Goal: Task Accomplishment & Management: Manage account settings

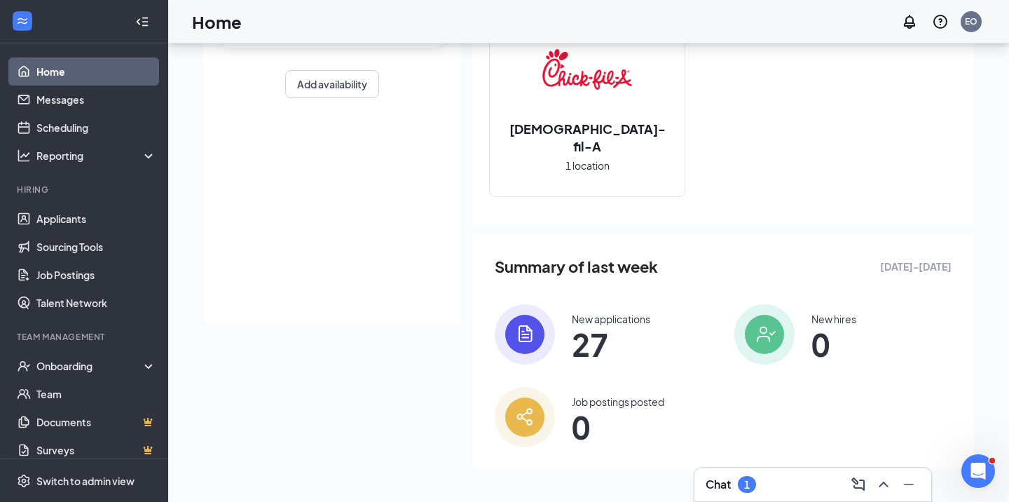
scroll to position [182, 0]
click at [608, 319] on div "New applications" at bounding box center [611, 320] width 78 height 14
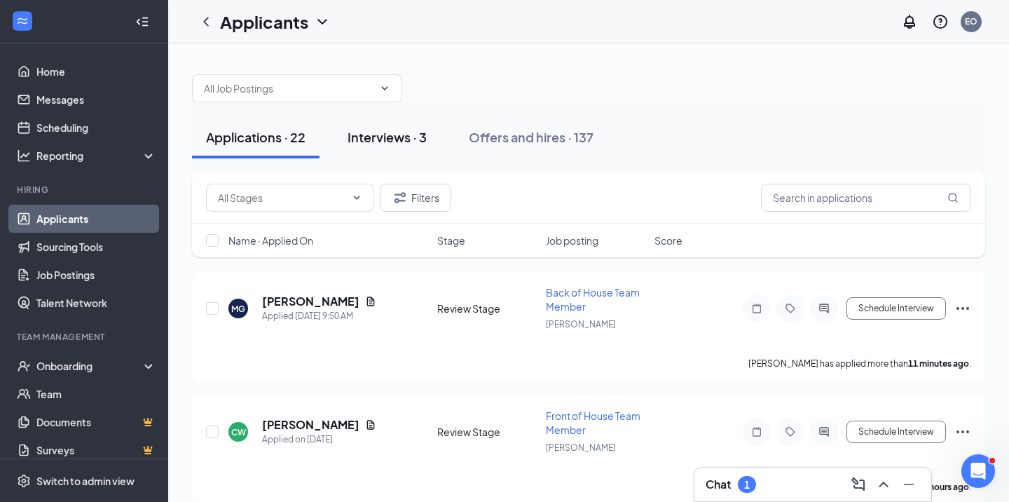
click at [392, 138] on div "Interviews · 3" at bounding box center [387, 137] width 79 height 18
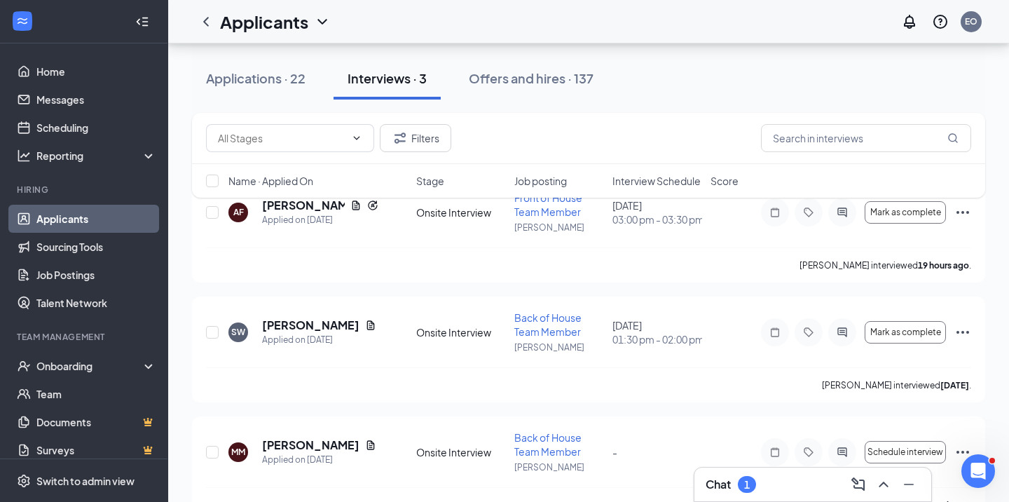
scroll to position [107, 0]
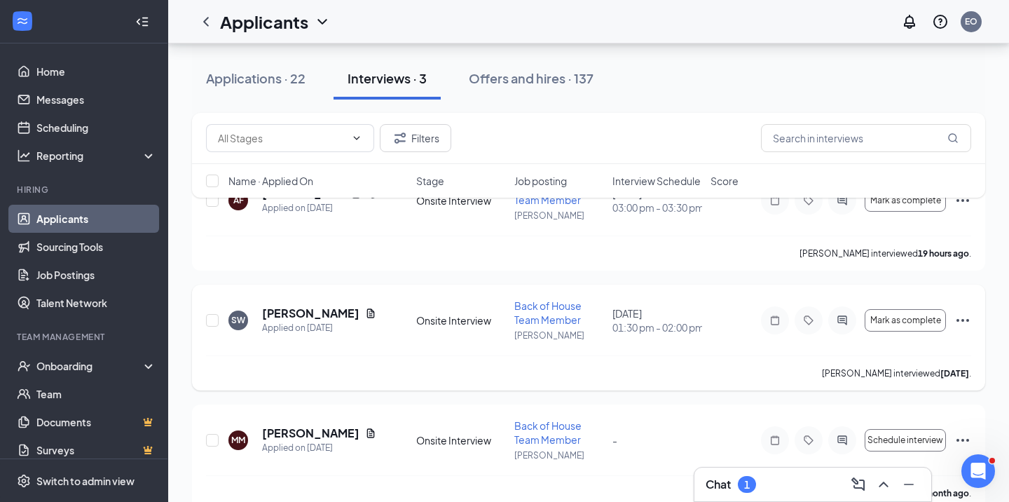
click at [963, 318] on icon "Ellipses" at bounding box center [962, 320] width 17 height 17
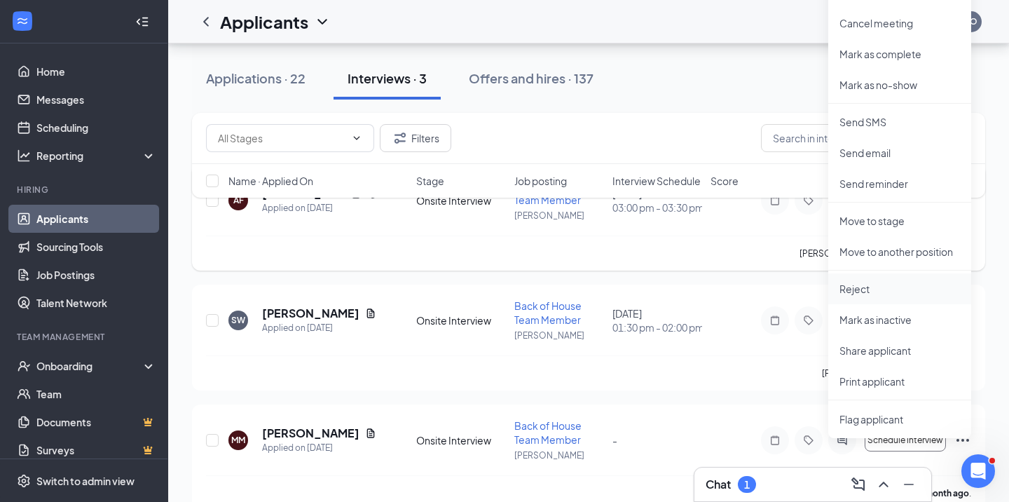
click at [863, 293] on p "Reject" at bounding box center [900, 289] width 121 height 14
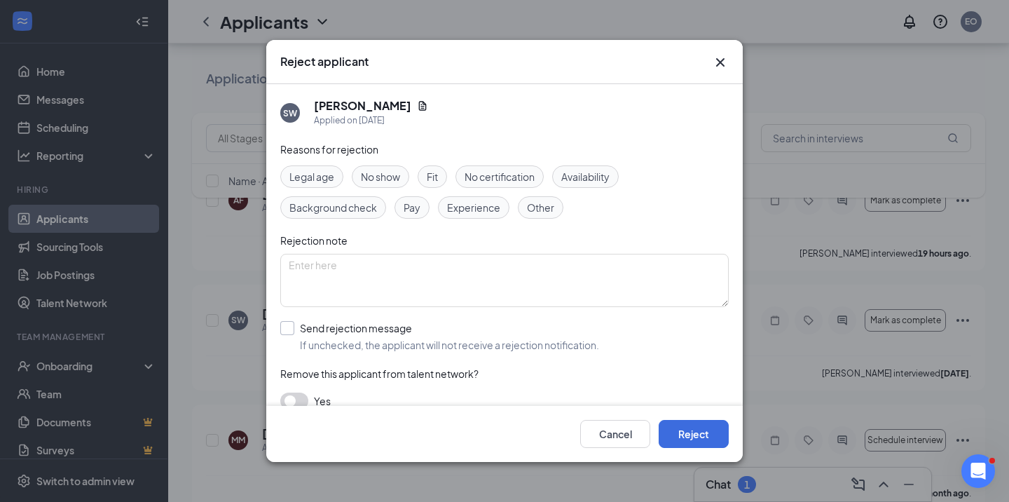
click at [285, 329] on input "Send rejection message If unchecked, the applicant will not receive a rejection…" at bounding box center [439, 336] width 319 height 31
checkbox input "true"
click at [688, 435] on button "Reject" at bounding box center [694, 434] width 70 height 28
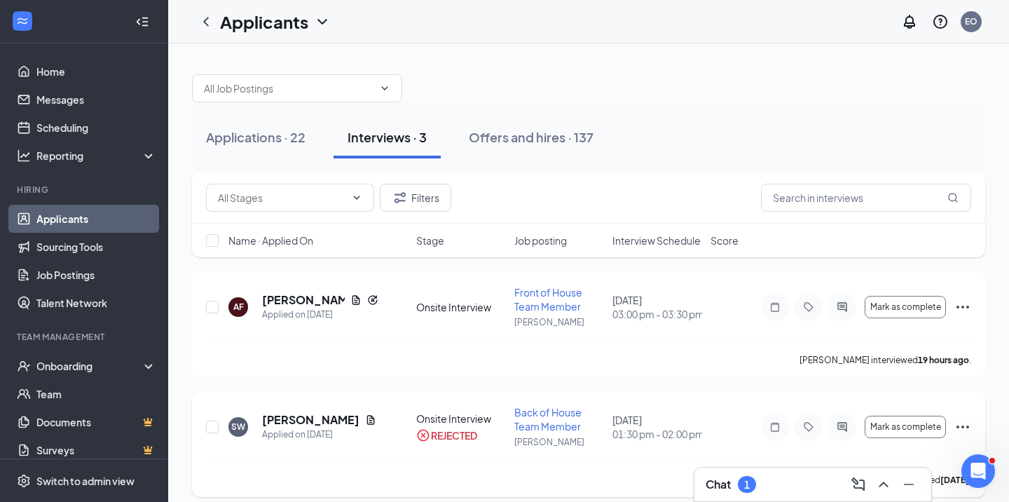
scroll to position [0, 0]
click at [273, 134] on div "Applications · 22" at bounding box center [256, 137] width 100 height 18
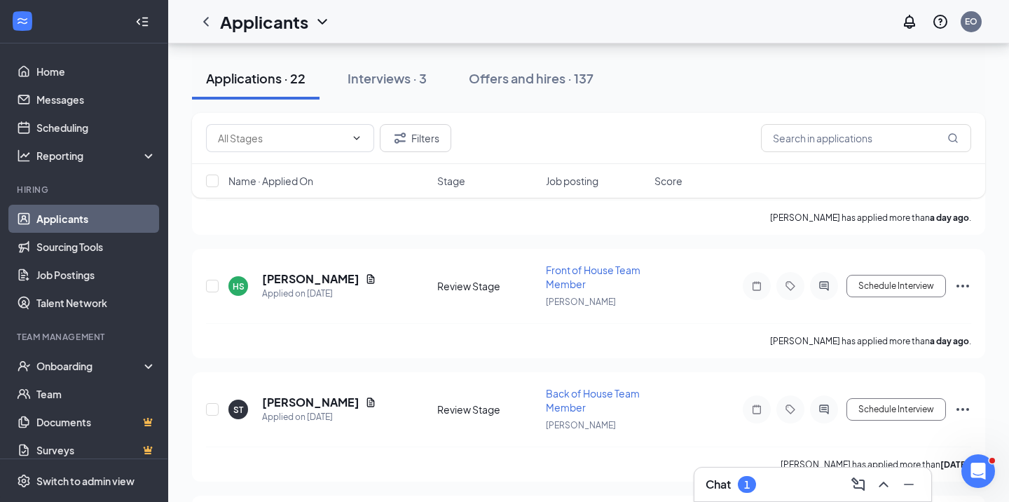
scroll to position [908, 0]
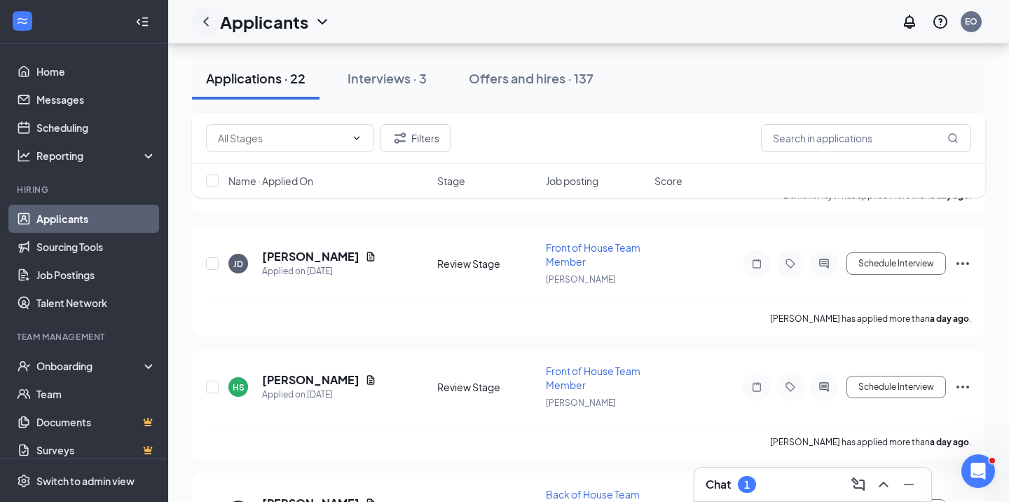
click at [203, 27] on icon "ChevronLeft" at bounding box center [206, 21] width 17 height 17
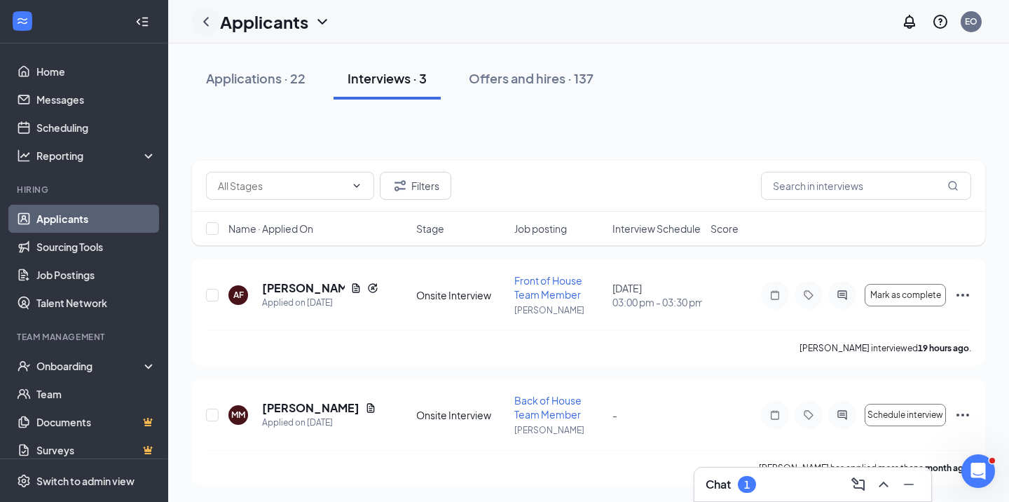
scroll to position [12, 0]
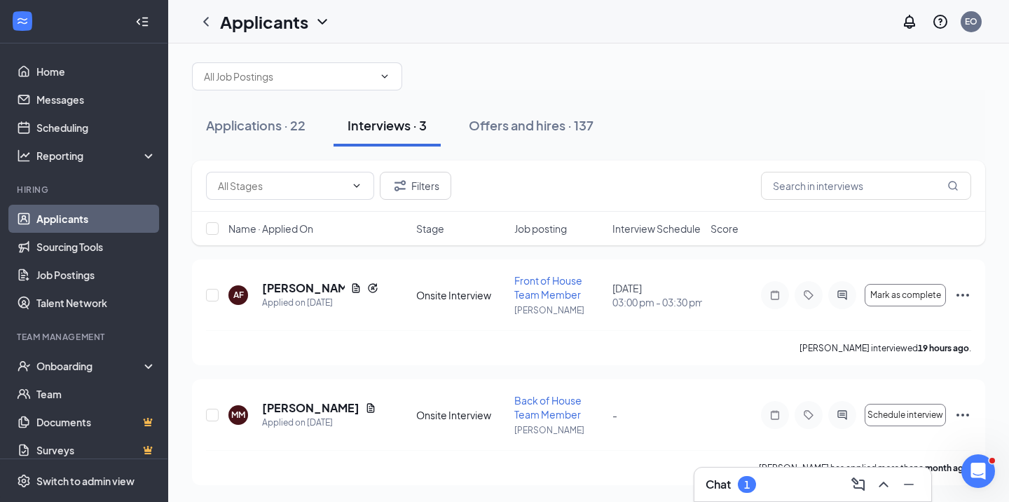
click at [289, 25] on h1 "Applicants" at bounding box center [264, 22] width 88 height 24
click at [263, 58] on link "Applicants" at bounding box center [303, 61] width 151 height 14
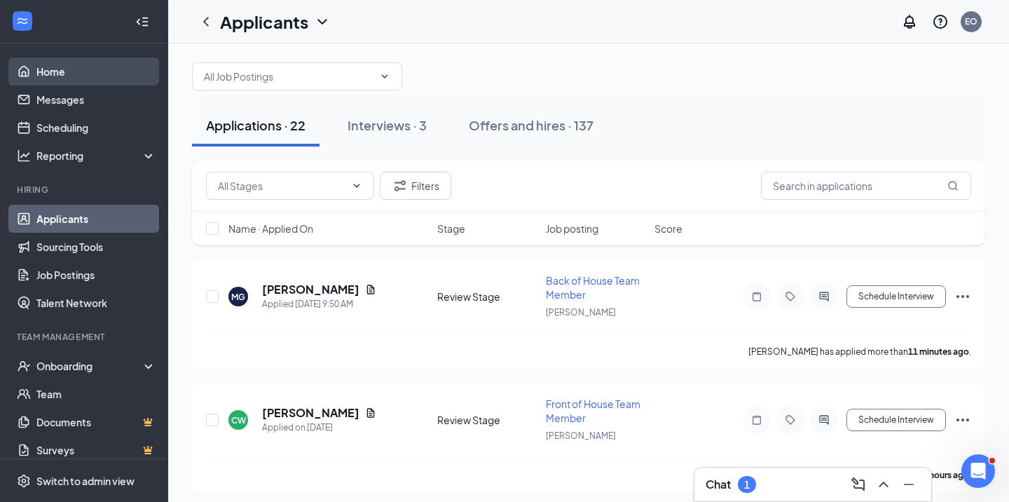
click at [62, 75] on link "Home" at bounding box center [96, 71] width 120 height 28
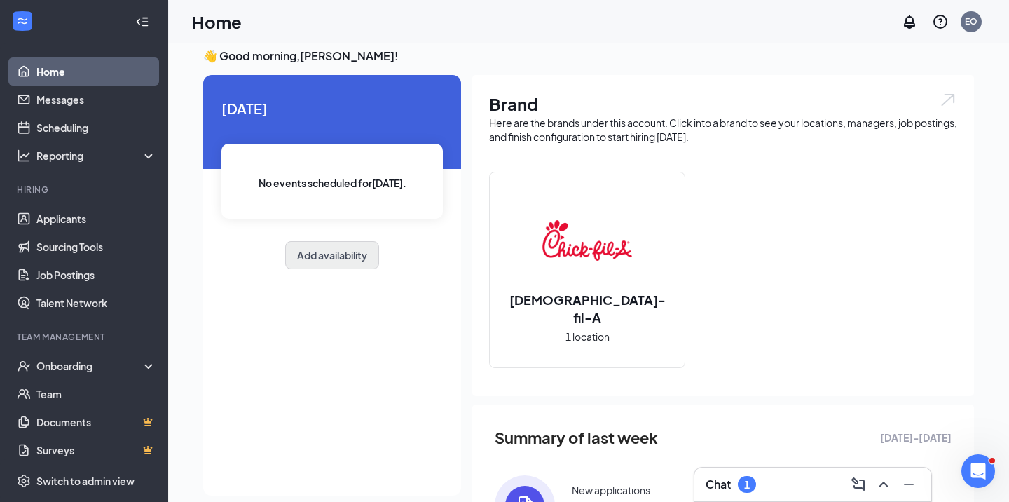
click at [324, 245] on button "Add availability" at bounding box center [332, 255] width 94 height 28
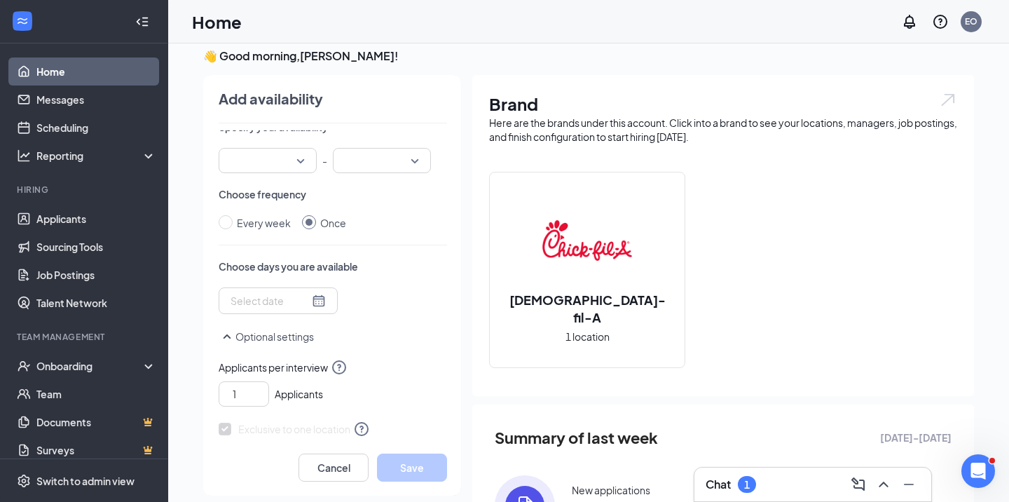
scroll to position [136, 0]
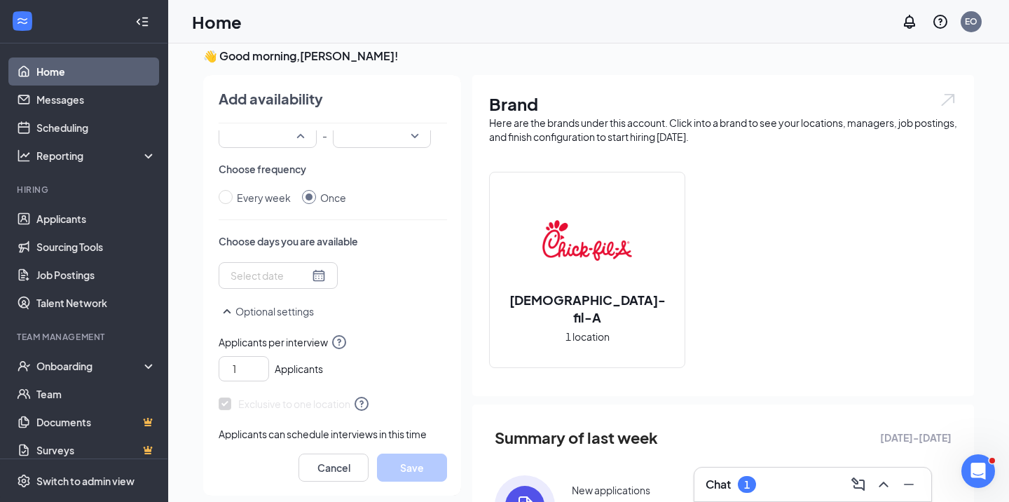
click at [303, 144] on div at bounding box center [268, 135] width 98 height 25
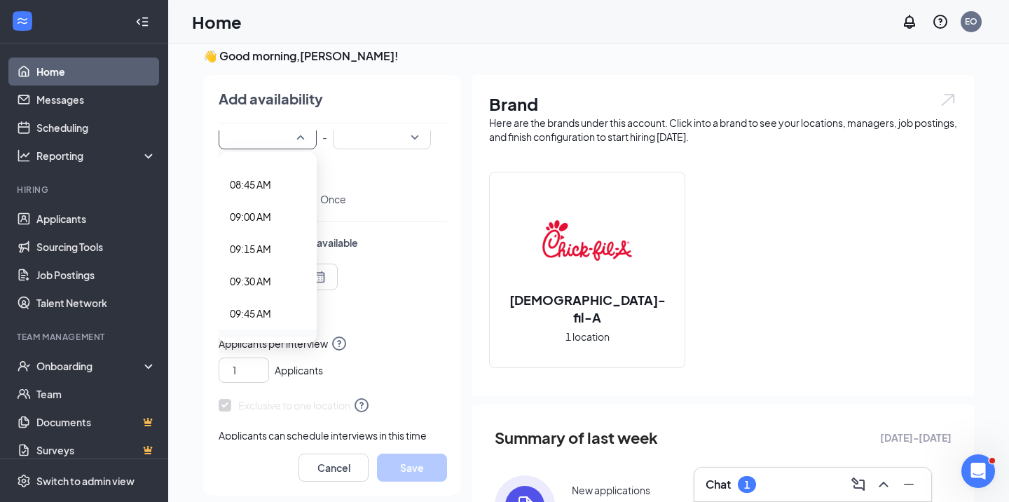
scroll to position [1116, 0]
click at [262, 215] on span "09:00 AM" at bounding box center [250, 218] width 41 height 15
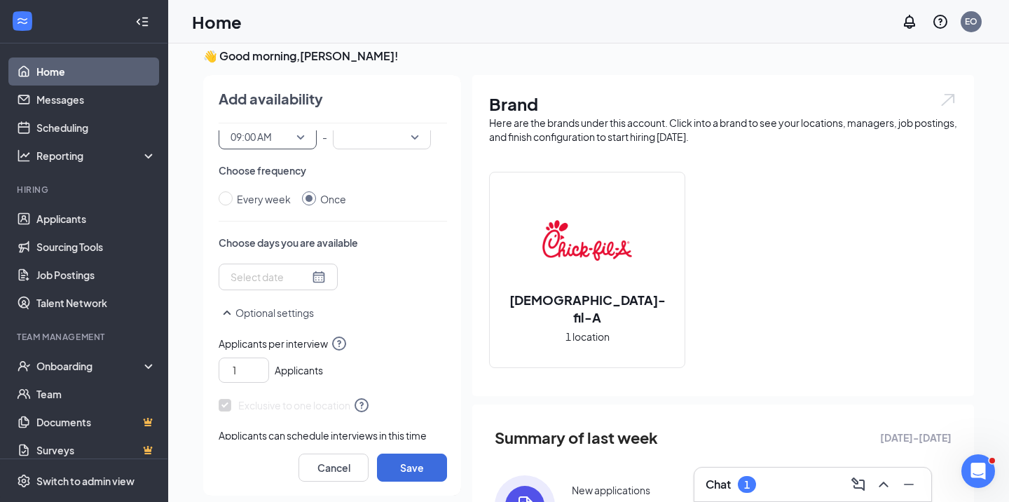
click at [418, 139] on div at bounding box center [382, 136] width 98 height 25
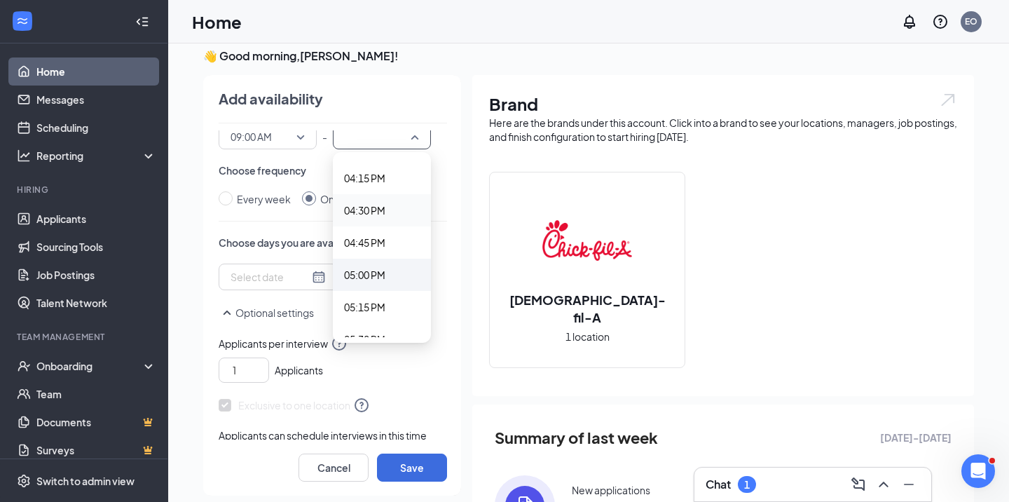
scroll to position [2092, 0]
click at [388, 270] on span "05:00 PM" at bounding box center [382, 273] width 76 height 15
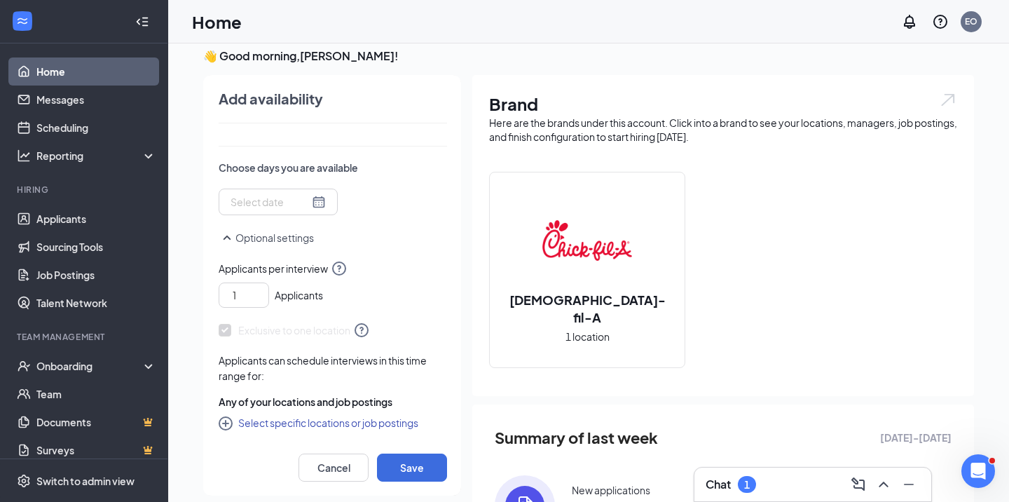
scroll to position [210, 0]
click at [315, 203] on div at bounding box center [278, 201] width 95 height 15
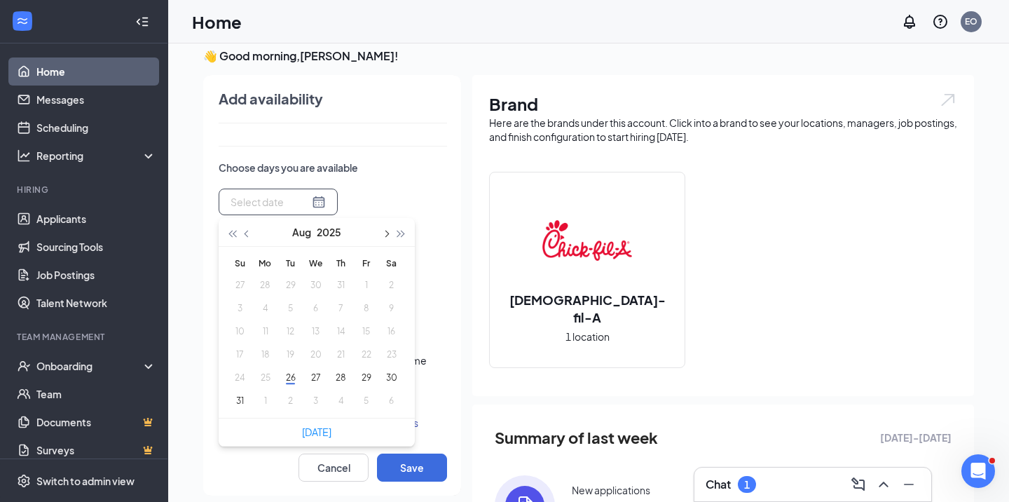
click at [389, 235] on button "button" at bounding box center [385, 232] width 15 height 28
type input "[DATE]"
click at [288, 281] on button "2" at bounding box center [291, 285] width 26 height 15
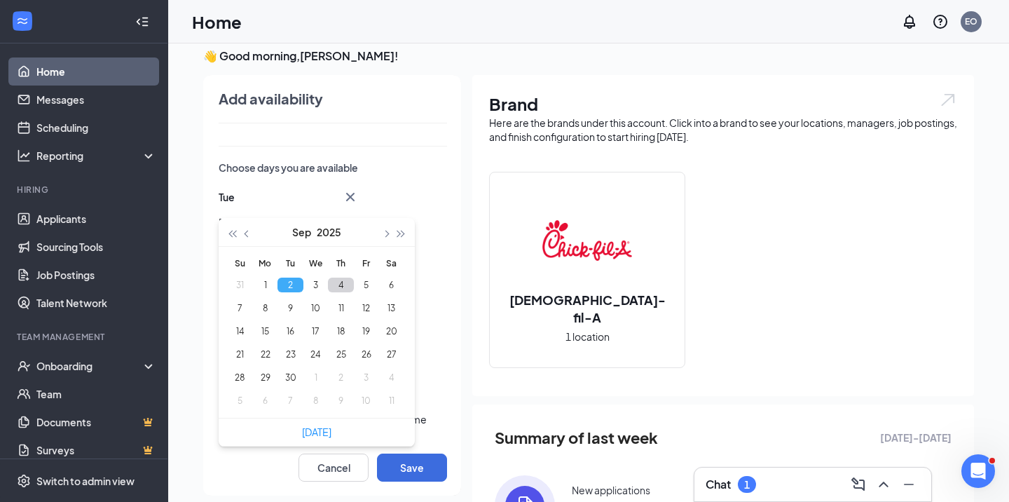
click at [342, 287] on button "4" at bounding box center [341, 285] width 26 height 15
click at [366, 287] on button "5" at bounding box center [366, 285] width 26 height 15
type input "2025-09-05"
click at [427, 427] on div "Optional settings" at bounding box center [333, 421] width 228 height 31
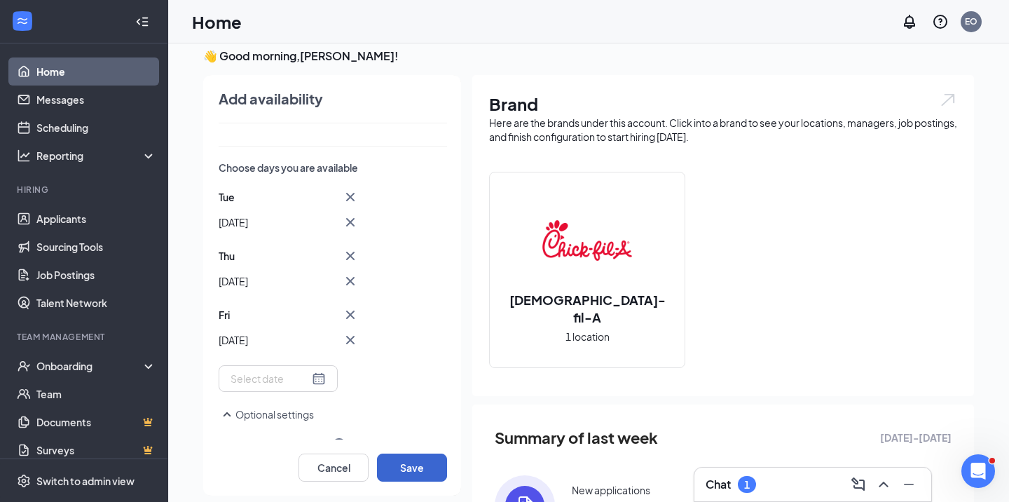
click at [430, 470] on button "Save" at bounding box center [412, 467] width 70 height 28
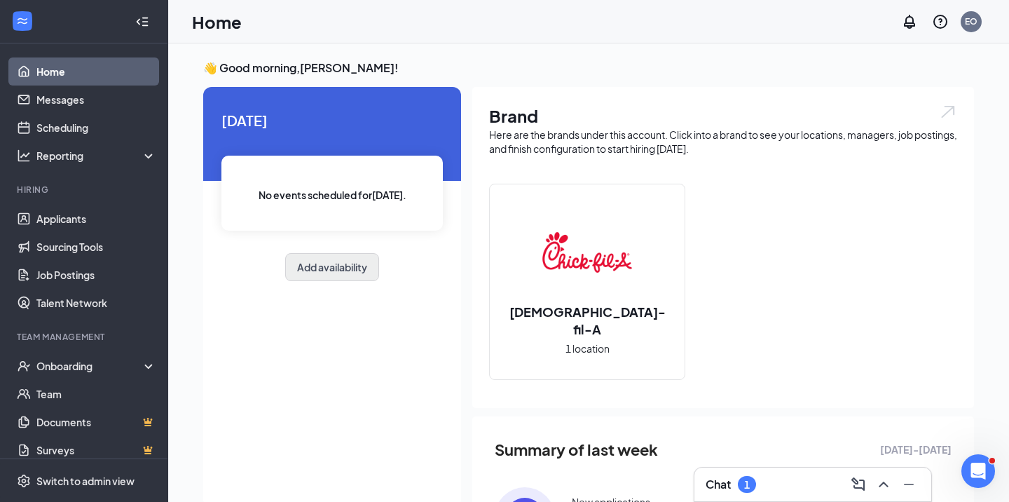
click at [364, 268] on button "Add availability" at bounding box center [332, 267] width 94 height 28
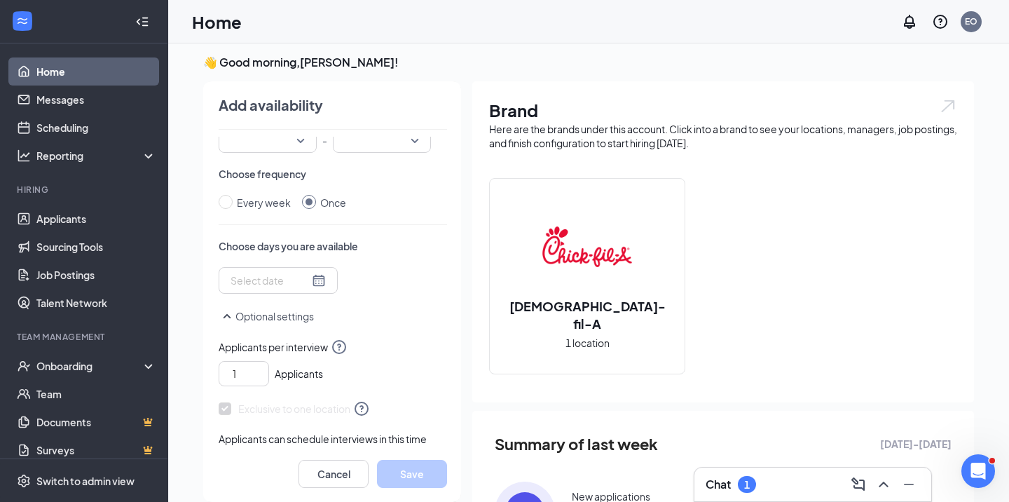
scroll to position [139, 0]
drag, startPoint x: 319, startPoint y: 193, endPoint x: 319, endPoint y: 172, distance: 21.0
click at [320, 193] on div "Once" at bounding box center [333, 200] width 26 height 15
click at [316, 193] on input "Once" at bounding box center [309, 200] width 14 height 14
click at [295, 137] on input "search" at bounding box center [262, 138] width 71 height 24
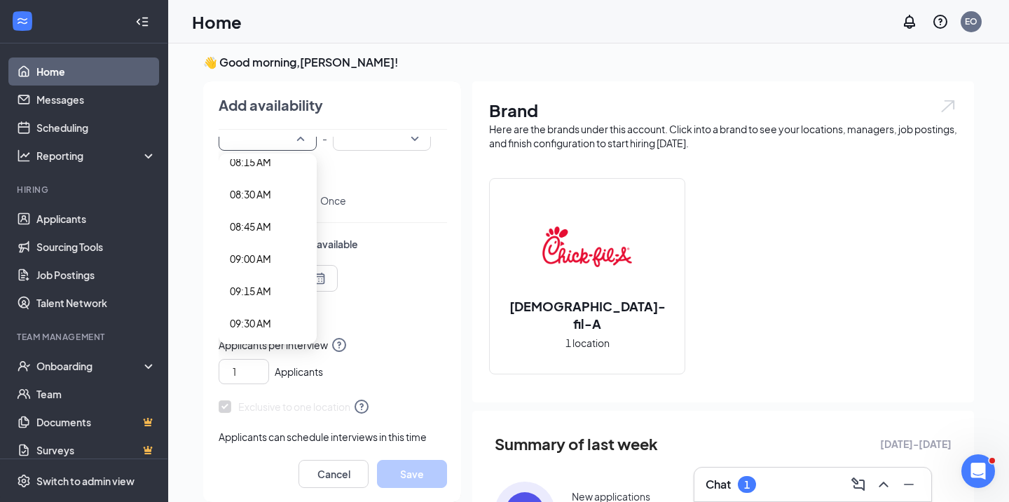
scroll to position [1082, 0]
click at [261, 254] on span "09:00 AM" at bounding box center [250, 253] width 41 height 15
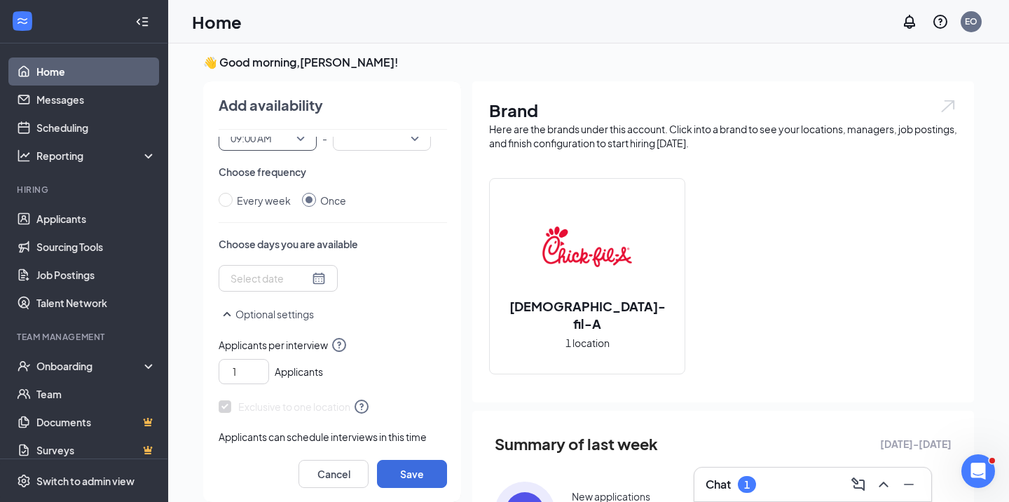
click at [417, 143] on div at bounding box center [382, 137] width 98 height 25
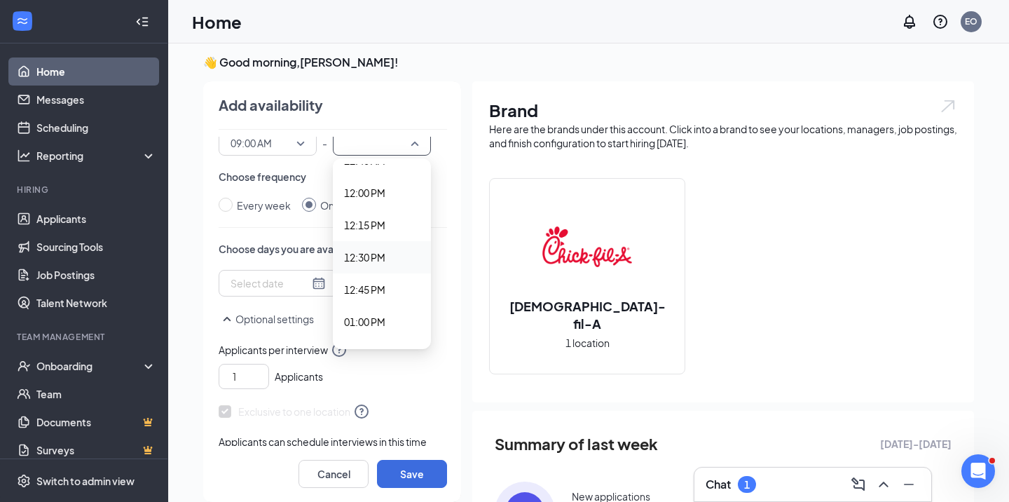
scroll to position [1477, 0]
click at [383, 242] on div "12:00 PM" at bounding box center [382, 250] width 98 height 32
click at [412, 204] on div "Every week Once" at bounding box center [333, 205] width 228 height 15
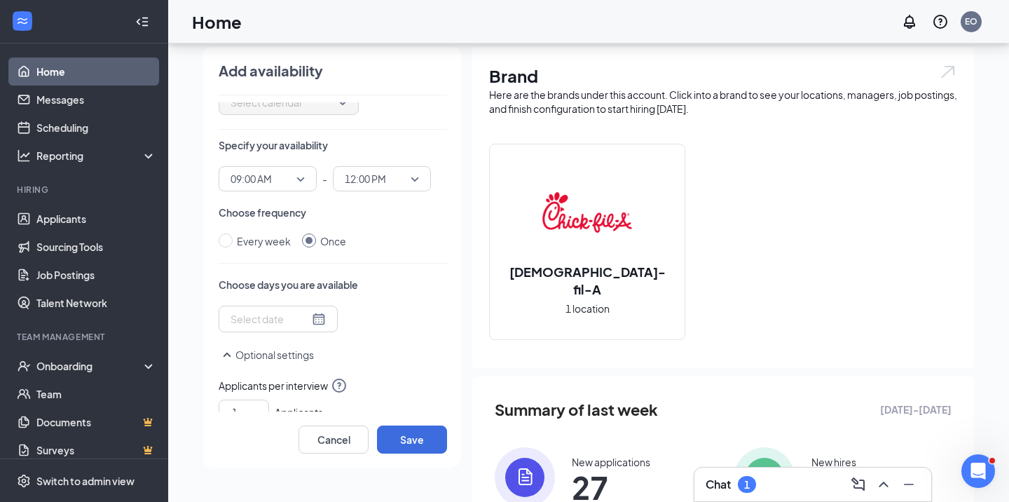
scroll to position [46, 0]
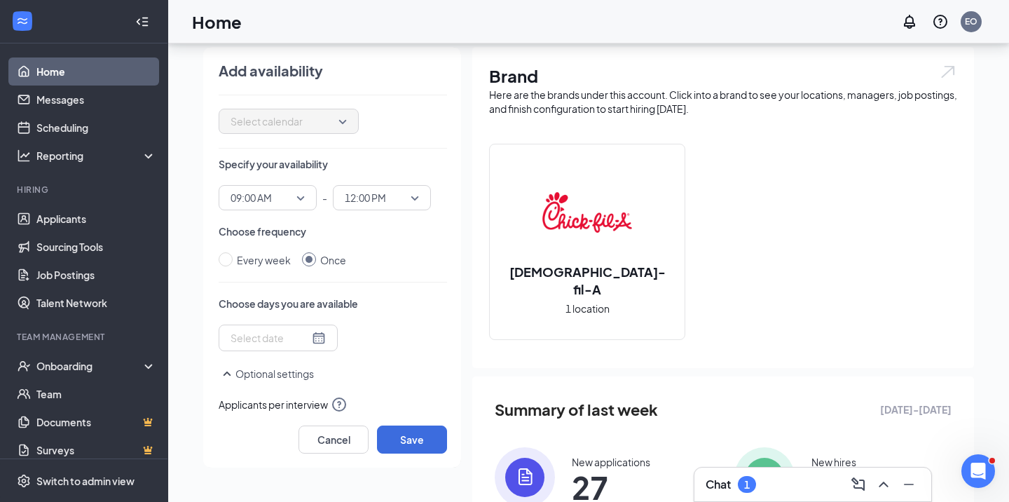
click at [320, 344] on div at bounding box center [278, 337] width 95 height 15
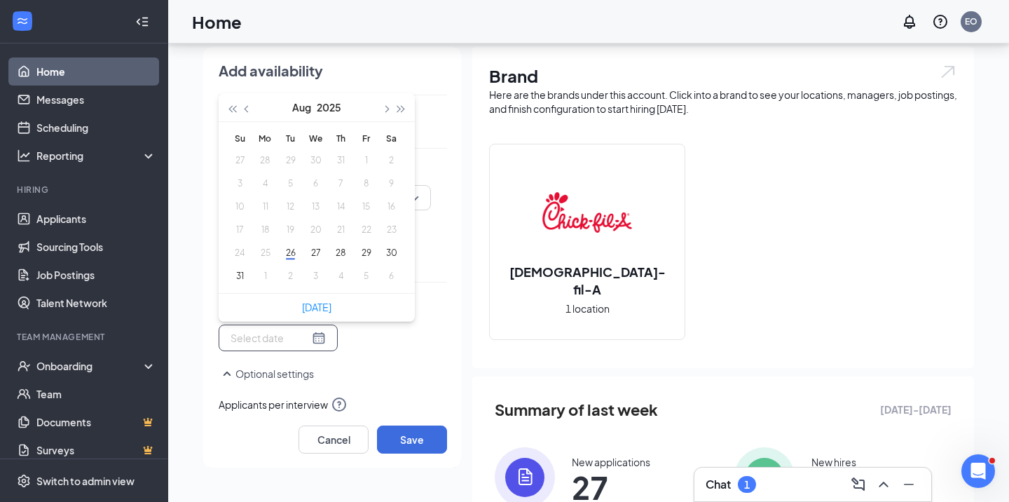
type input "[DATE]"
click at [385, 108] on span "button" at bounding box center [385, 109] width 7 height 7
type input "[DATE]"
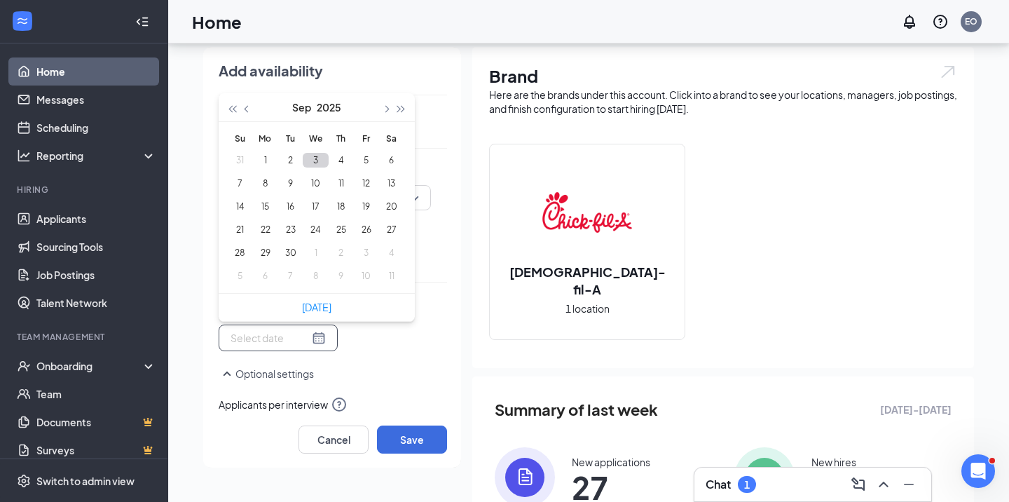
type input "[DATE]"
click at [315, 157] on button "3" at bounding box center [316, 160] width 26 height 15
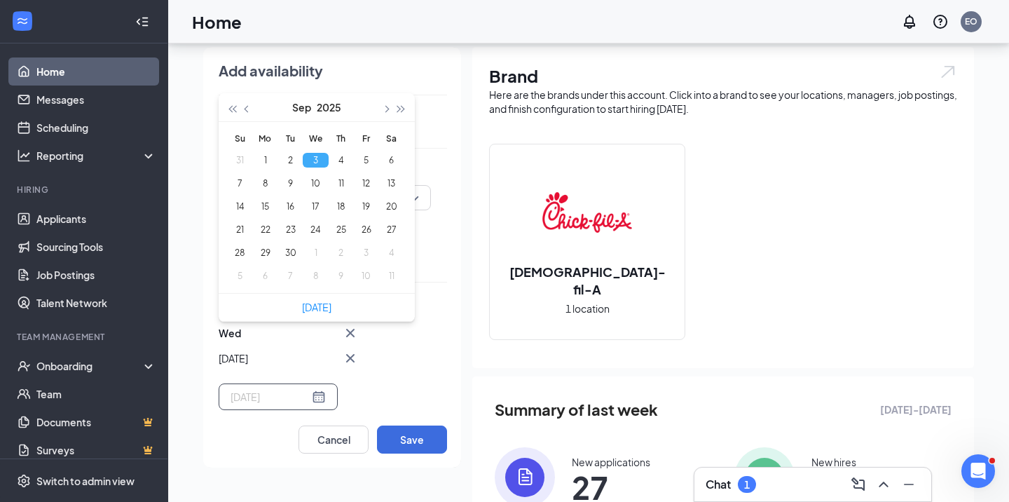
type input "[DATE]"
click at [427, 376] on div "[DATE]-09-[DATE] Mo Tu We Th Fr Sa 31 1 2 3 4 5 6 7 8 9 10 11 12 13 14 15 16 17…" at bounding box center [333, 366] width 228 height 85
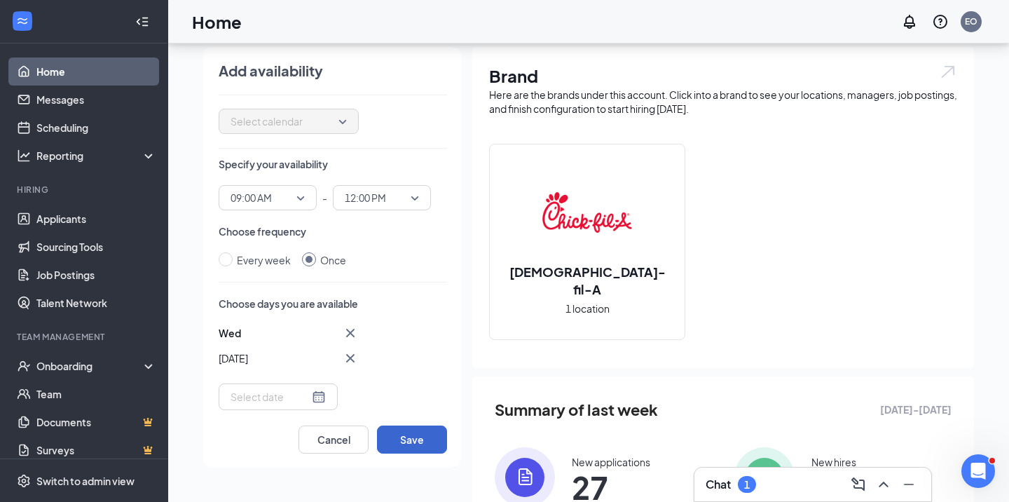
click at [424, 441] on button "Save" at bounding box center [412, 439] width 70 height 28
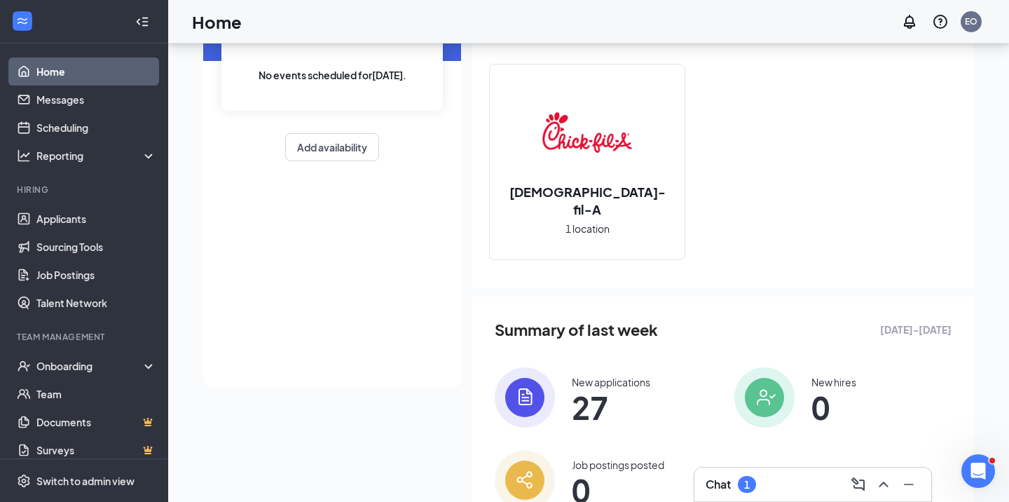
scroll to position [121, 0]
click at [613, 374] on div "New applications" at bounding box center [611, 381] width 78 height 14
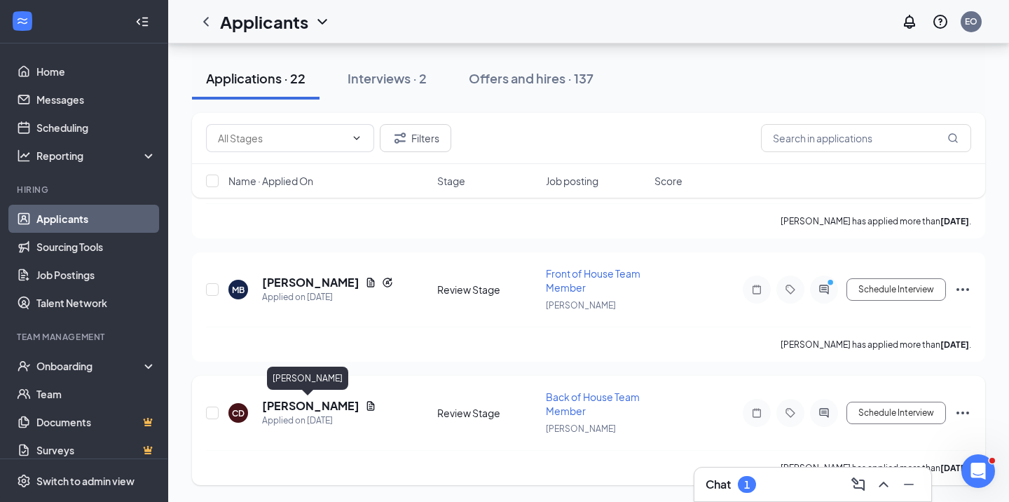
scroll to position [2486, 0]
click at [315, 408] on h5 "[PERSON_NAME]" at bounding box center [310, 405] width 97 height 15
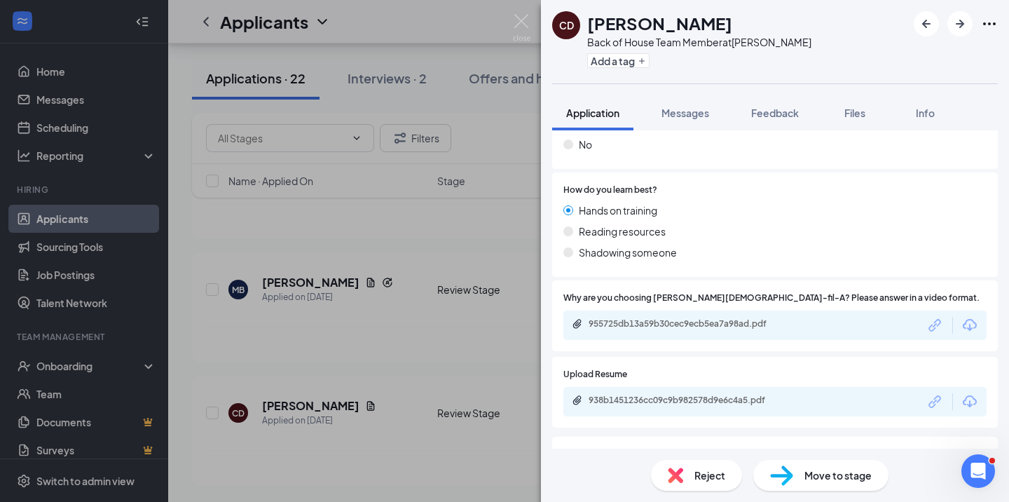
scroll to position [676, 0]
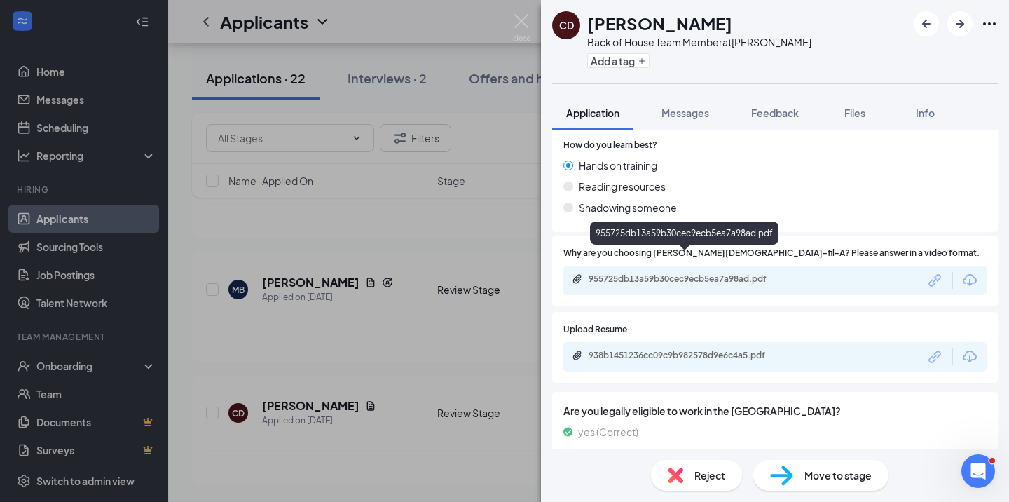
click at [730, 273] on div "955725db13a59b30cec9ecb5ea7a98ad.pdf" at bounding box center [687, 278] width 196 height 11
click at [719, 350] on div "938b1451236cc09c9b982578d9e6c4a5.pdf" at bounding box center [687, 355] width 196 height 11
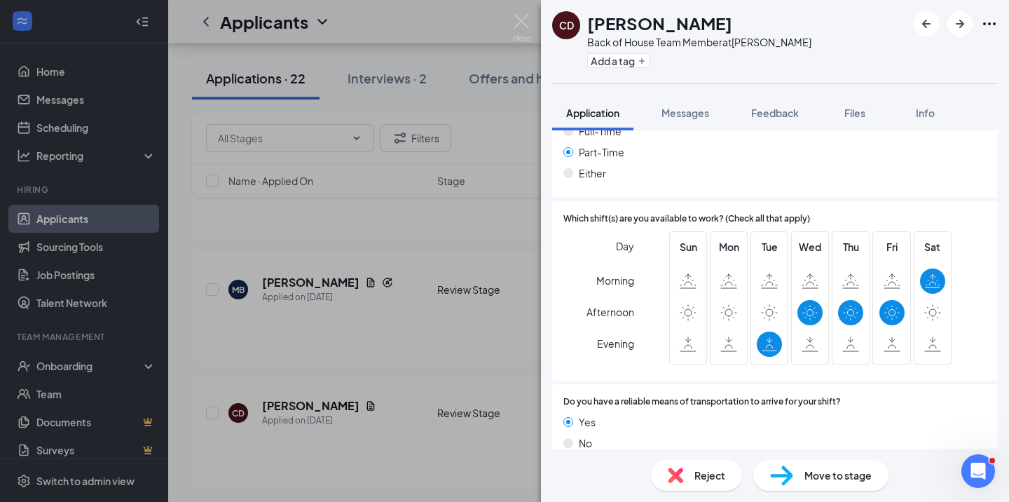
scroll to position [1150, 0]
click at [678, 474] on img at bounding box center [675, 474] width 15 height 15
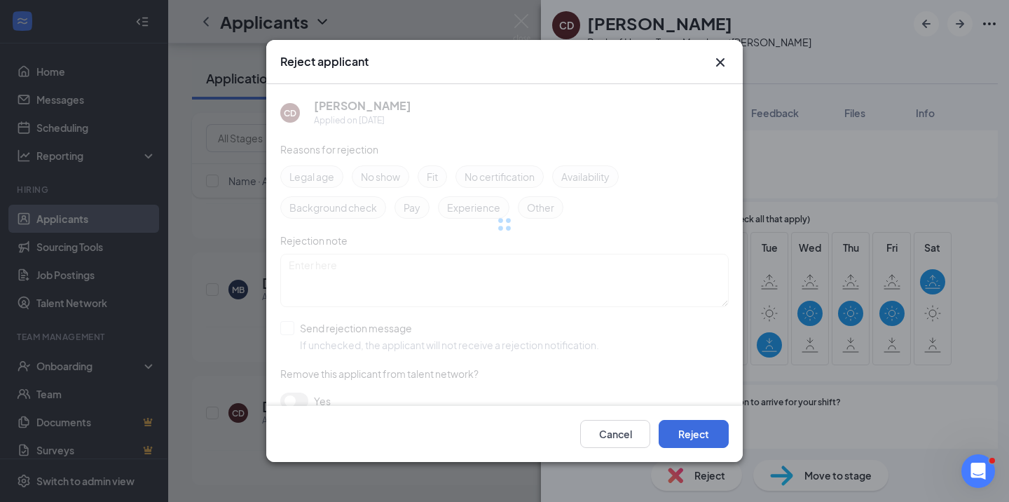
scroll to position [1144, 0]
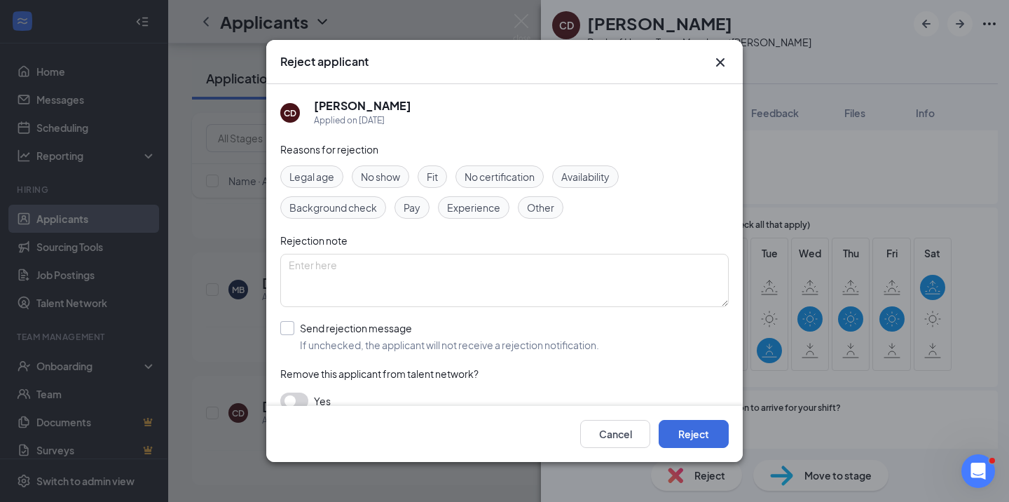
click at [289, 329] on div at bounding box center [287, 328] width 14 height 14
click at [289, 329] on input "Send rejection message If unchecked, the applicant will not receive a rejection…" at bounding box center [439, 336] width 319 height 31
checkbox input "true"
click at [692, 426] on button "Reject" at bounding box center [694, 434] width 70 height 28
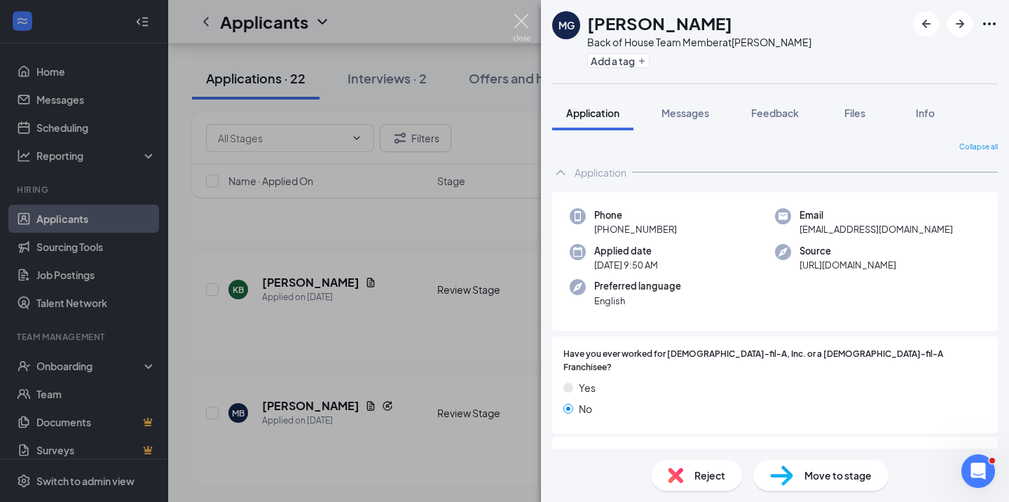
click at [521, 24] on img at bounding box center [522, 27] width 18 height 27
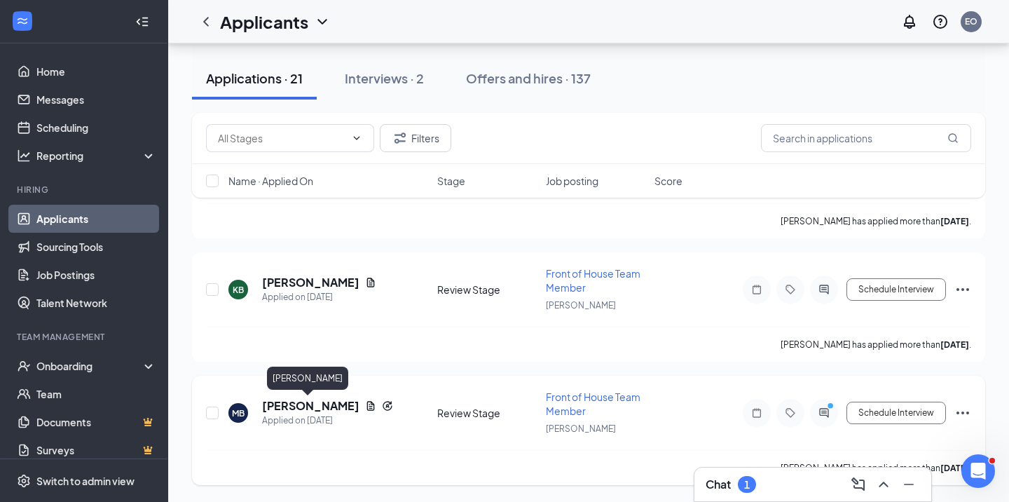
click at [310, 406] on h5 "[PERSON_NAME]" at bounding box center [310, 405] width 97 height 15
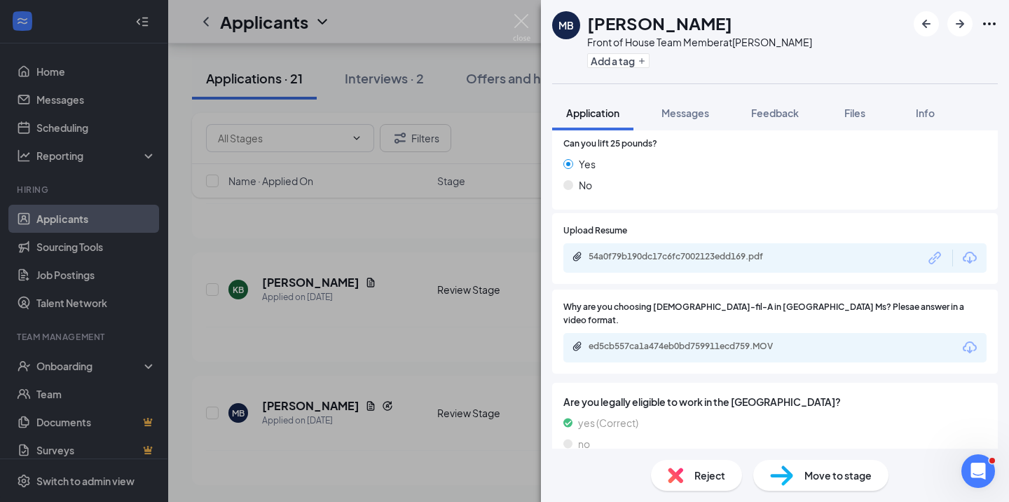
scroll to position [699, 0]
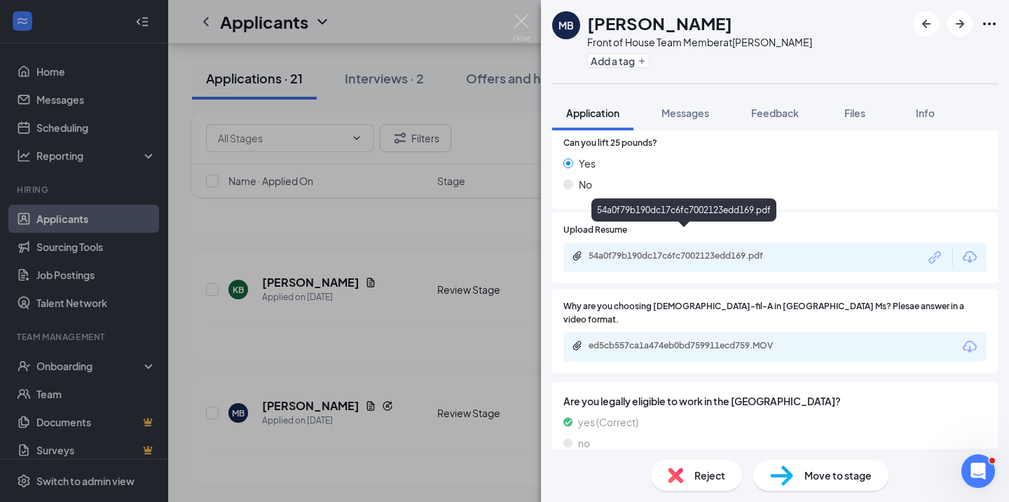
click at [713, 250] on div "54a0f79b190dc17c6fc7002123edd169.pdf" at bounding box center [687, 255] width 196 height 11
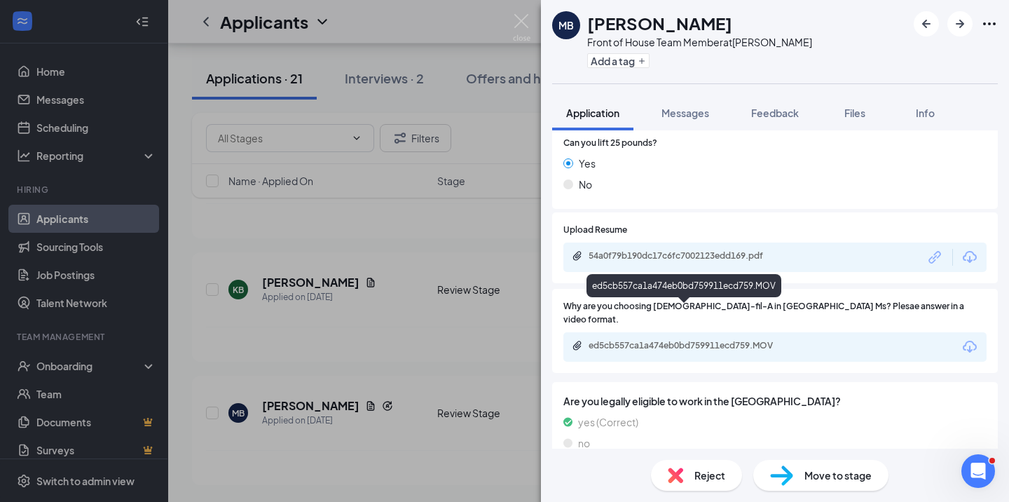
click at [685, 340] on div "ed5cb557ca1a474eb0bd759911ecd759.MOV" at bounding box center [687, 345] width 196 height 11
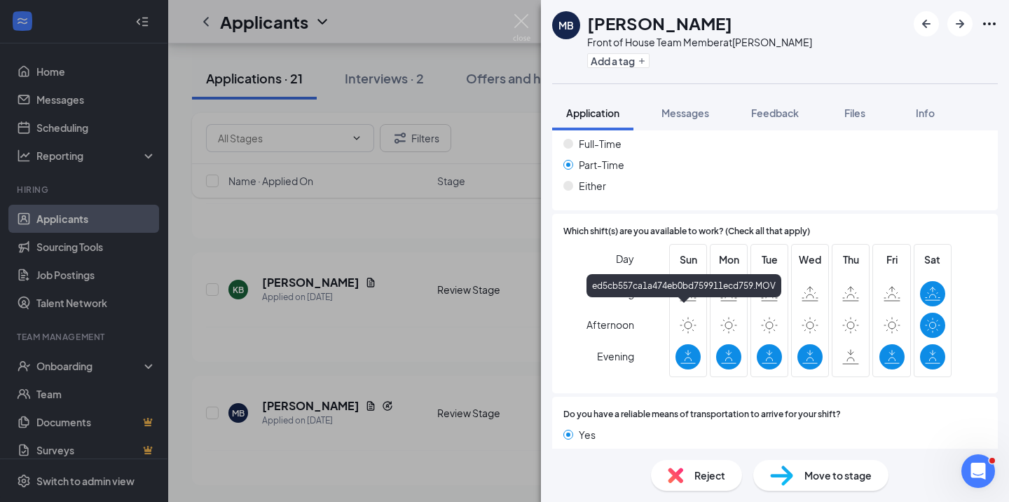
scroll to position [1150, 0]
click at [676, 476] on img at bounding box center [675, 474] width 15 height 15
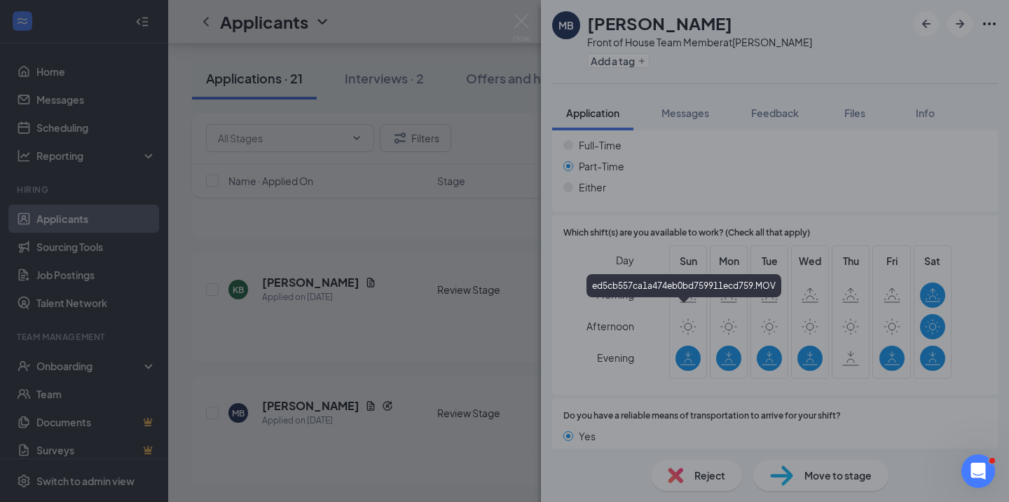
scroll to position [1144, 0]
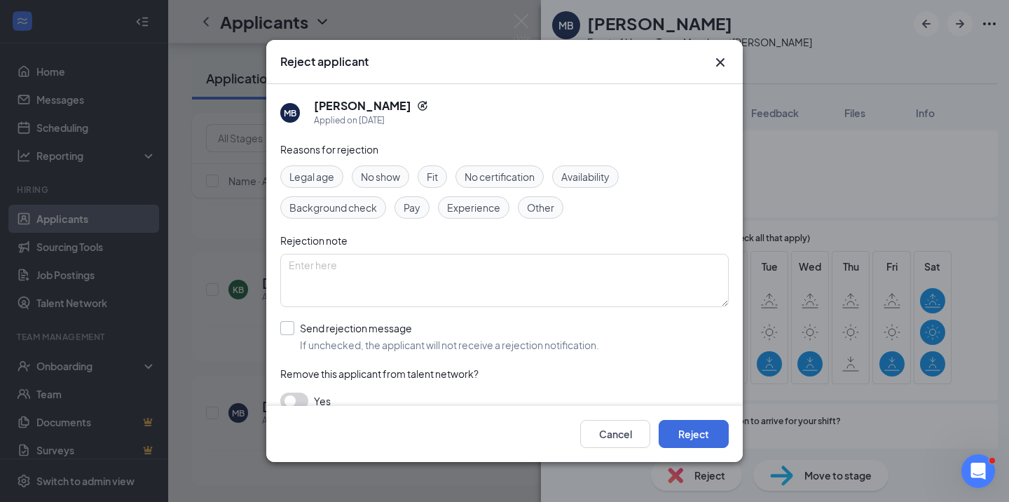
click at [288, 327] on input "Send rejection message If unchecked, the applicant will not receive a rejection…" at bounding box center [439, 336] width 319 height 31
checkbox input "true"
click at [687, 430] on button "Reject" at bounding box center [694, 434] width 70 height 28
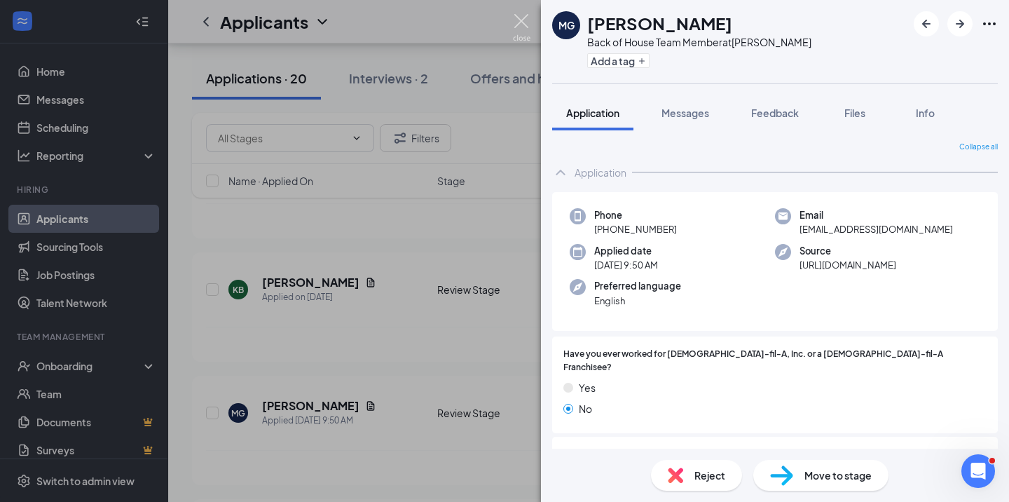
click at [521, 21] on img at bounding box center [522, 27] width 18 height 27
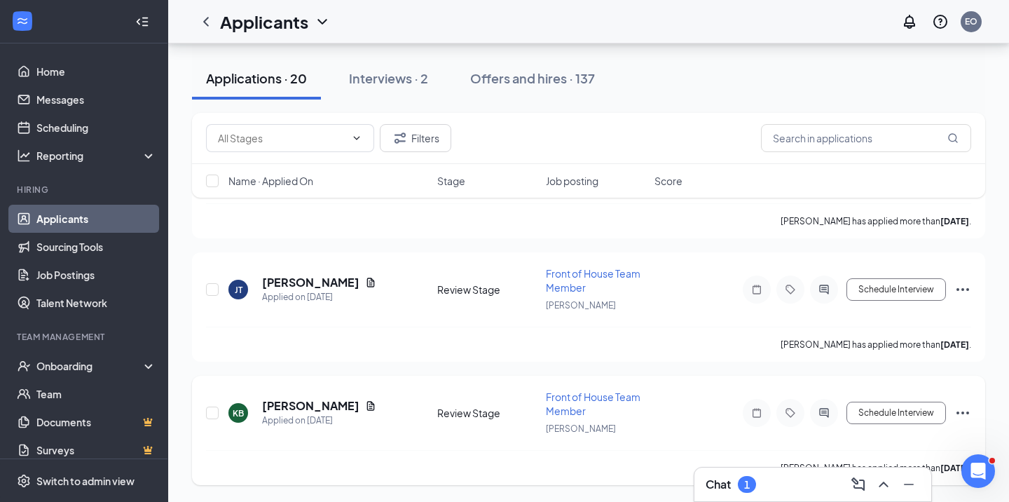
scroll to position [4706, 0]
click at [324, 404] on h5 "[PERSON_NAME]" at bounding box center [310, 405] width 97 height 15
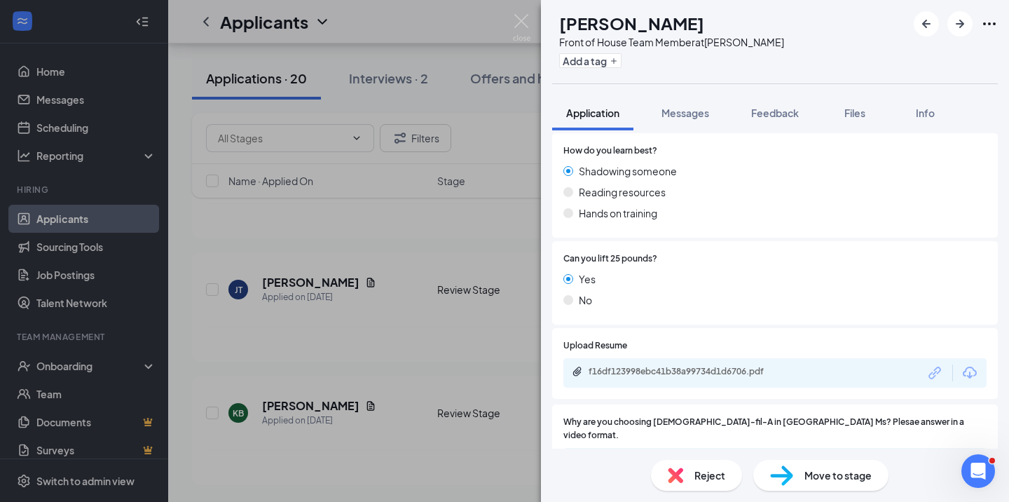
scroll to position [544, 0]
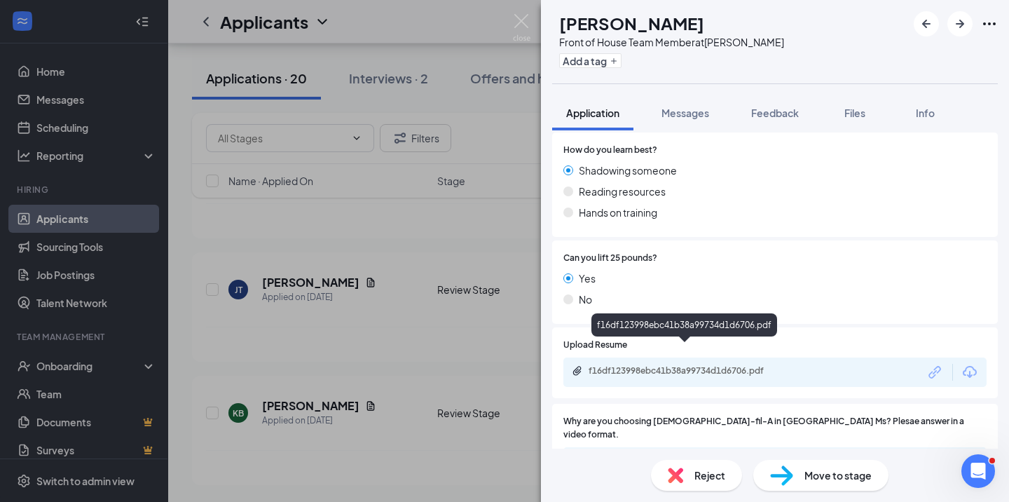
click at [726, 365] on div "f16df123998ebc41b38a99734d1d6706.pdf" at bounding box center [687, 370] width 196 height 11
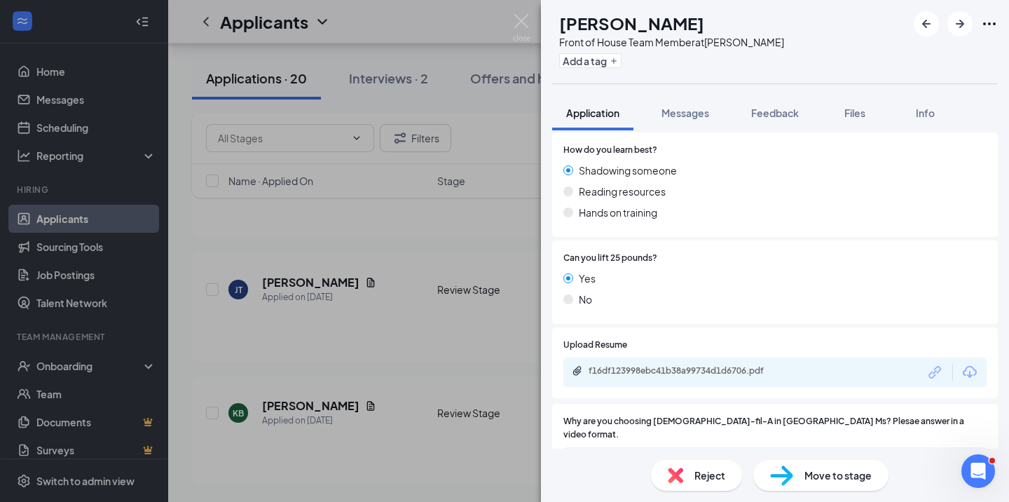
scroll to position [652, 0]
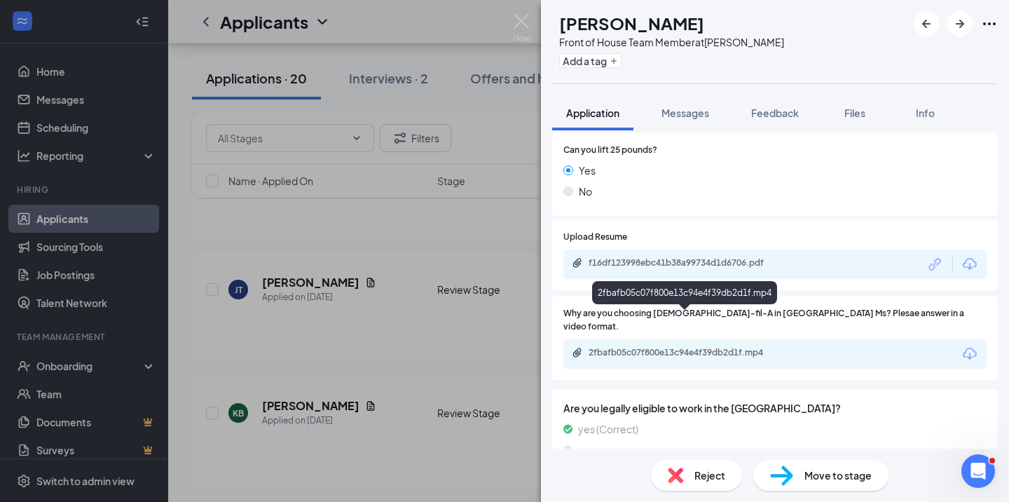
click at [700, 347] on div "2fbafb05c07f800e13c94e4f39db2d1f.mp4" at bounding box center [687, 352] width 196 height 11
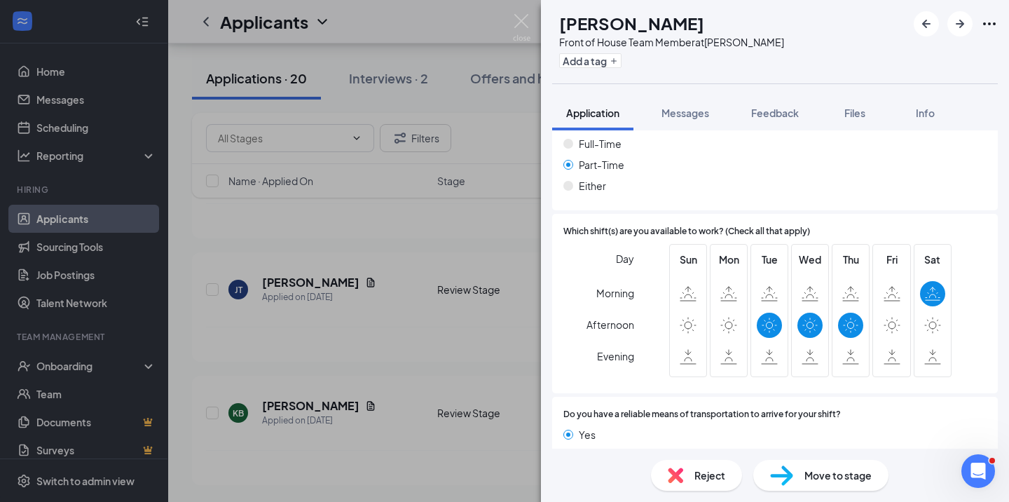
scroll to position [1111, 0]
click at [673, 476] on img at bounding box center [675, 474] width 15 height 15
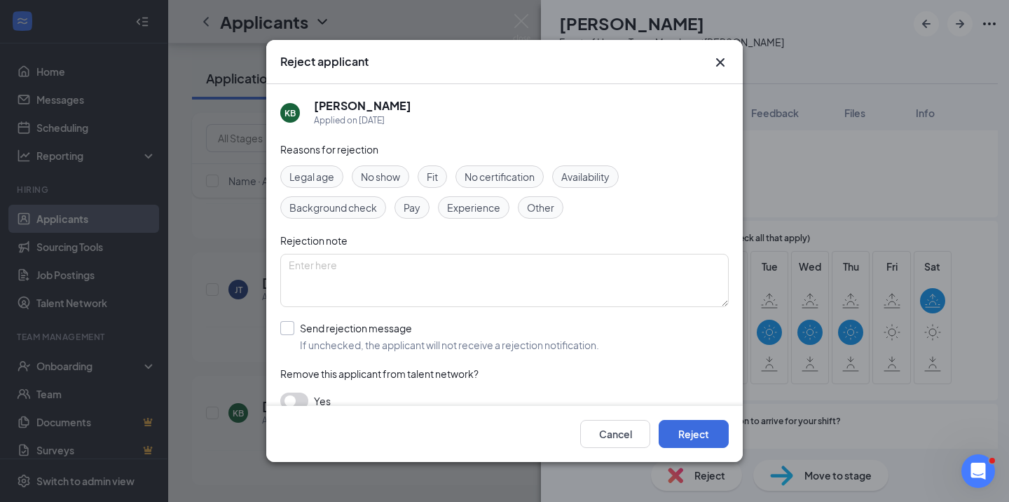
click at [284, 328] on input "Send rejection message If unchecked, the applicant will not receive a rejection…" at bounding box center [439, 336] width 319 height 31
checkbox input "true"
click at [684, 430] on button "Reject" at bounding box center [694, 434] width 70 height 28
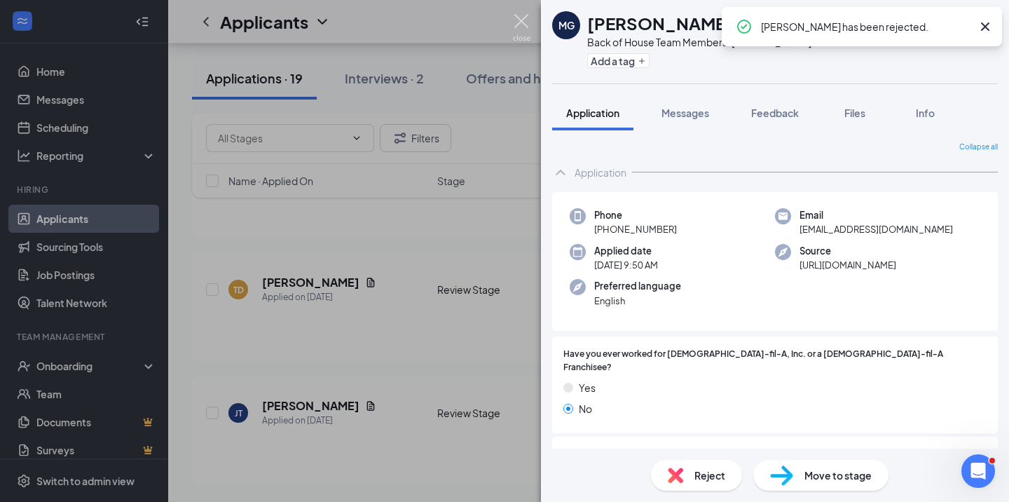
scroll to position [4459, 0]
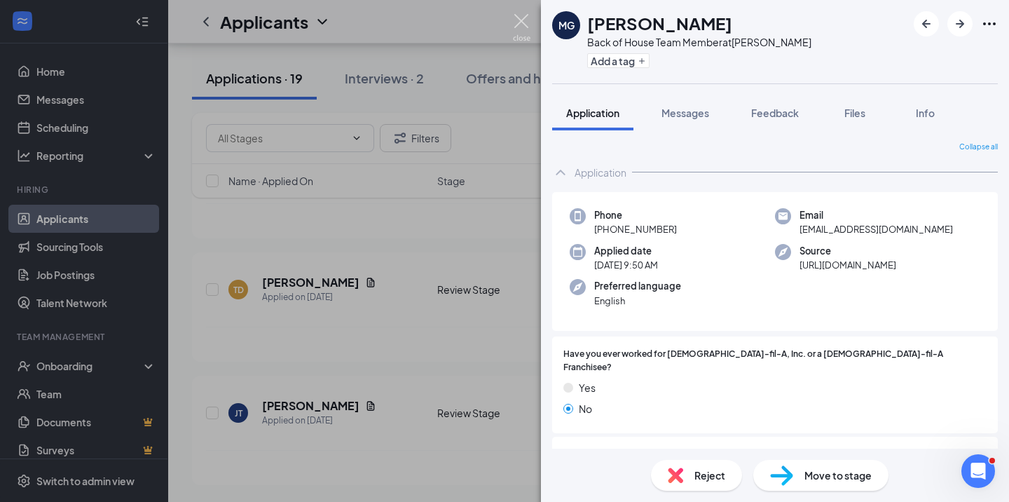
click at [517, 22] on img at bounding box center [522, 27] width 18 height 27
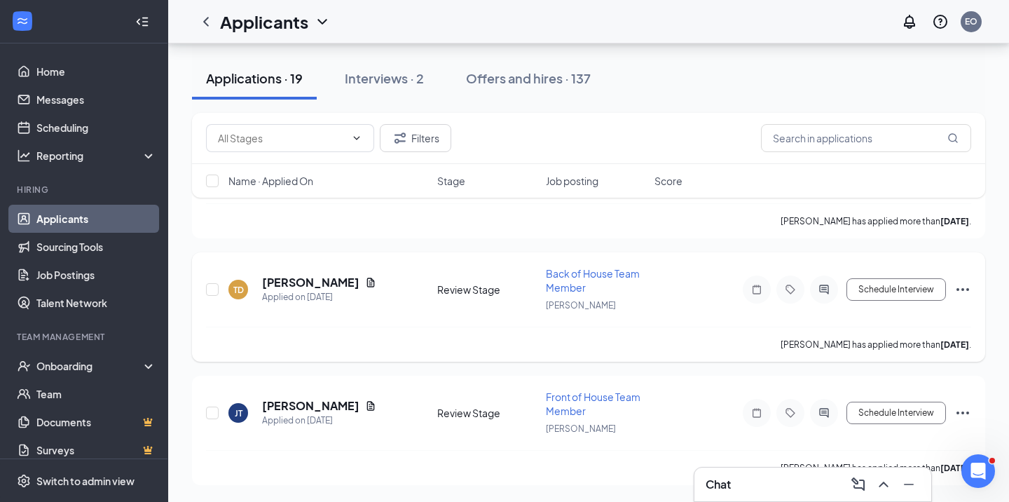
scroll to position [4459, 0]
click at [318, 404] on h5 "[PERSON_NAME]" at bounding box center [310, 405] width 97 height 15
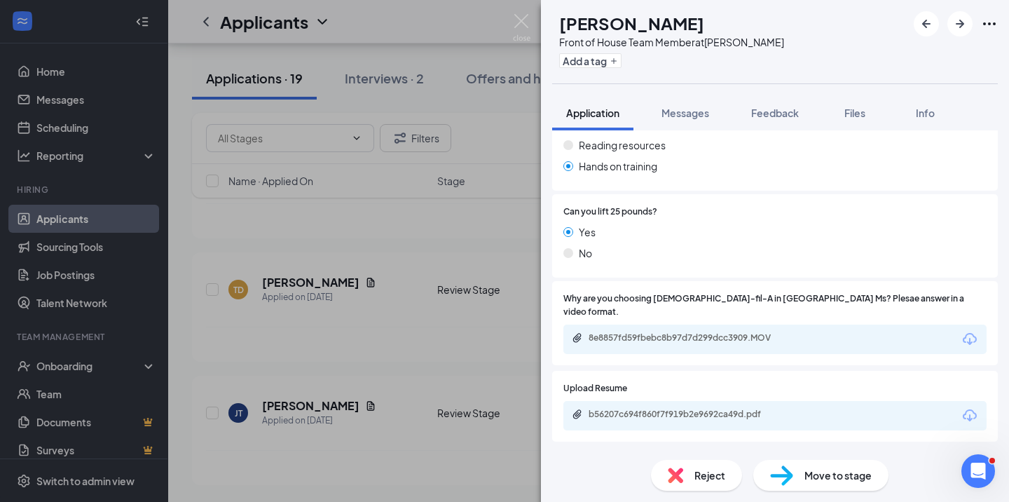
scroll to position [596, 0]
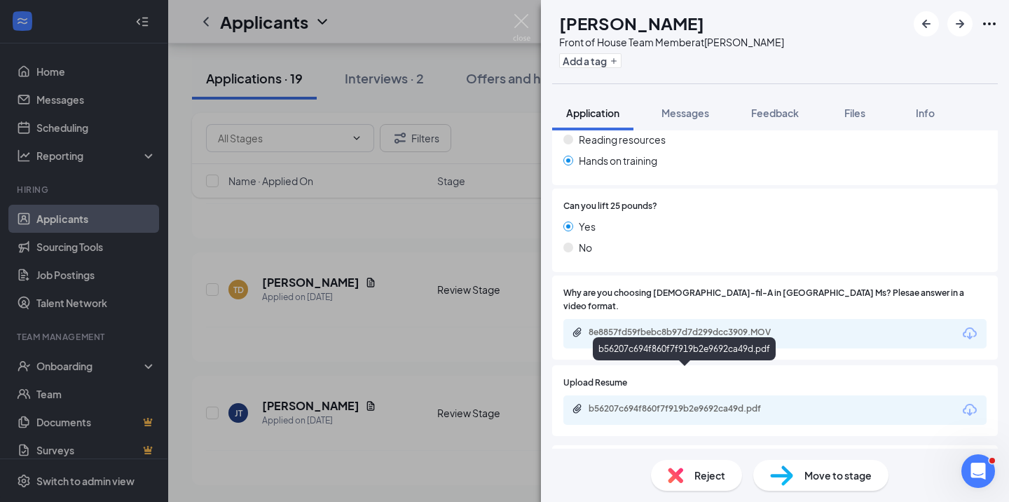
click at [697, 403] on div "b56207c694f860f7f919b2e9692ca49d.pdf" at bounding box center [687, 408] width 196 height 11
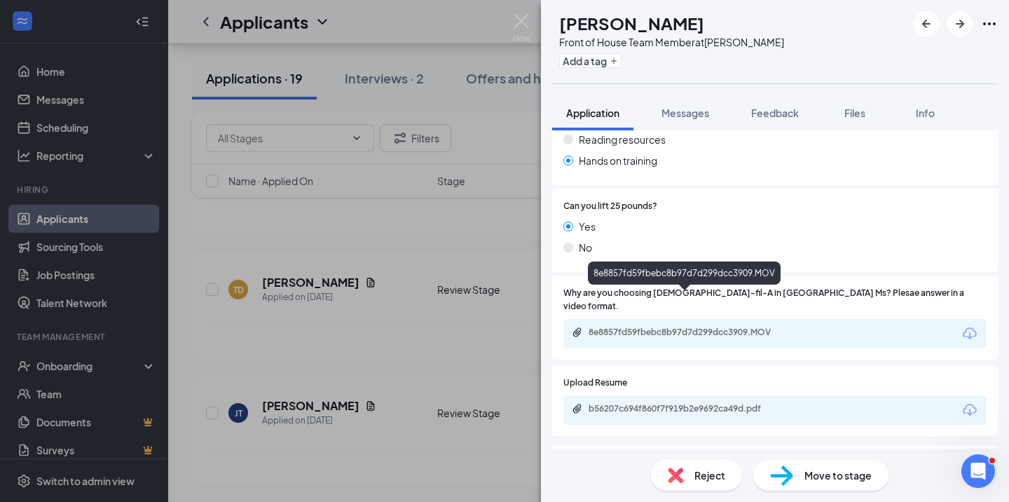
click at [721, 327] on div "8e8857fd59fbebc8b97d7d299dcc3909.MOV" at bounding box center [687, 332] width 196 height 11
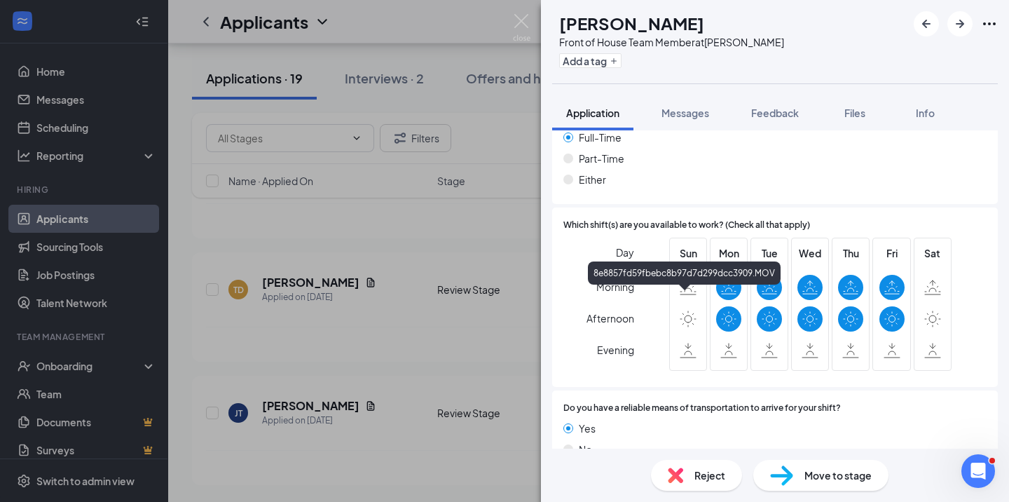
scroll to position [1111, 0]
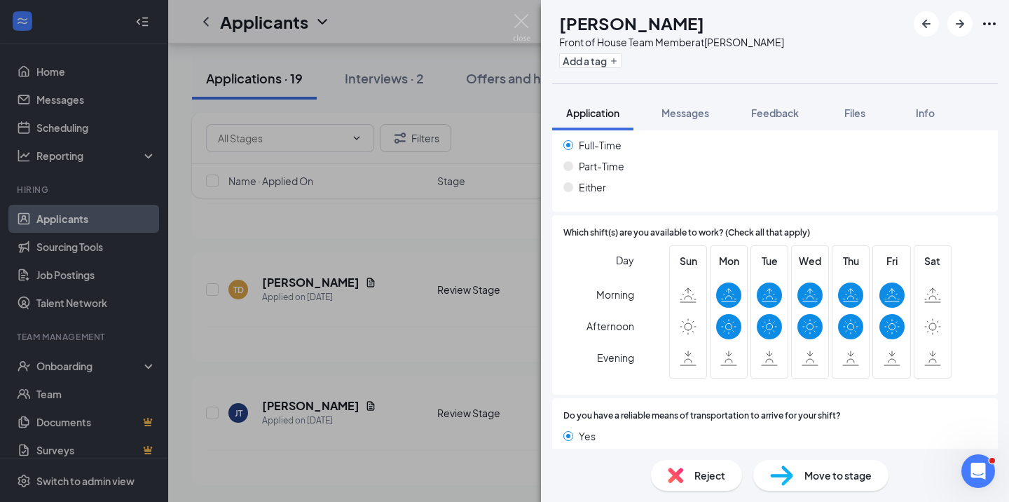
click at [801, 474] on div "Move to stage" at bounding box center [820, 475] width 135 height 31
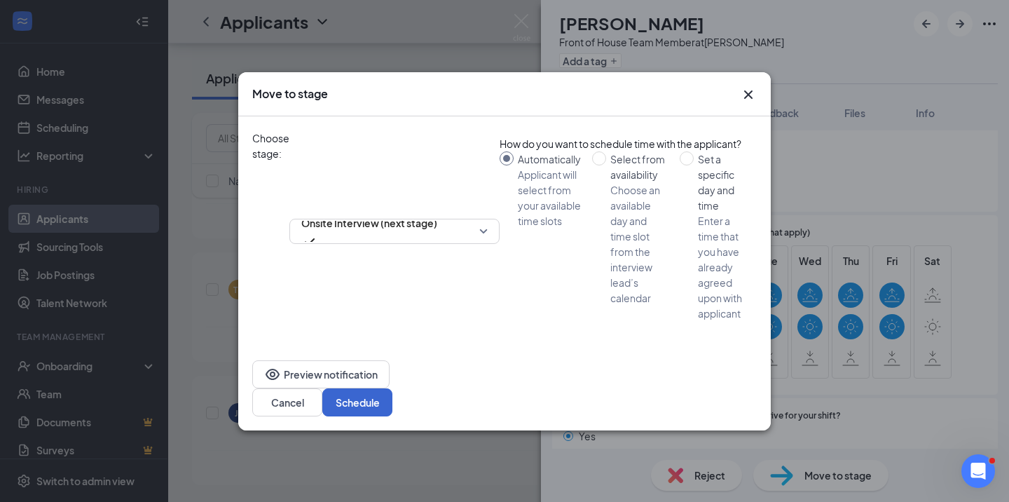
click at [392, 388] on button "Schedule" at bounding box center [357, 402] width 70 height 28
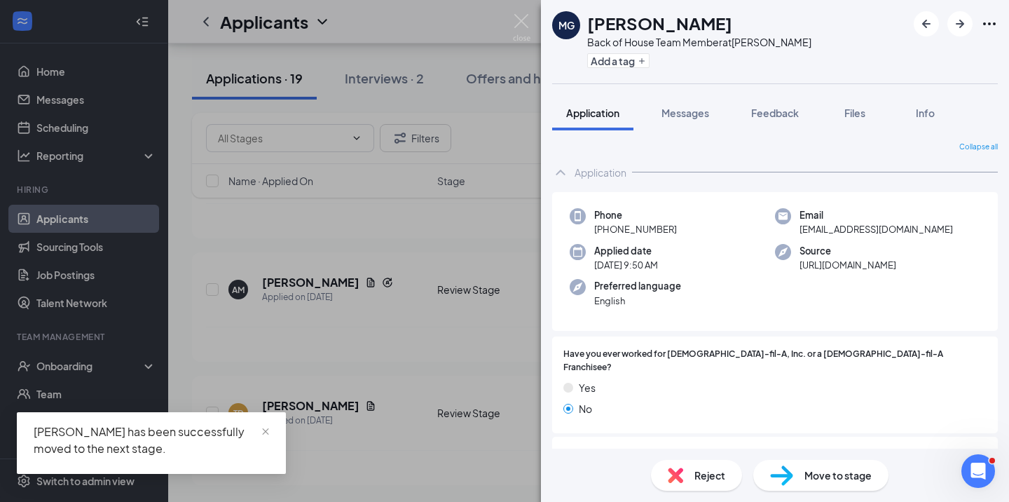
scroll to position [4212, 0]
click at [520, 28] on img at bounding box center [522, 27] width 18 height 27
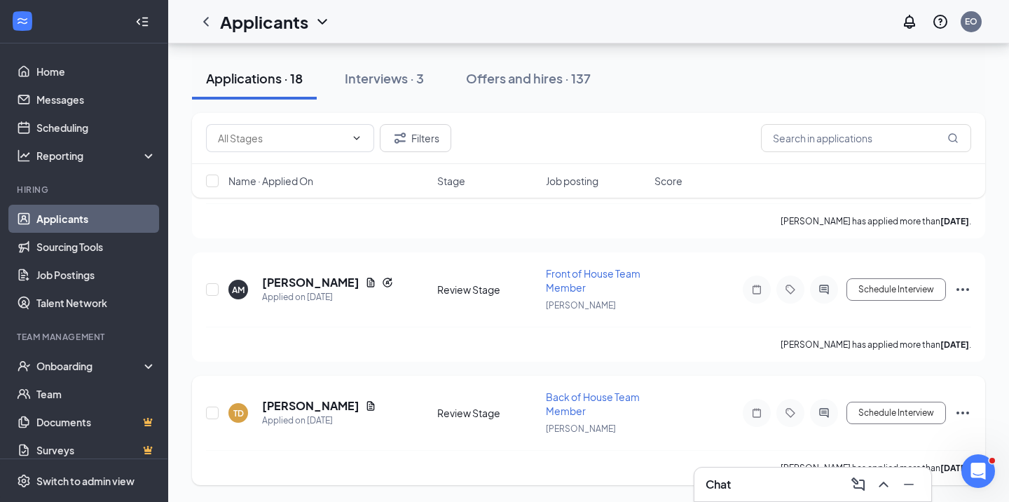
scroll to position [4212, 0]
click at [319, 408] on h5 "[PERSON_NAME]" at bounding box center [310, 405] width 97 height 15
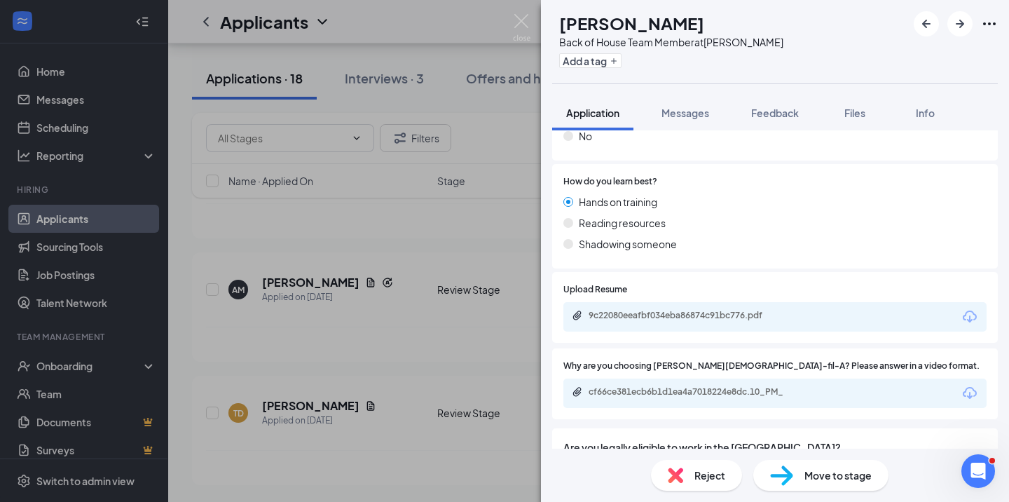
scroll to position [608, 0]
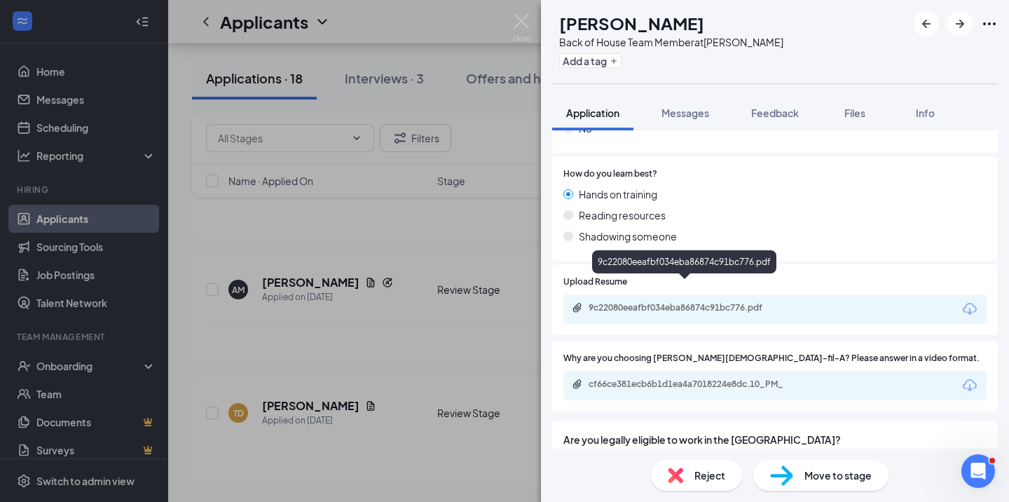
click at [699, 302] on div "9c22080eeafbf034eba86874c91bc776.pdf" at bounding box center [687, 307] width 196 height 11
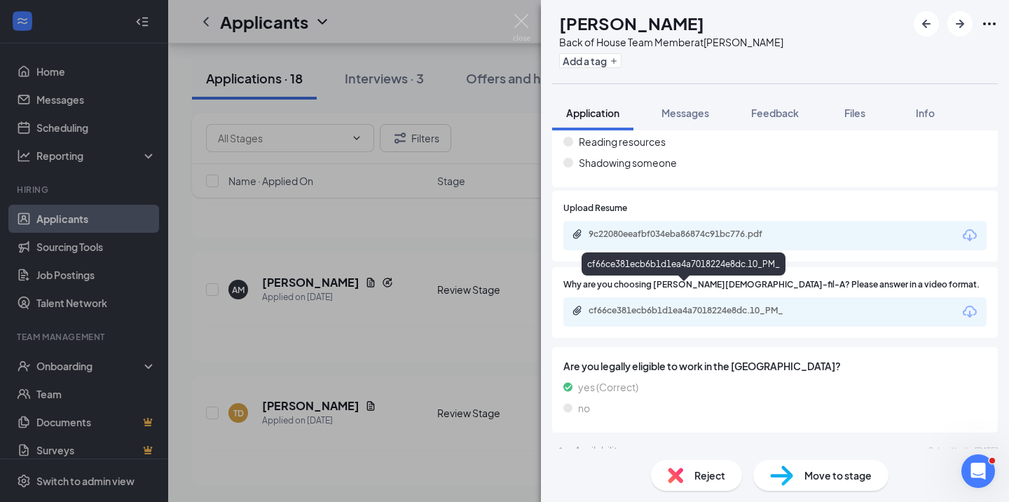
click at [730, 305] on div "cf66ce381ecb6b1d1ea4a7018224e8dc.10_PM_" at bounding box center [687, 310] width 196 height 11
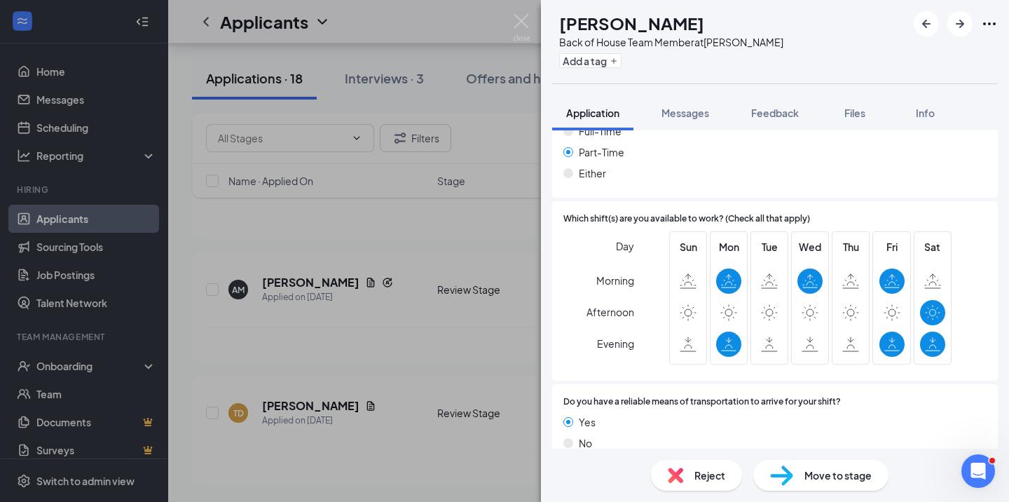
scroll to position [1111, 0]
click at [796, 162] on div "Full-Time Part-Time Either" at bounding box center [774, 155] width 423 height 63
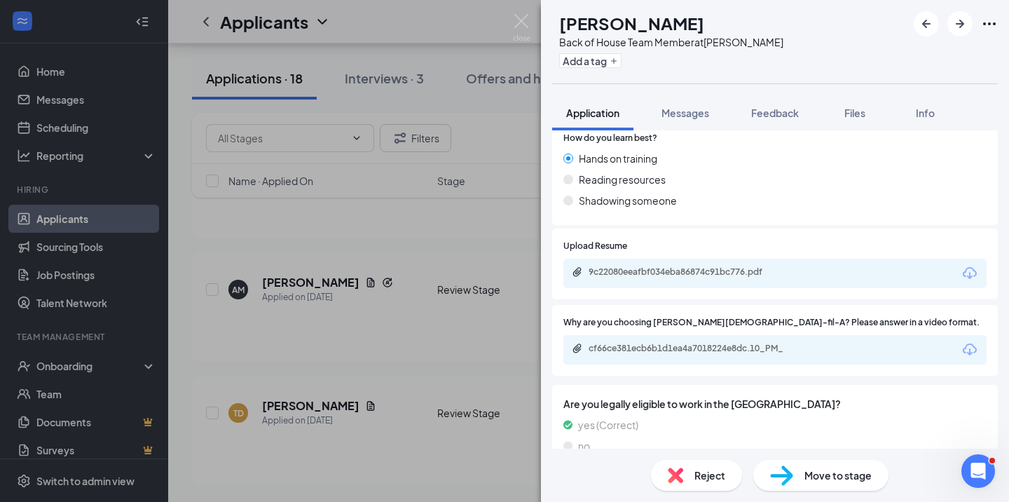
scroll to position [641, 0]
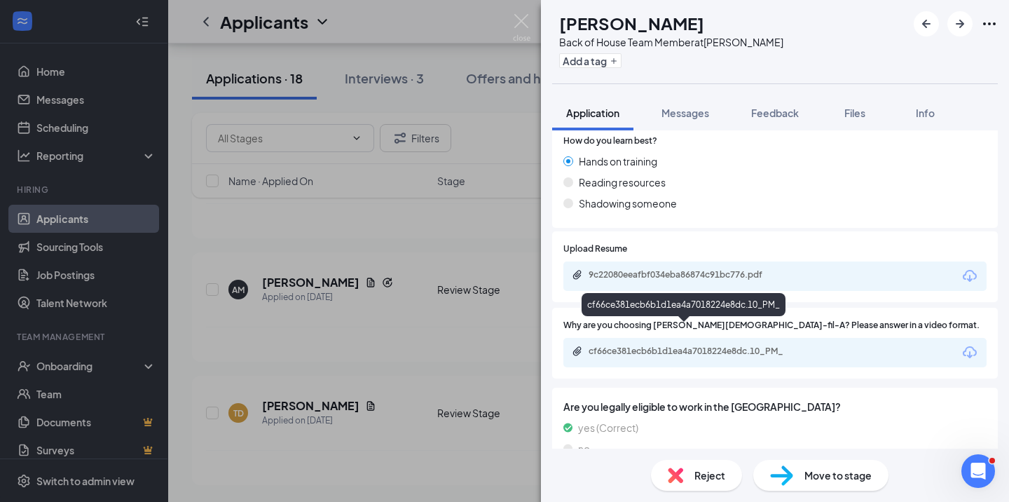
click at [754, 345] on div "cf66ce381ecb6b1d1ea4a7018224e8dc.10_PM_" at bounding box center [687, 350] width 196 height 11
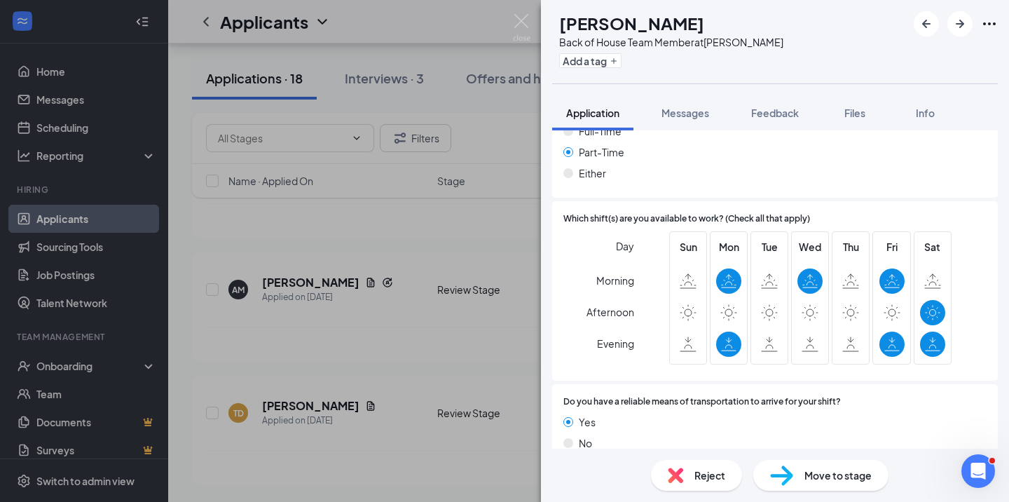
scroll to position [1111, 0]
click at [818, 472] on span "Move to stage" at bounding box center [837, 474] width 67 height 15
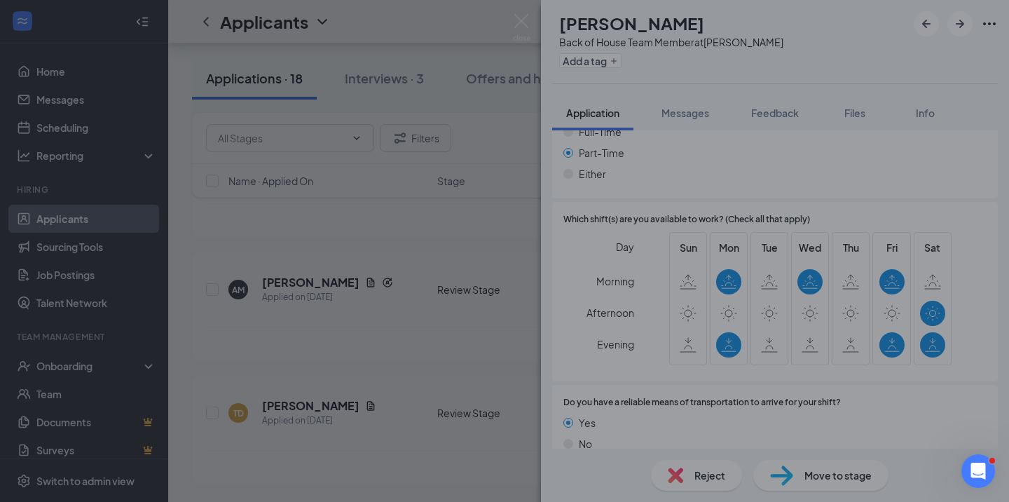
scroll to position [1105, 0]
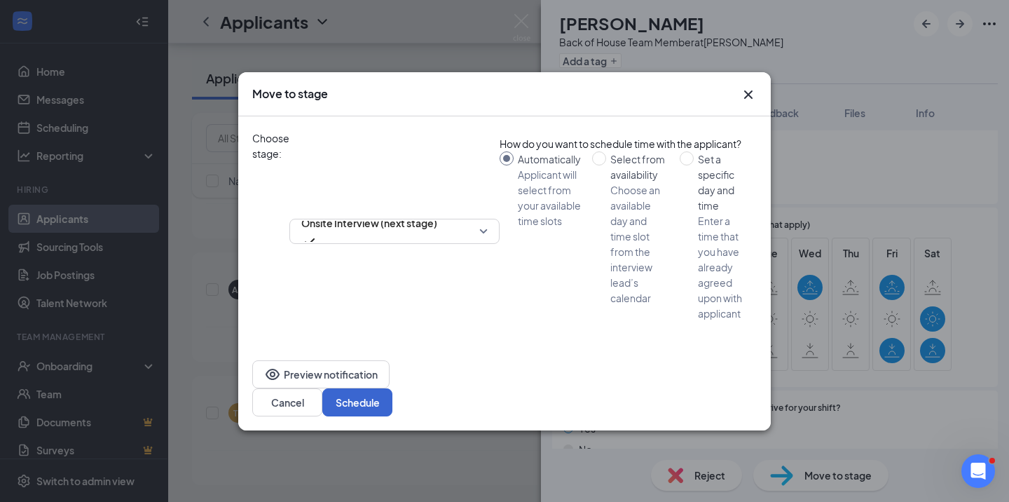
click at [392, 388] on button "Schedule" at bounding box center [357, 402] width 70 height 28
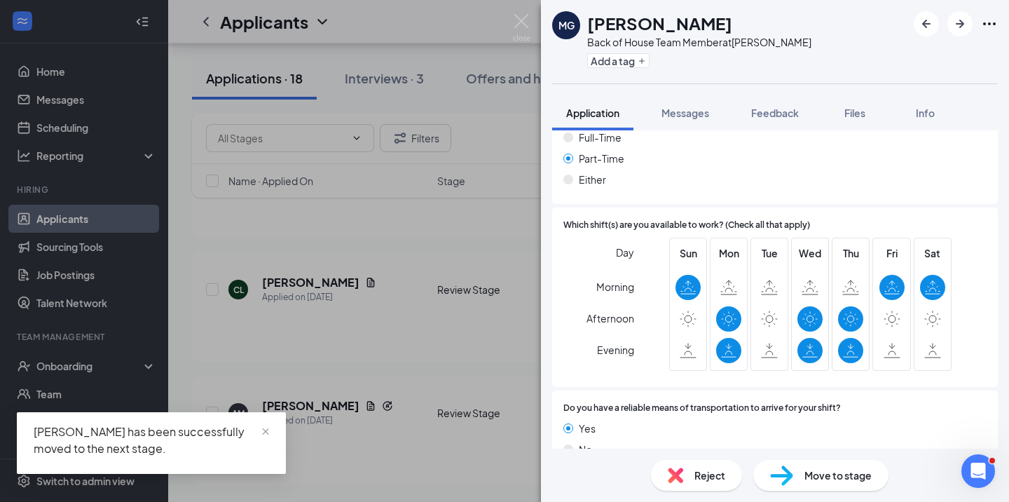
scroll to position [4089, 0]
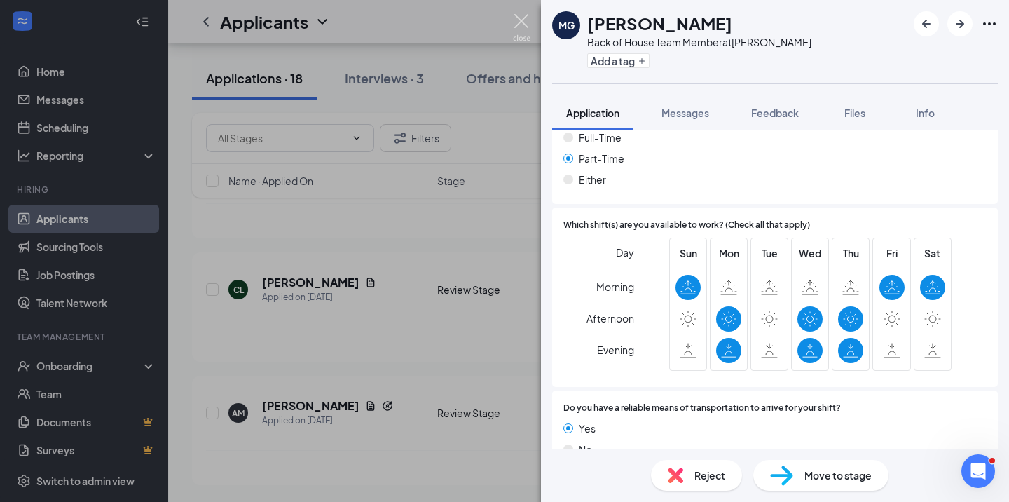
click at [523, 22] on img at bounding box center [522, 27] width 18 height 27
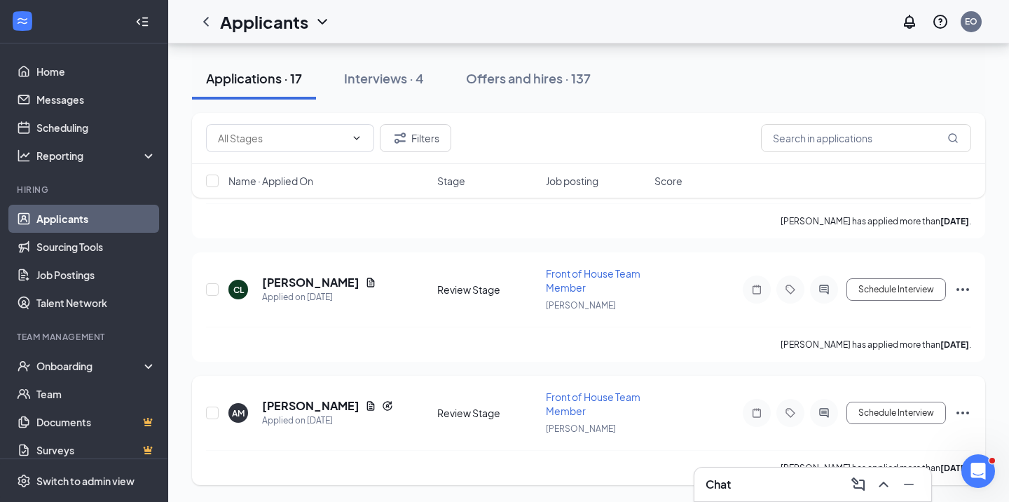
scroll to position [3966, 0]
click at [328, 409] on h5 "[PERSON_NAME]" at bounding box center [310, 405] width 97 height 15
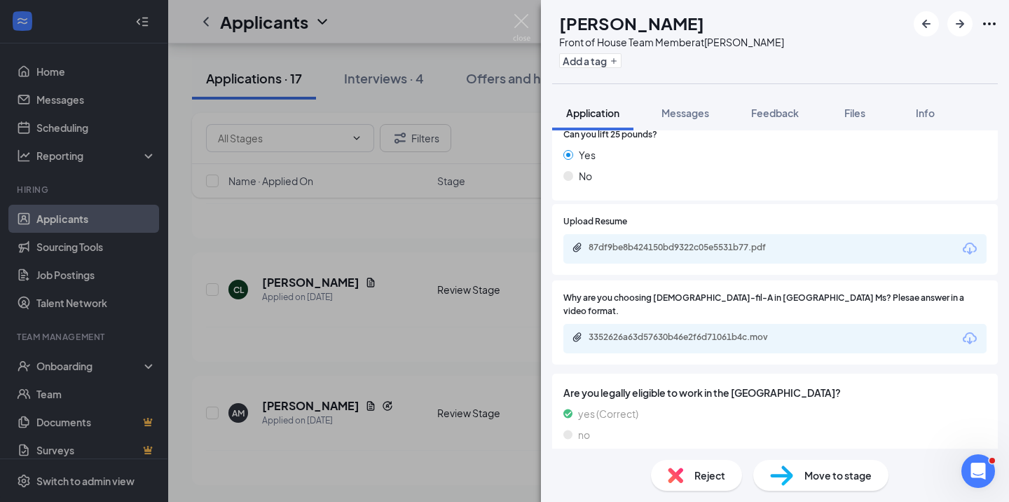
scroll to position [710, 0]
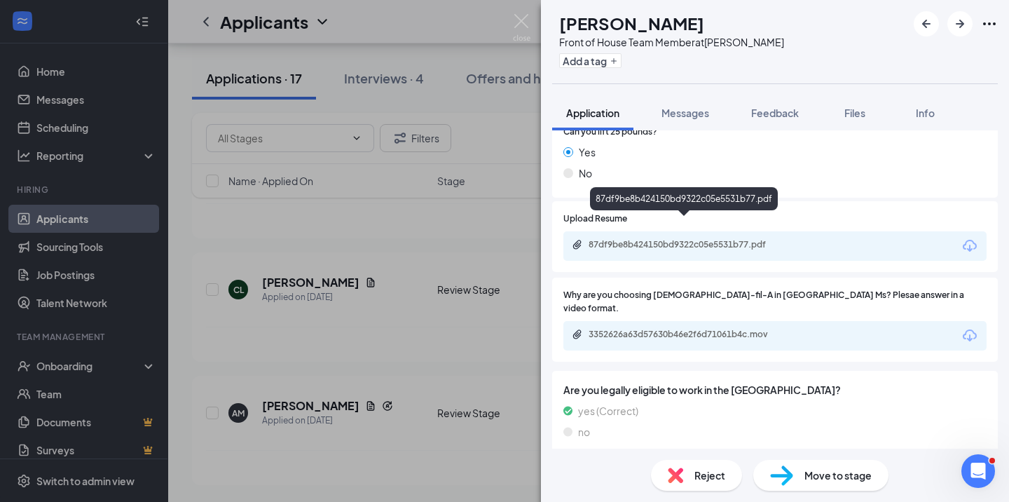
click at [696, 239] on div "87df9be8b424150bd9322c05e5531b77.pdf" at bounding box center [687, 244] width 196 height 11
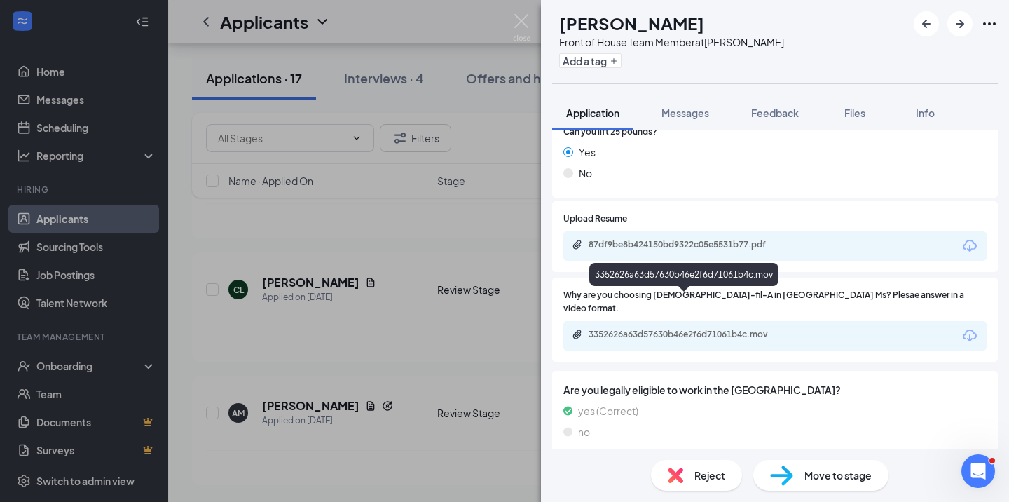
click at [708, 329] on div "3352626a63d57630b46e2f6d71061b4c.mov" at bounding box center [687, 334] width 196 height 11
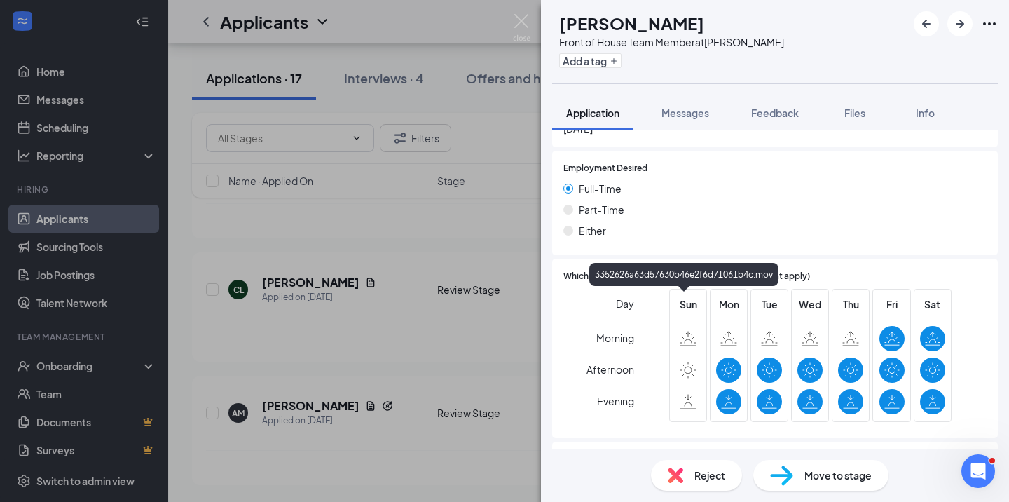
scroll to position [1130, 0]
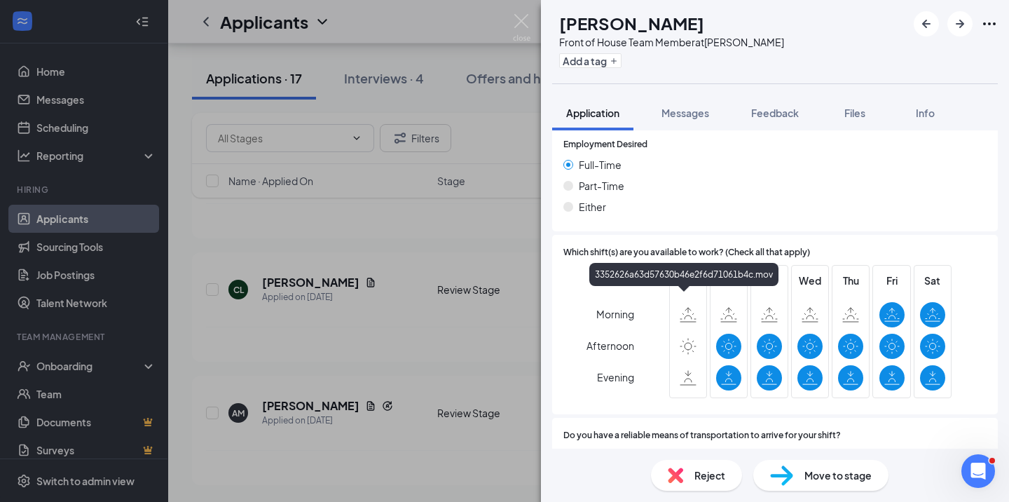
click at [678, 474] on img at bounding box center [675, 474] width 15 height 15
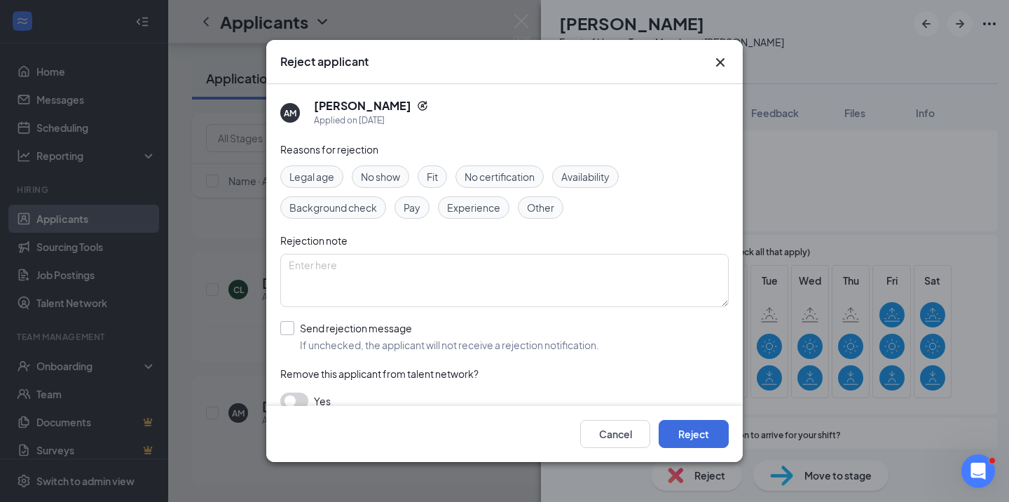
click at [288, 327] on input "Send rejection message If unchecked, the applicant will not receive a rejection…" at bounding box center [439, 336] width 319 height 31
checkbox input "true"
click at [689, 433] on button "Reject" at bounding box center [694, 434] width 70 height 28
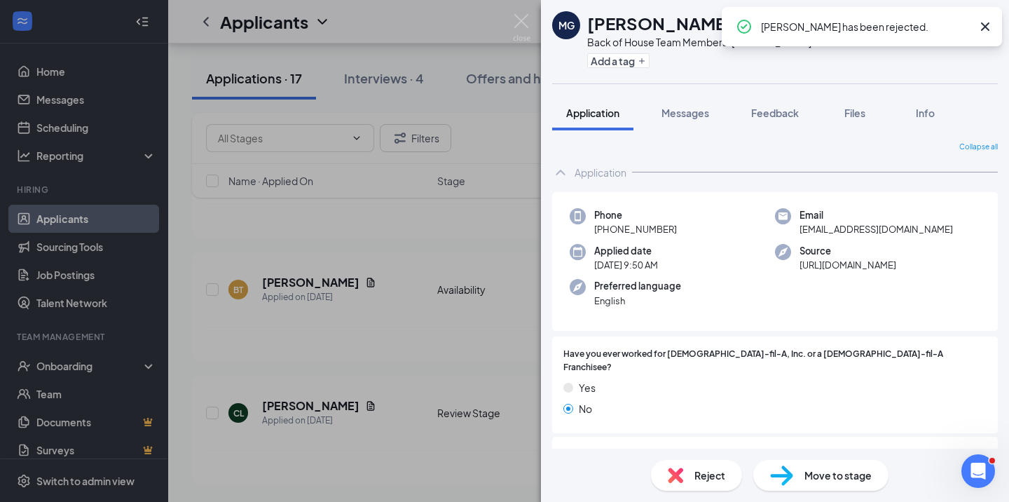
scroll to position [3719, 0]
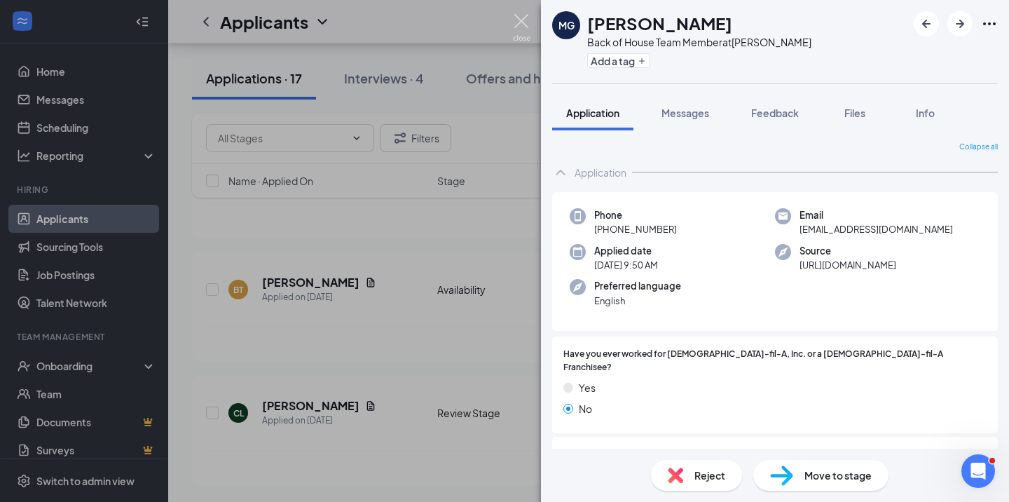
click at [519, 23] on img at bounding box center [522, 27] width 18 height 27
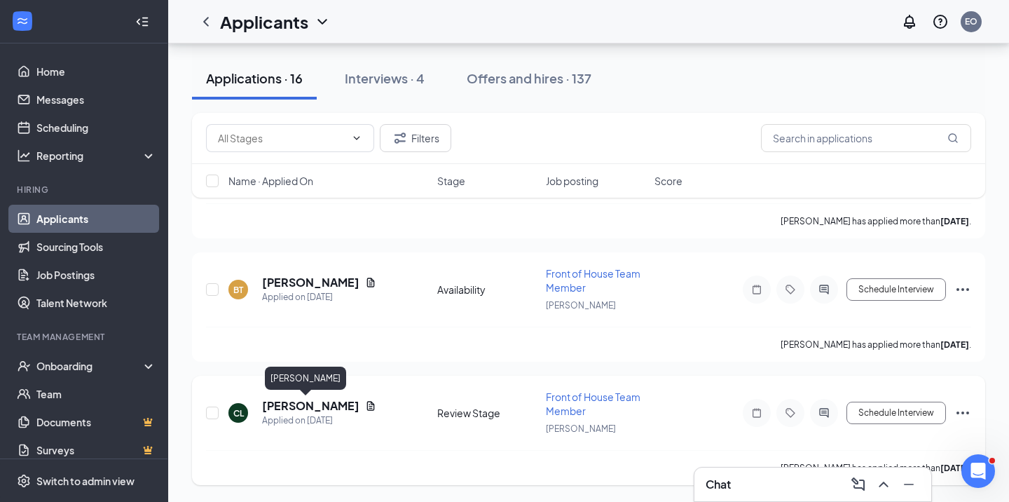
click at [293, 406] on h5 "[PERSON_NAME]" at bounding box center [310, 405] width 97 height 15
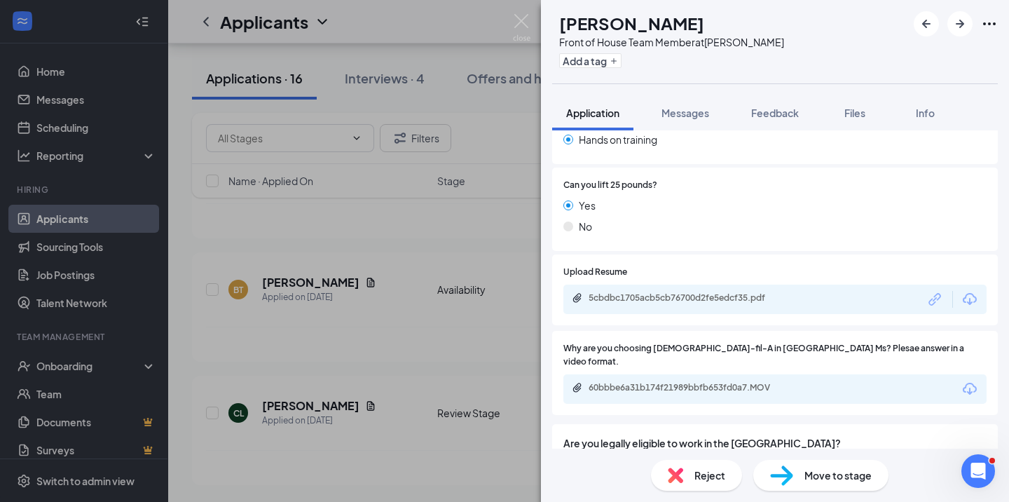
scroll to position [624, 0]
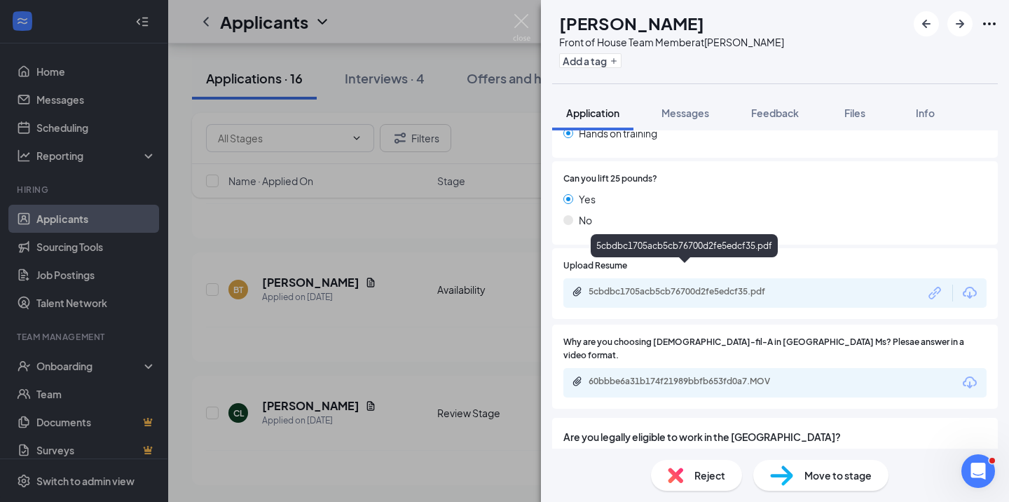
click at [696, 286] on div "5cbdbc1705acb5cb76700d2fe5edcf35.pdf" at bounding box center [687, 291] width 196 height 11
click at [657, 376] on div "60bbbe6a31b174f21989bbfb653fd0a7.MOV" at bounding box center [687, 381] width 196 height 11
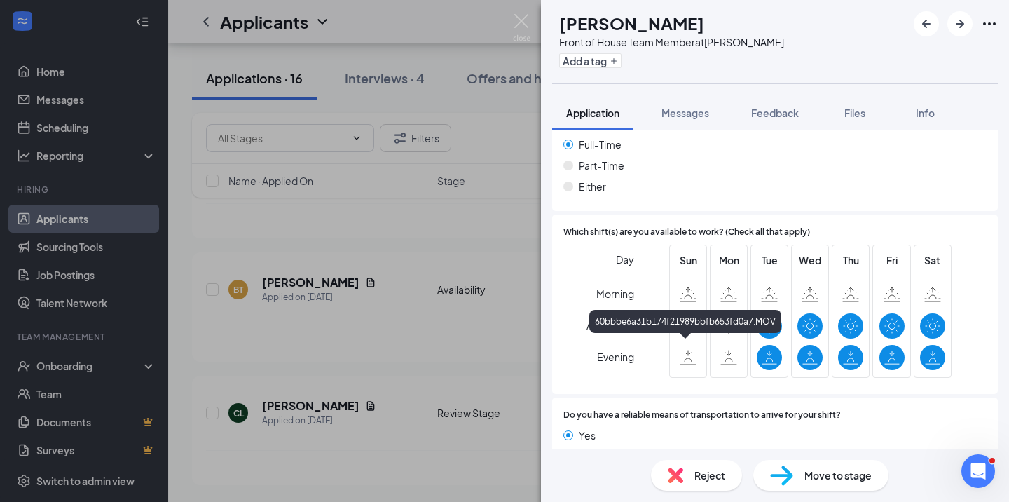
scroll to position [1111, 0]
click at [815, 479] on span "Move to stage" at bounding box center [837, 474] width 67 height 15
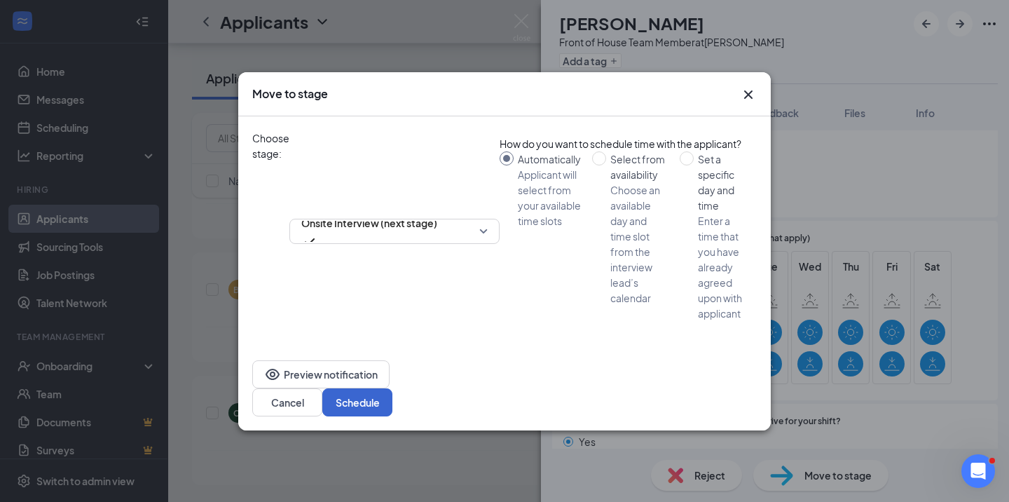
click at [392, 388] on button "Schedule" at bounding box center [357, 402] width 70 height 28
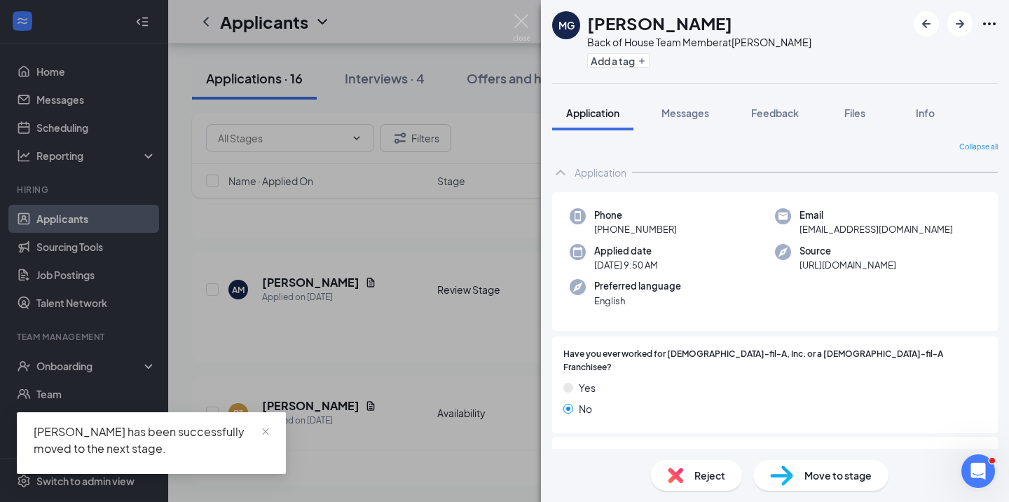
scroll to position [3472, 0]
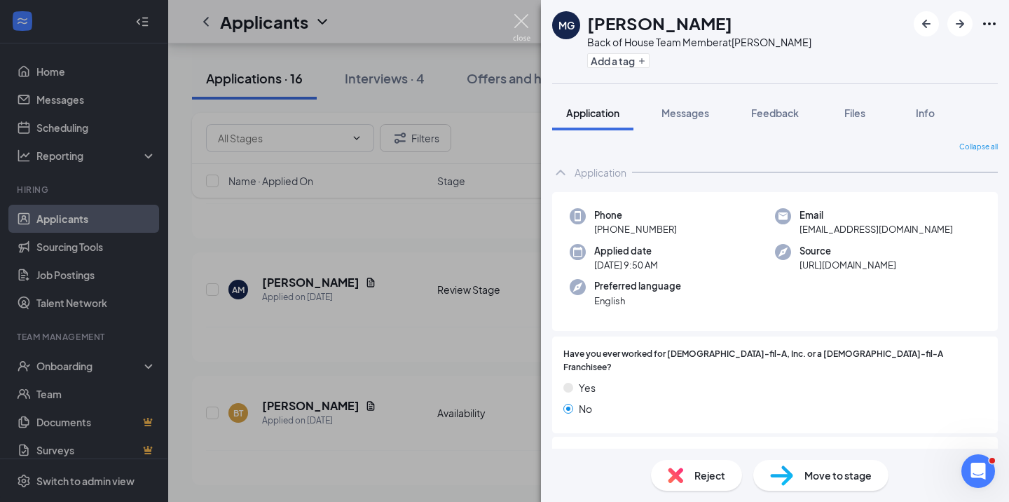
click at [525, 23] on img at bounding box center [522, 27] width 18 height 27
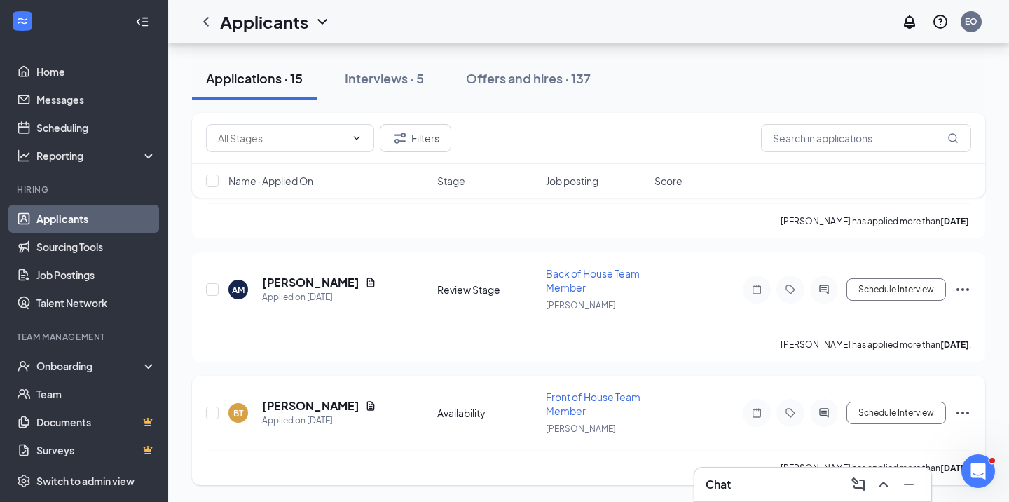
scroll to position [3472, 0]
click at [301, 405] on h5 "[PERSON_NAME]" at bounding box center [310, 405] width 97 height 15
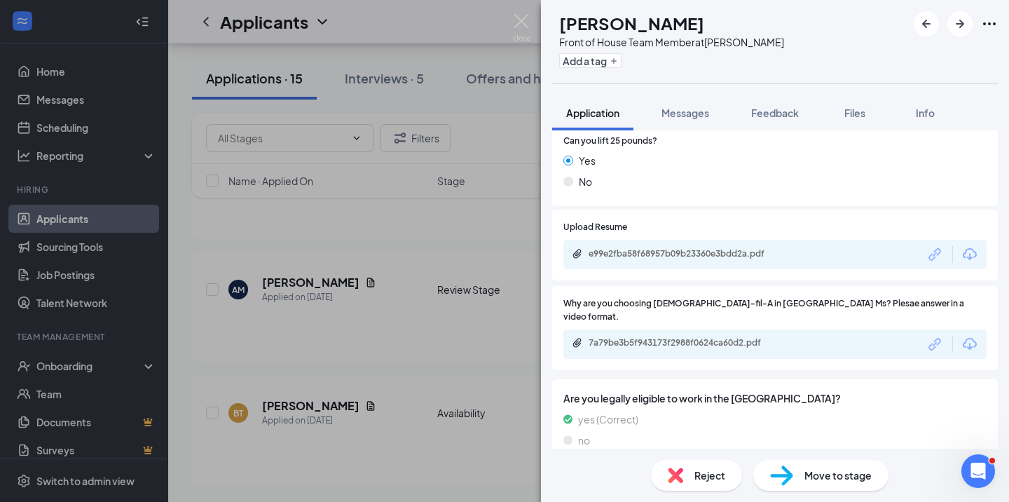
scroll to position [676, 0]
click at [692, 249] on div "e99e2fba58f68957b09b23360e3bdd2a.pdf" at bounding box center [687, 254] width 196 height 11
click at [720, 338] on div "7a79be3b5f943173f2988f0624ca60d2.pdf" at bounding box center [687, 343] width 196 height 11
click at [671, 474] on img at bounding box center [675, 474] width 15 height 15
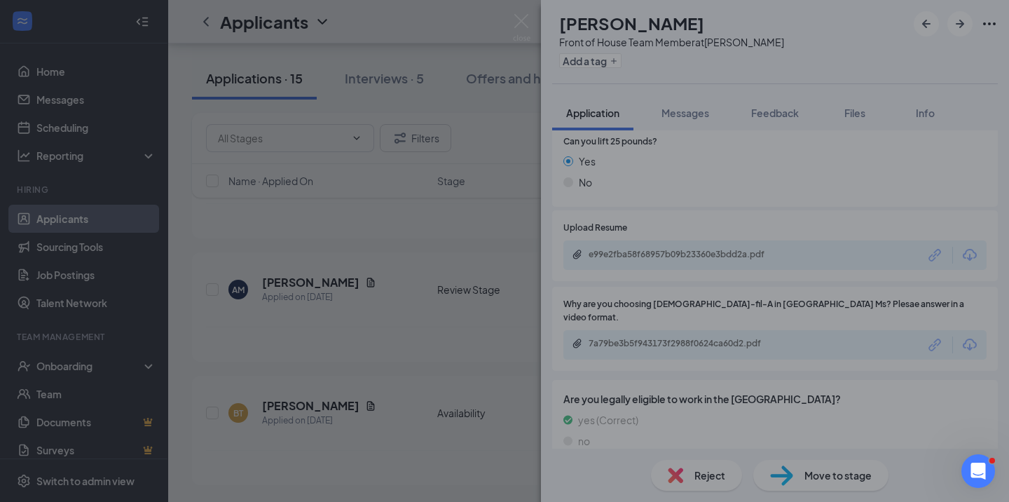
scroll to position [670, 0]
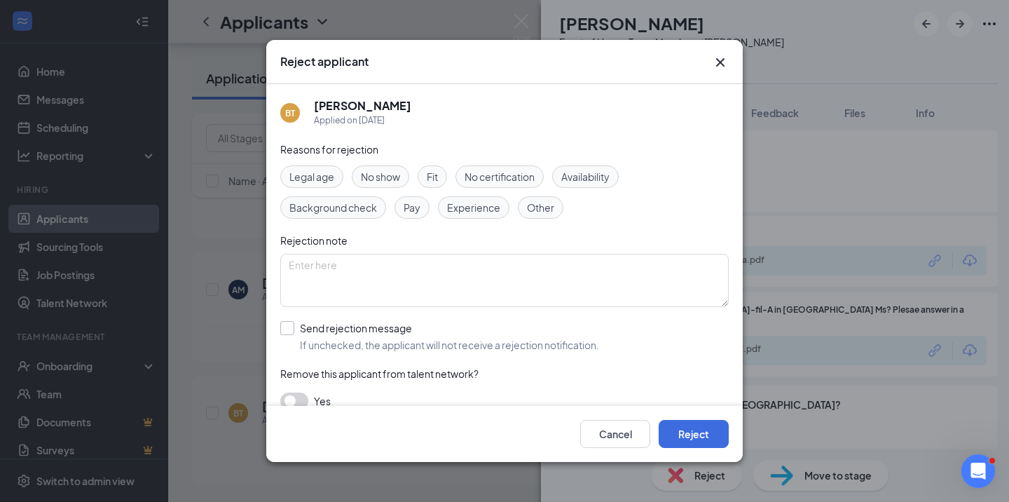
click at [290, 331] on div at bounding box center [287, 328] width 14 height 14
click at [290, 331] on input "Send rejection message If unchecked, the applicant will not receive a rejection…" at bounding box center [439, 336] width 319 height 31
checkbox input "true"
click at [695, 434] on button "Reject" at bounding box center [694, 434] width 70 height 28
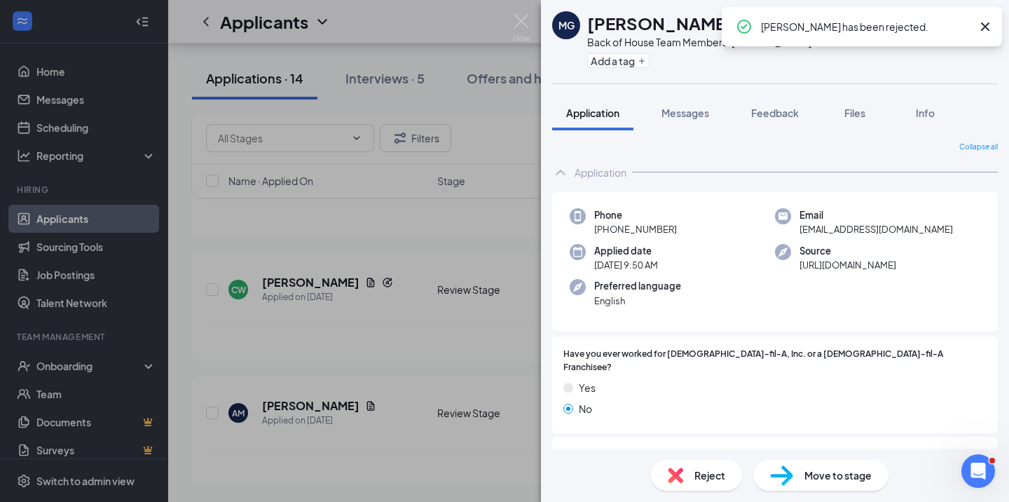
scroll to position [3226, 0]
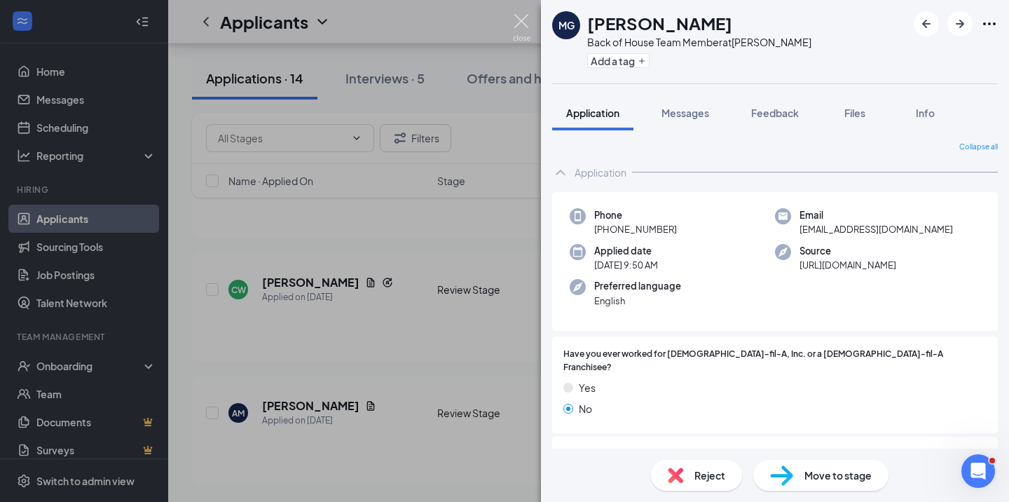
click at [521, 20] on img at bounding box center [522, 27] width 18 height 27
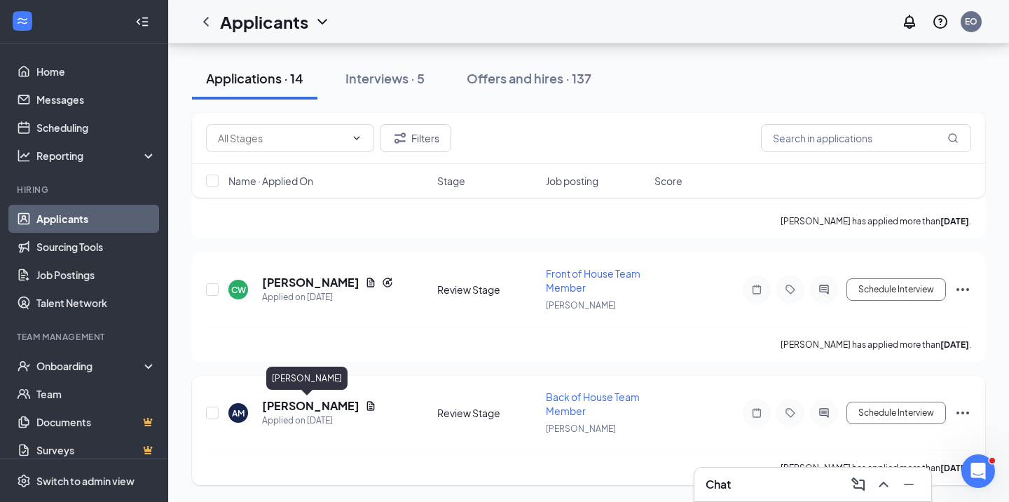
click at [299, 406] on h5 "[PERSON_NAME]" at bounding box center [310, 405] width 97 height 15
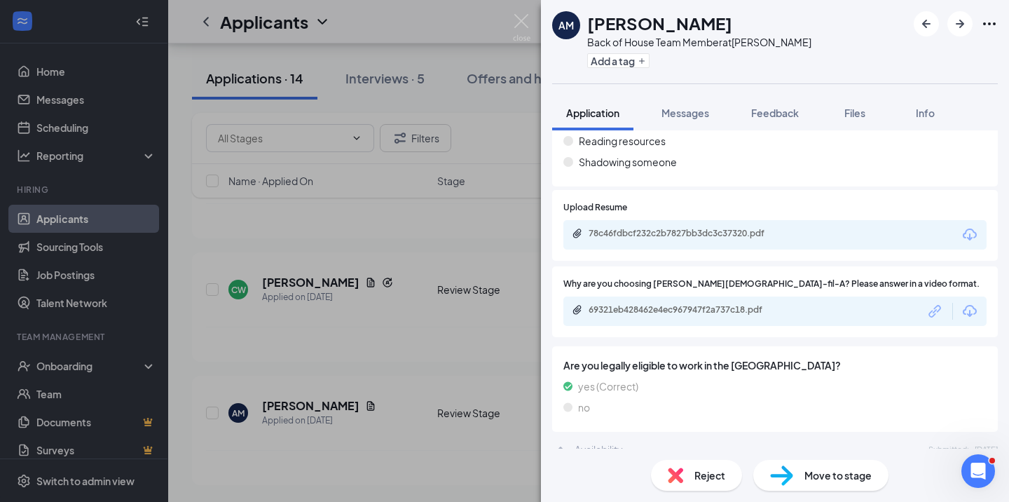
scroll to position [687, 0]
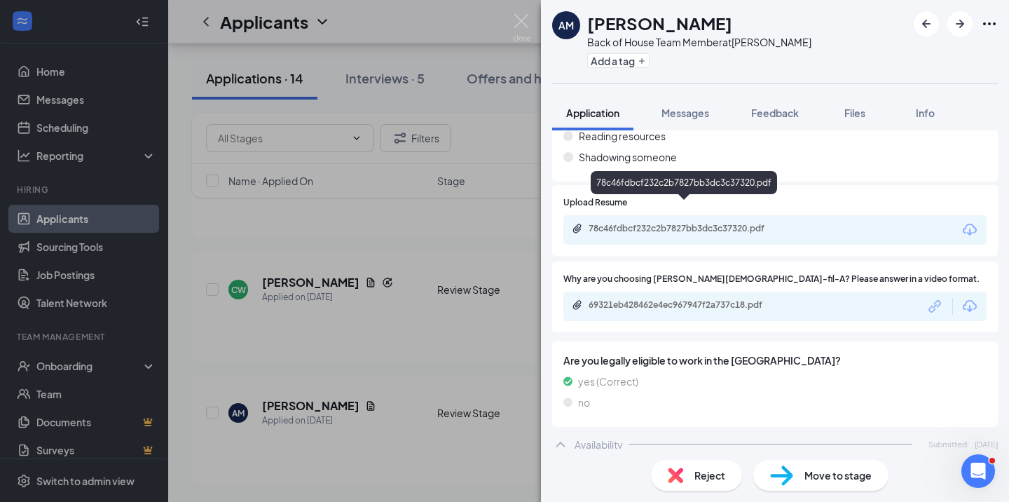
click at [690, 223] on div "78c46fdbcf232c2b7827bb3dc3c37320.pdf" at bounding box center [687, 228] width 196 height 11
click at [731, 299] on div "69321eb428462e4ec967947f2a737c18.pdf" at bounding box center [687, 304] width 196 height 11
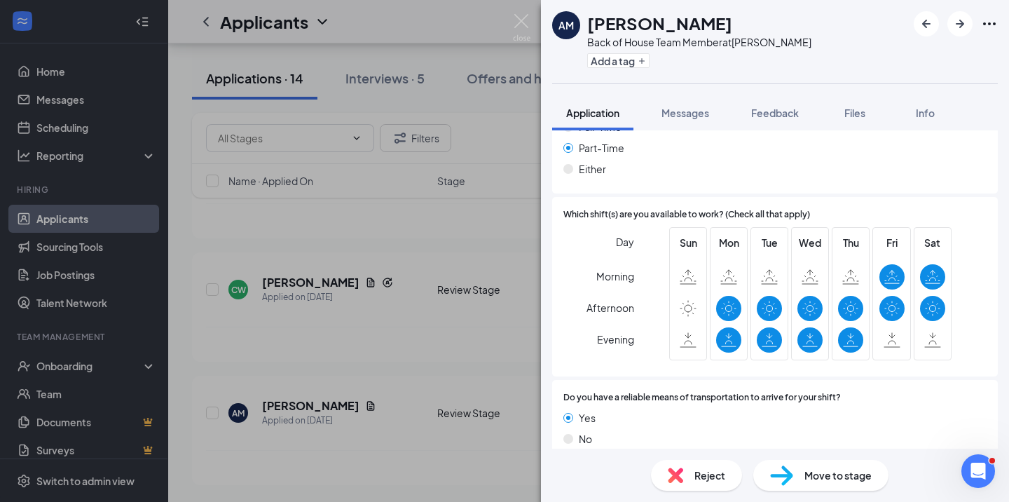
scroll to position [1111, 0]
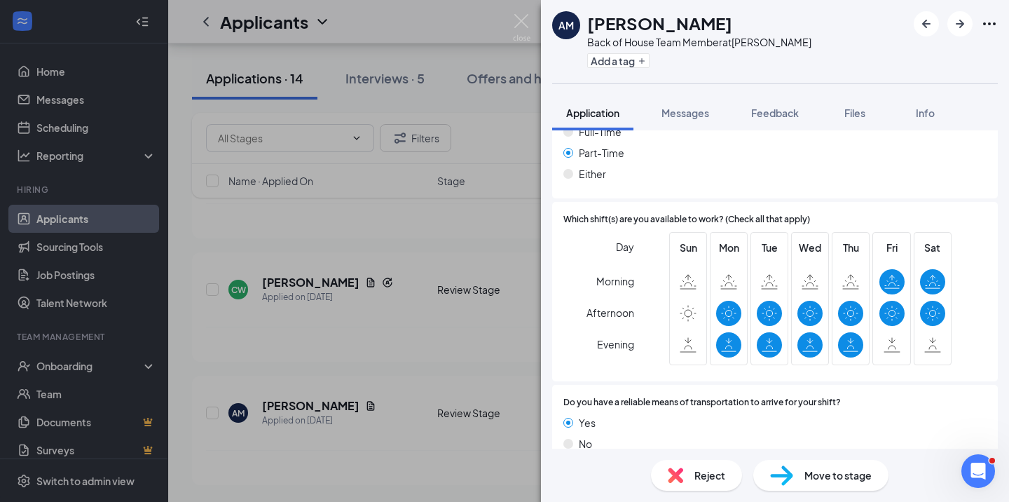
click at [678, 478] on img at bounding box center [675, 474] width 15 height 15
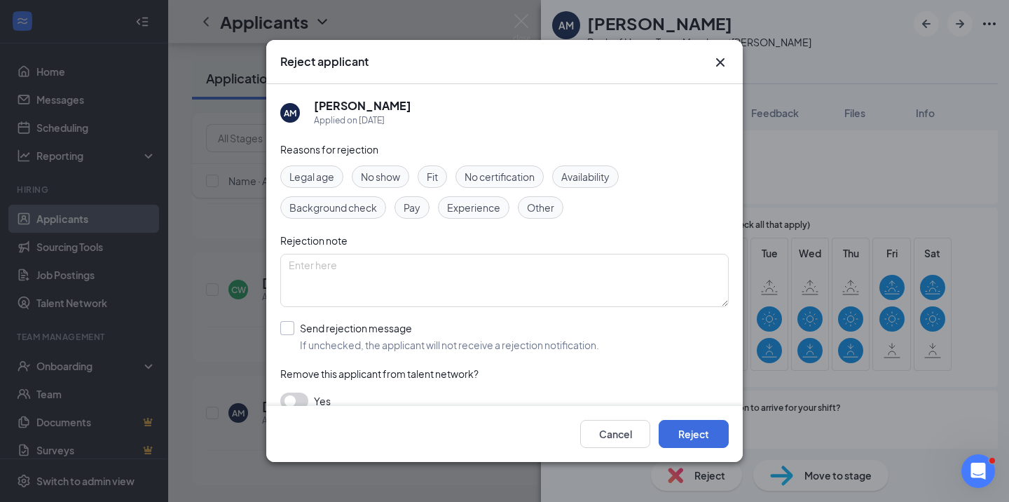
click at [290, 329] on div at bounding box center [287, 328] width 14 height 14
click at [290, 329] on input "Send rejection message If unchecked, the applicant will not receive a rejection…" at bounding box center [439, 336] width 319 height 31
checkbox input "true"
click at [704, 432] on button "Reject" at bounding box center [694, 434] width 70 height 28
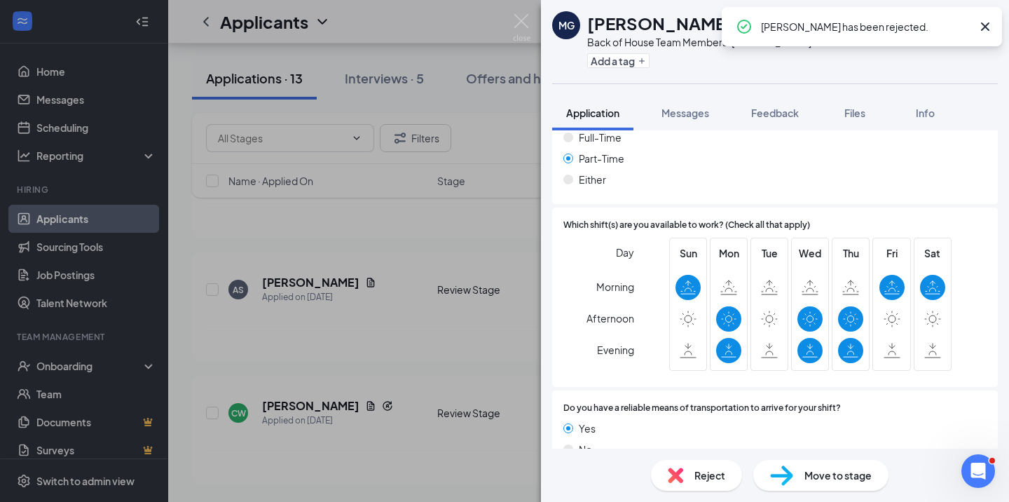
scroll to position [2979, 0]
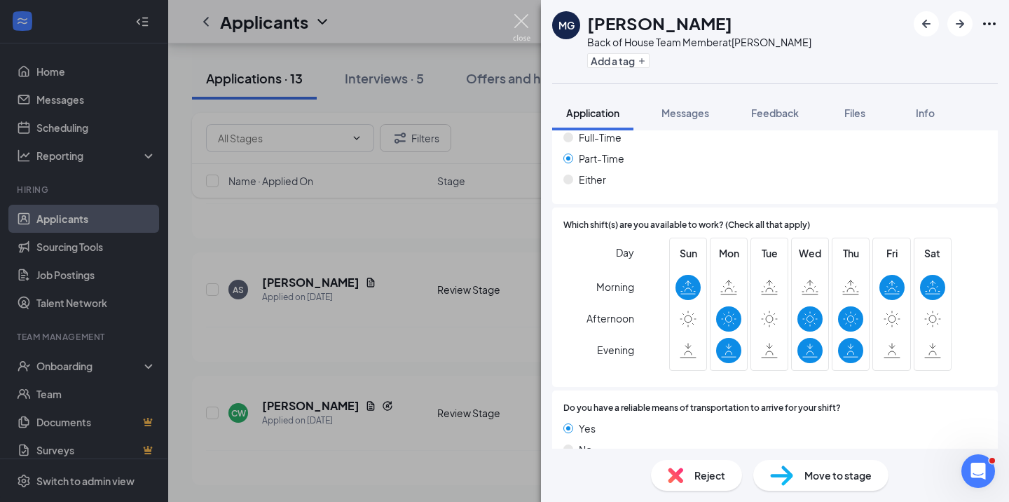
click at [521, 22] on img at bounding box center [522, 27] width 18 height 27
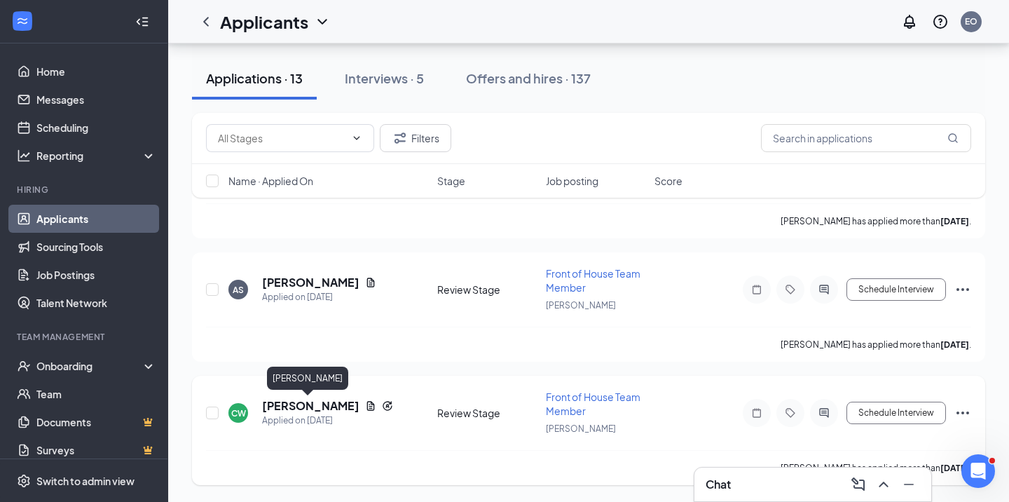
click at [315, 404] on h5 "[PERSON_NAME]" at bounding box center [310, 405] width 97 height 15
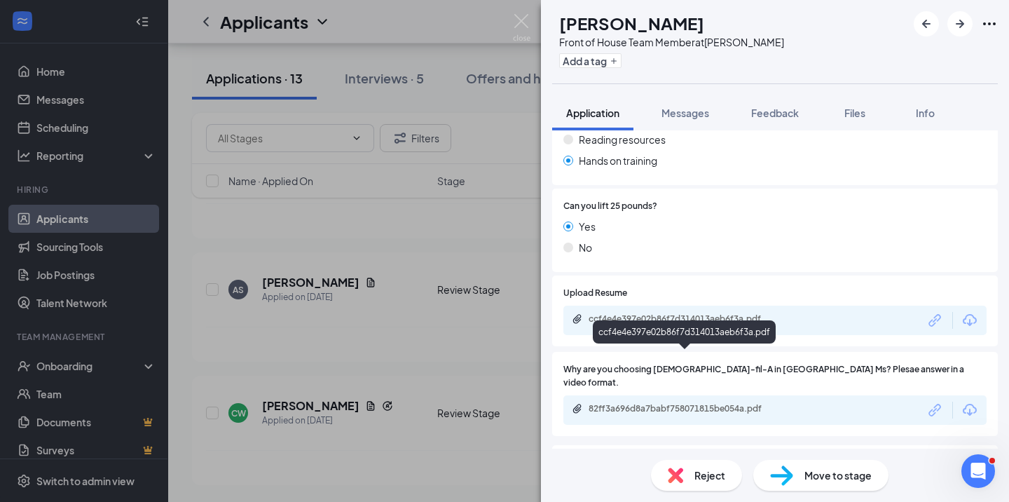
scroll to position [641, 0]
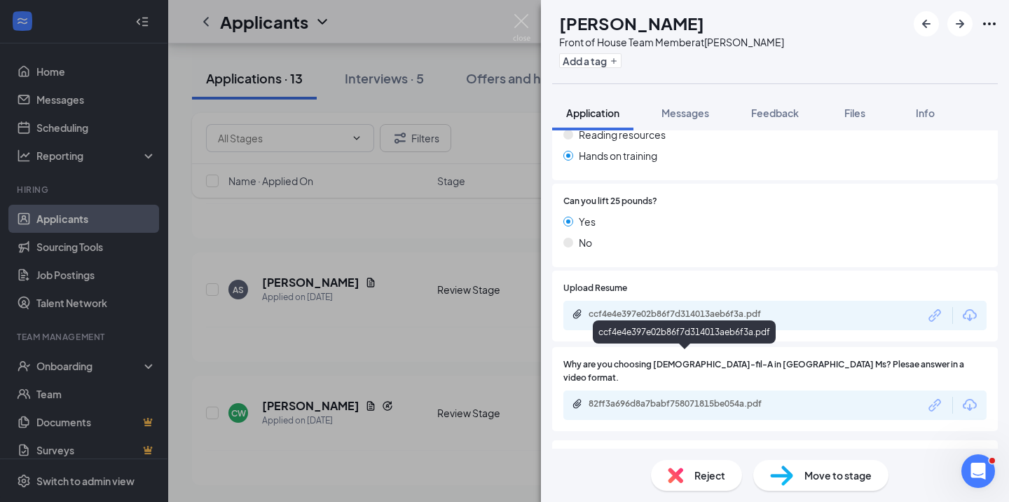
click at [713, 308] on div "ccf4e4e397e02b86f7d314013aeb6f3a.pdf" at bounding box center [687, 313] width 196 height 11
click at [683, 398] on div "82ff3a696d8a7babf758071815be054a.pdf" at bounding box center [687, 403] width 196 height 11
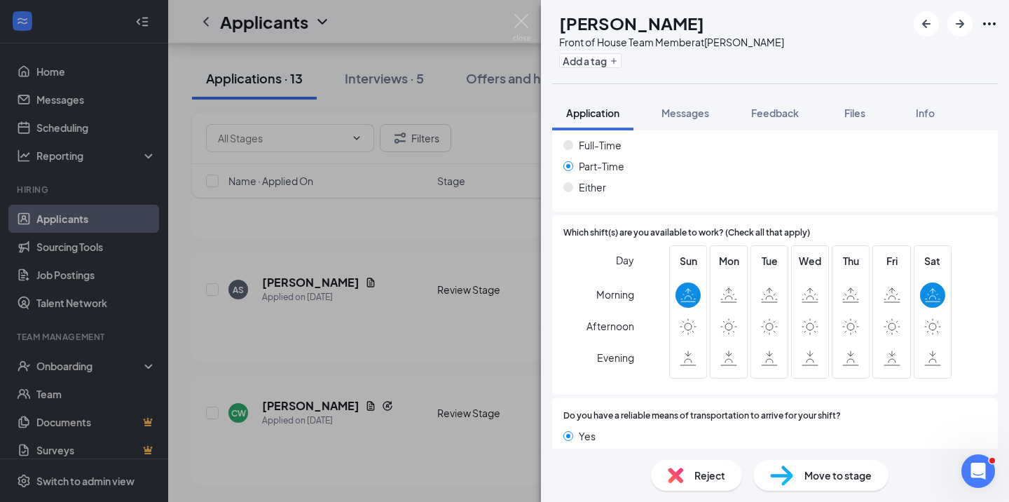
scroll to position [1144, 0]
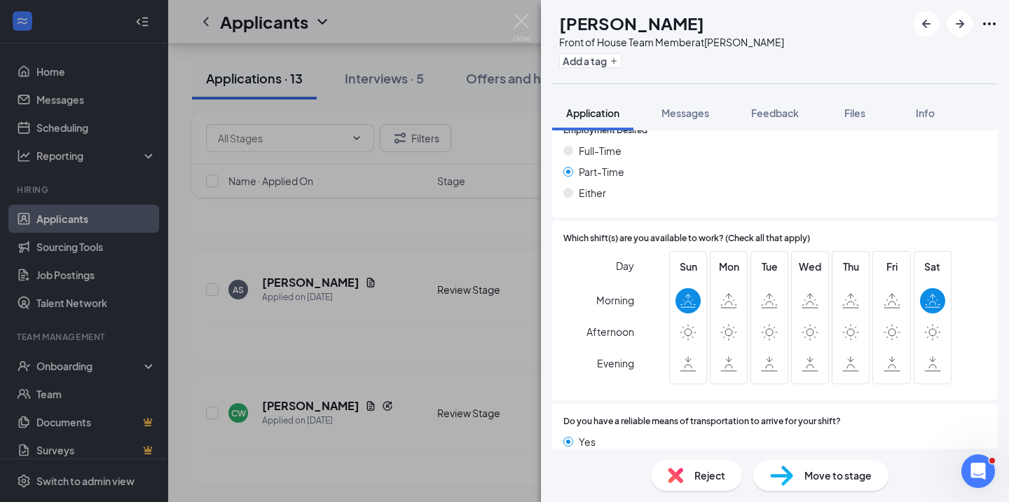
click at [678, 472] on img at bounding box center [675, 474] width 15 height 15
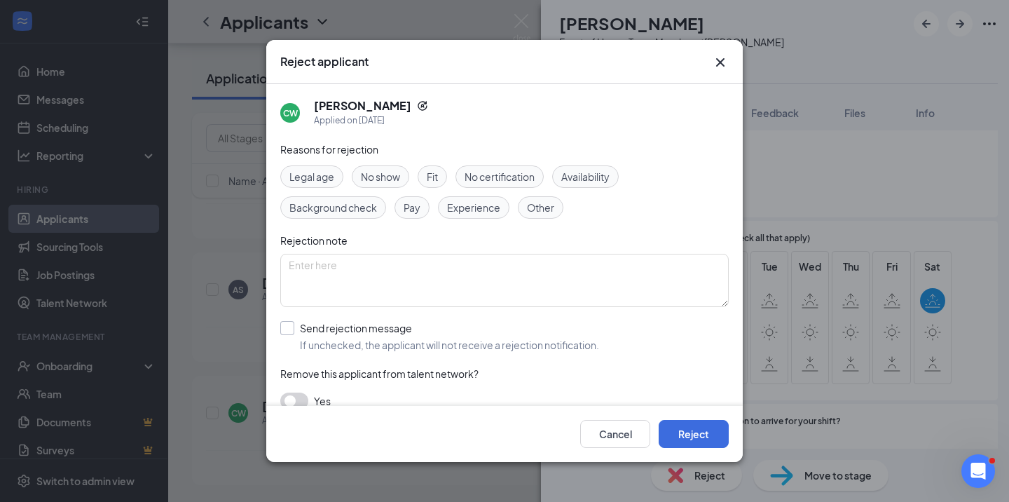
click at [287, 329] on input "Send rejection message If unchecked, the applicant will not receive a rejection…" at bounding box center [439, 336] width 319 height 31
checkbox input "true"
click at [704, 441] on button "Reject" at bounding box center [694, 434] width 70 height 28
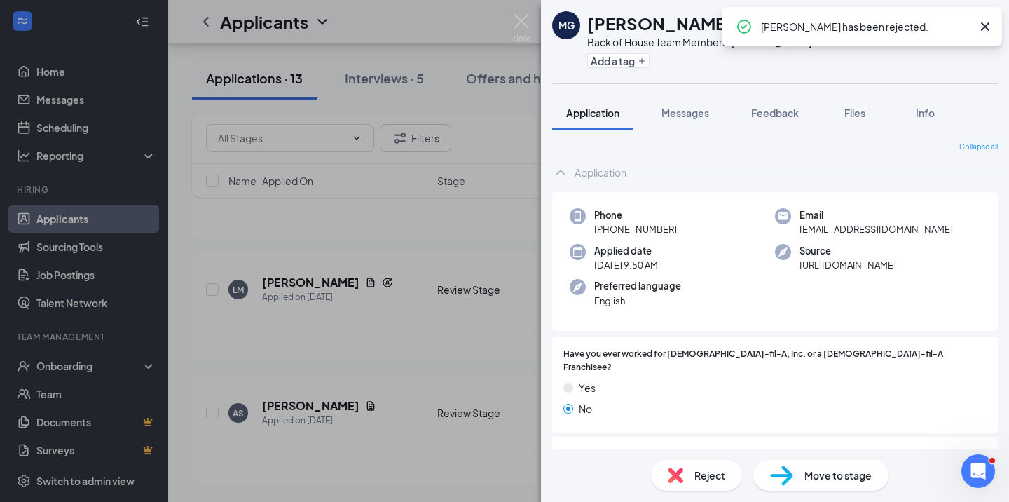
scroll to position [2856, 0]
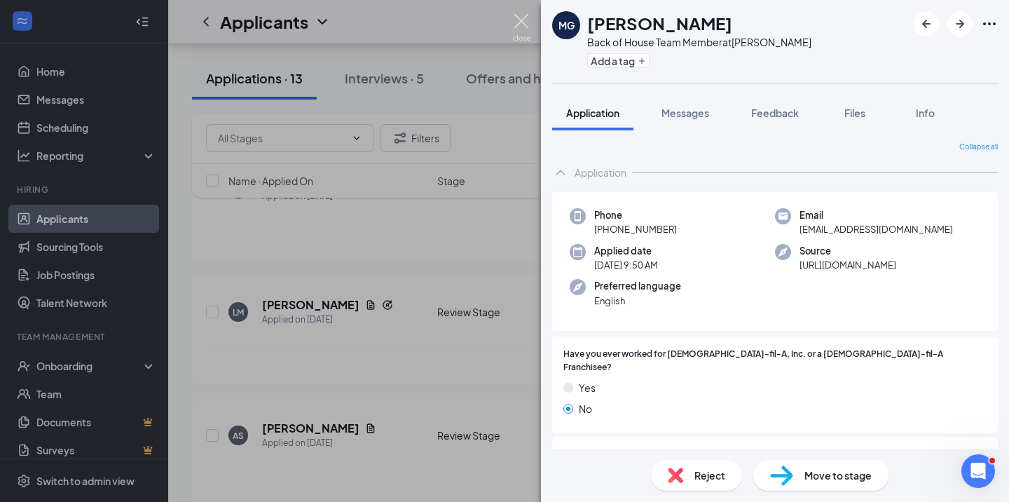
click at [523, 22] on img at bounding box center [522, 27] width 18 height 27
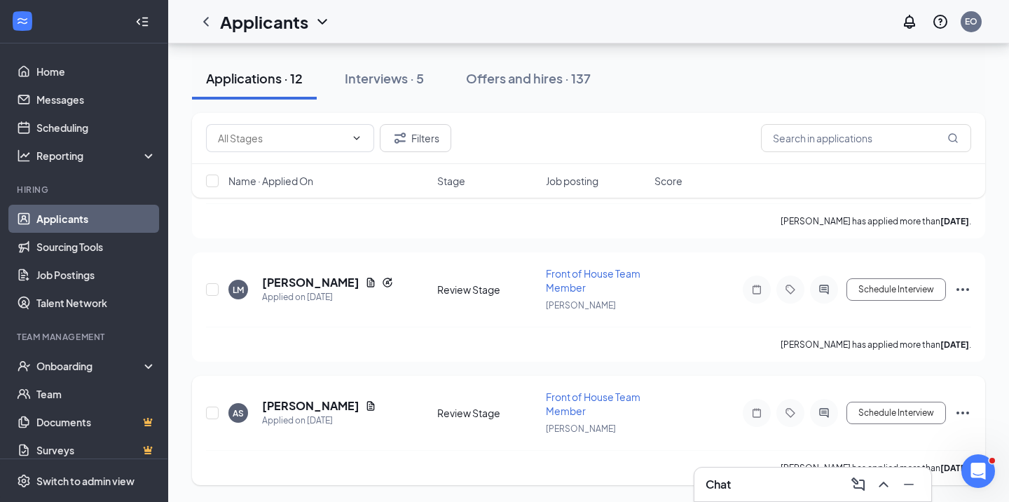
scroll to position [2732, 0]
click at [301, 408] on h5 "[PERSON_NAME]" at bounding box center [310, 405] width 97 height 15
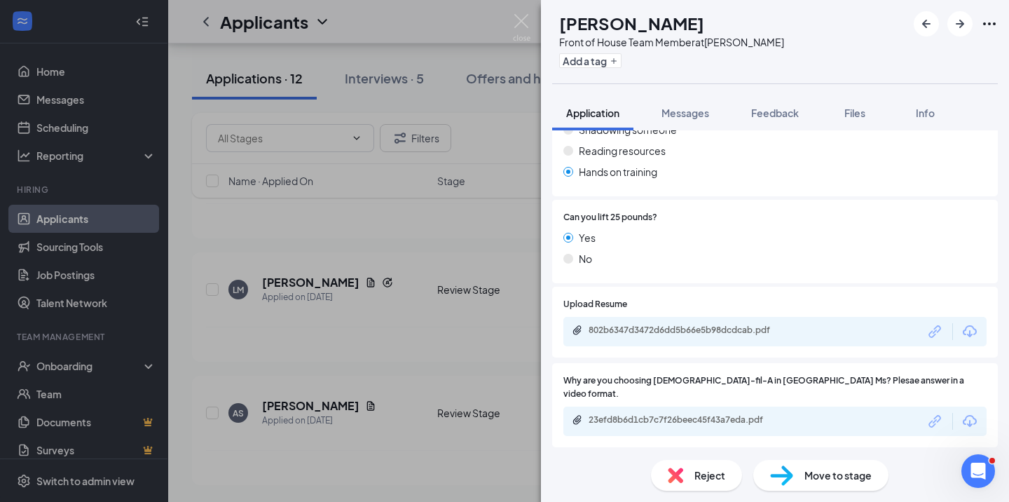
scroll to position [590, 0]
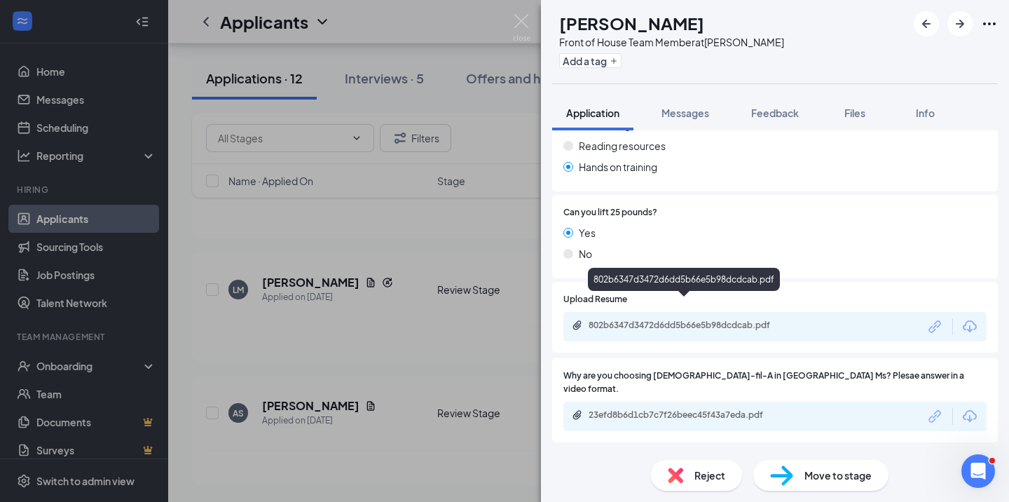
click at [695, 320] on div "802b6347d3472d6dd5b66e5b98dcdcab.pdf" at bounding box center [687, 325] width 196 height 11
click at [724, 409] on div "23efd8b6d1cb7c7f26beec45f43a7eda.pdf" at bounding box center [687, 414] width 196 height 11
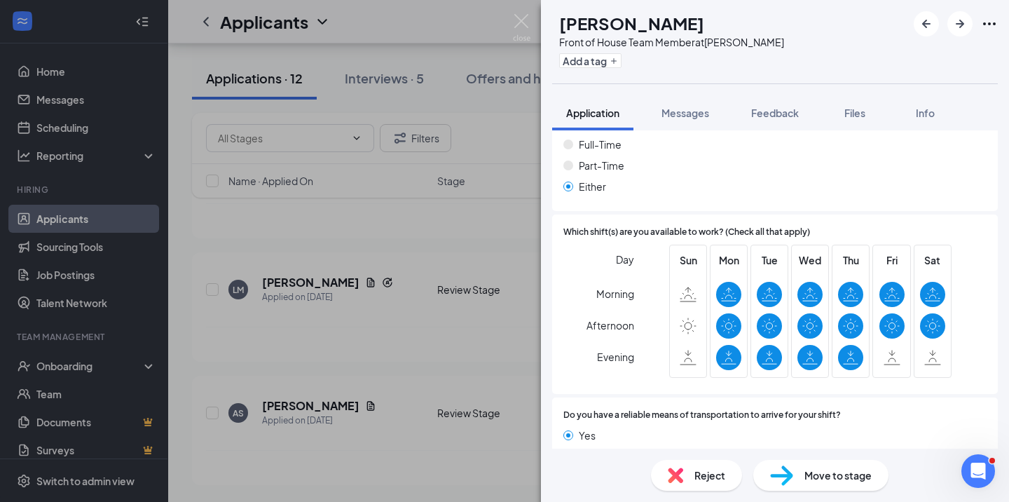
scroll to position [1105, 0]
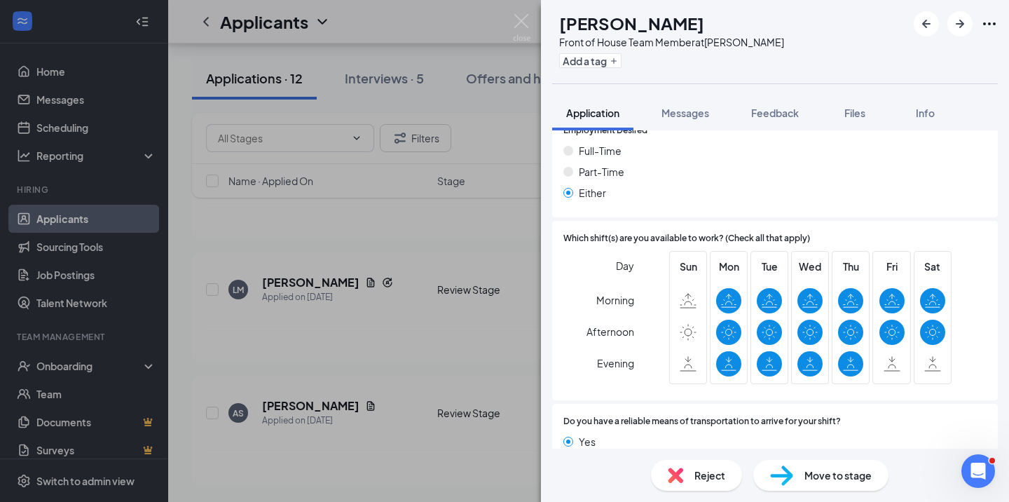
click at [678, 474] on img at bounding box center [675, 474] width 15 height 15
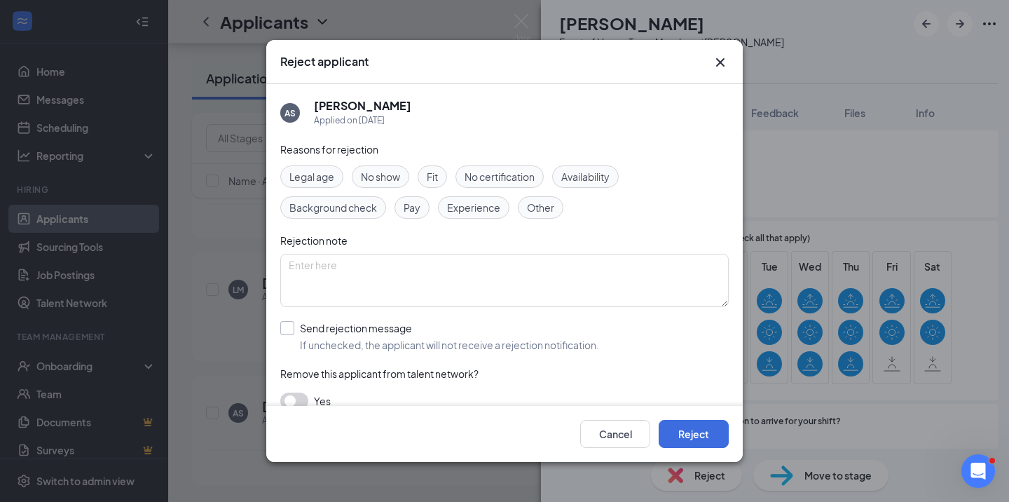
click at [286, 331] on div at bounding box center [287, 328] width 14 height 14
click at [286, 331] on input "Send rejection message If unchecked, the applicant will not receive a rejection…" at bounding box center [439, 336] width 319 height 31
checkbox input "true"
click at [698, 434] on button "Reject" at bounding box center [694, 434] width 70 height 28
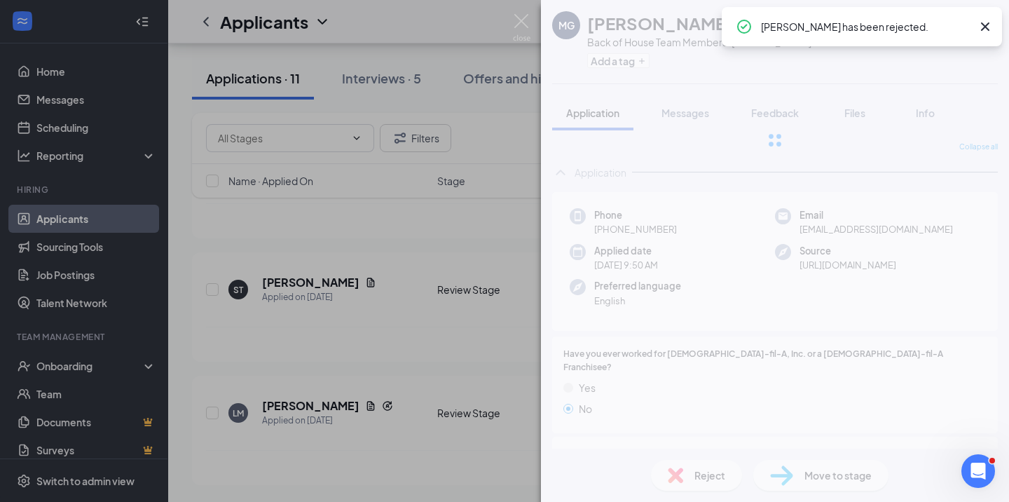
scroll to position [2486, 0]
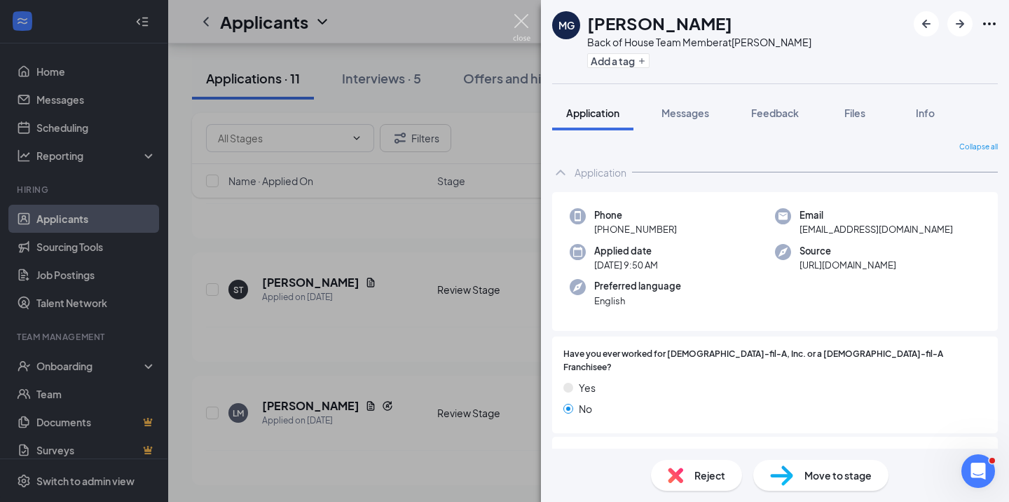
click at [519, 15] on img at bounding box center [522, 27] width 18 height 27
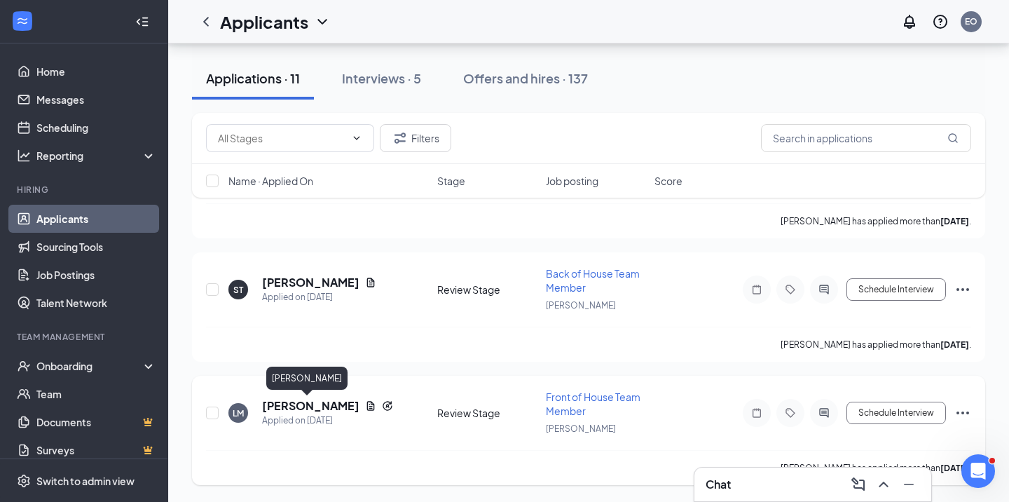
click at [315, 402] on h5 "[PERSON_NAME]" at bounding box center [310, 405] width 97 height 15
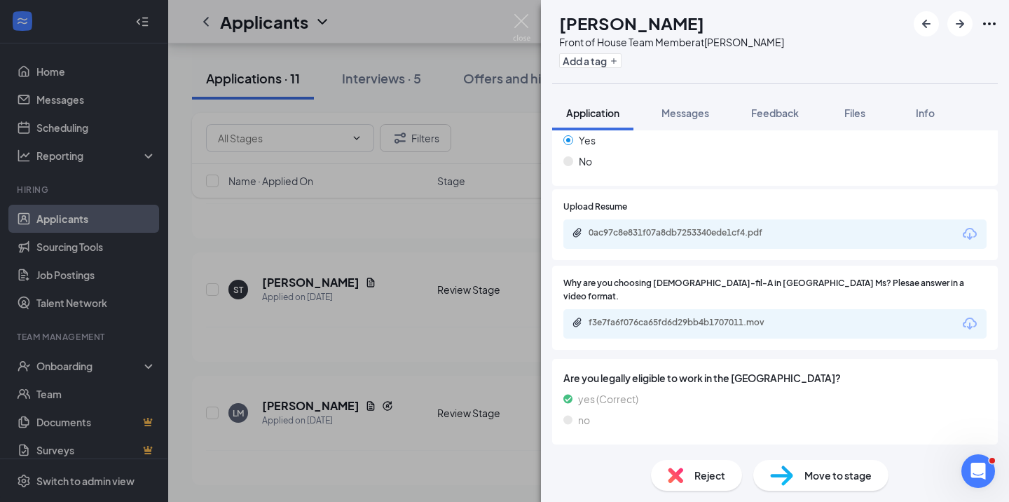
scroll to position [721, 0]
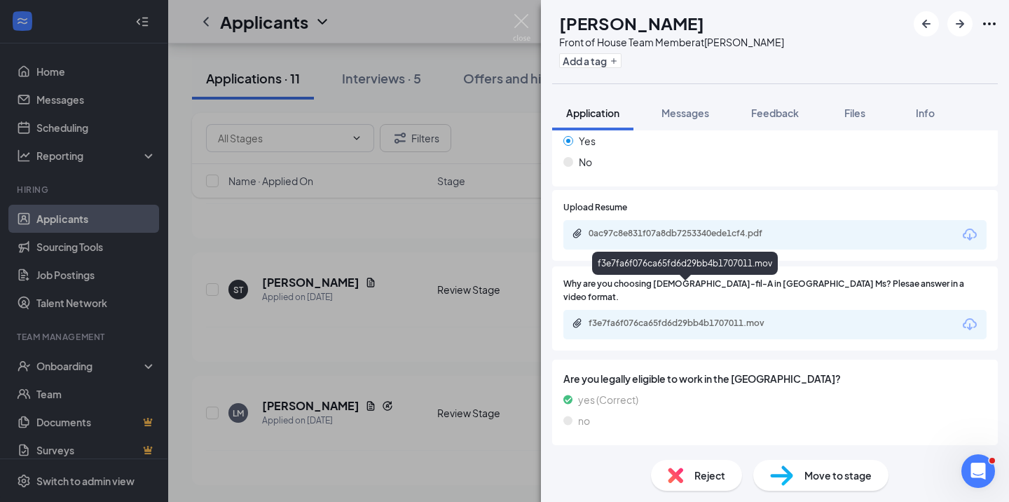
click at [697, 317] on div "f3e7fa6f076ca65fd6d29bb4b1707011.mov" at bounding box center [687, 322] width 196 height 11
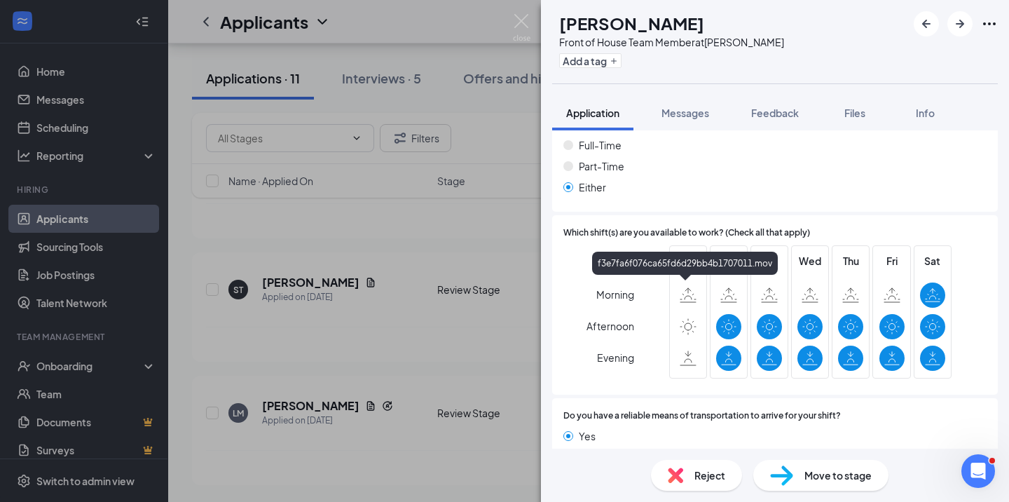
scroll to position [1144, 0]
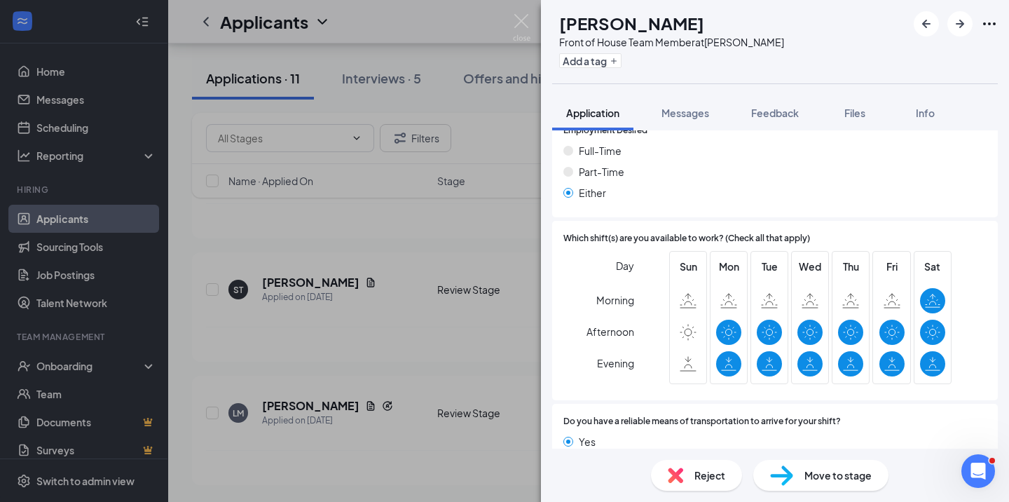
click at [676, 474] on img at bounding box center [675, 474] width 15 height 15
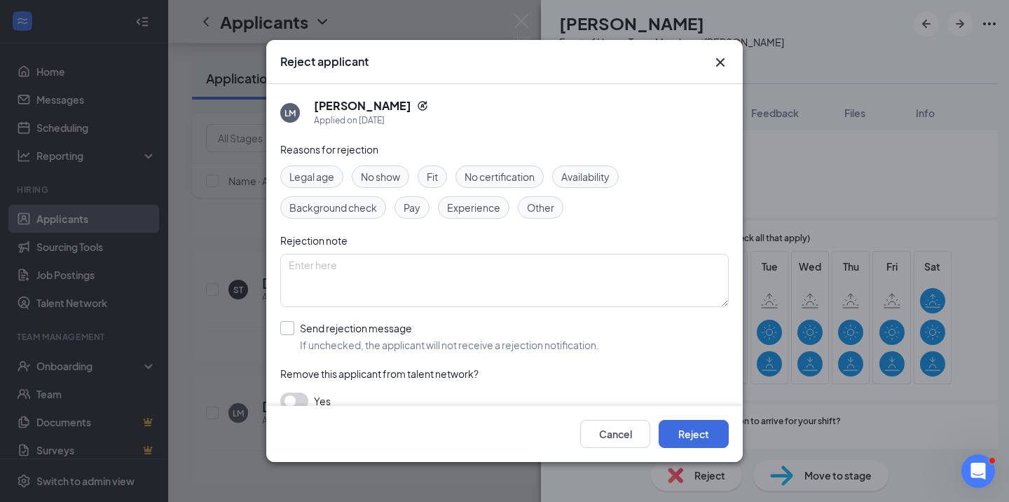
click at [285, 329] on input "Send rejection message If unchecked, the applicant will not receive a rejection…" at bounding box center [439, 336] width 319 height 31
checkbox input "true"
click at [699, 434] on button "Reject" at bounding box center [694, 434] width 70 height 28
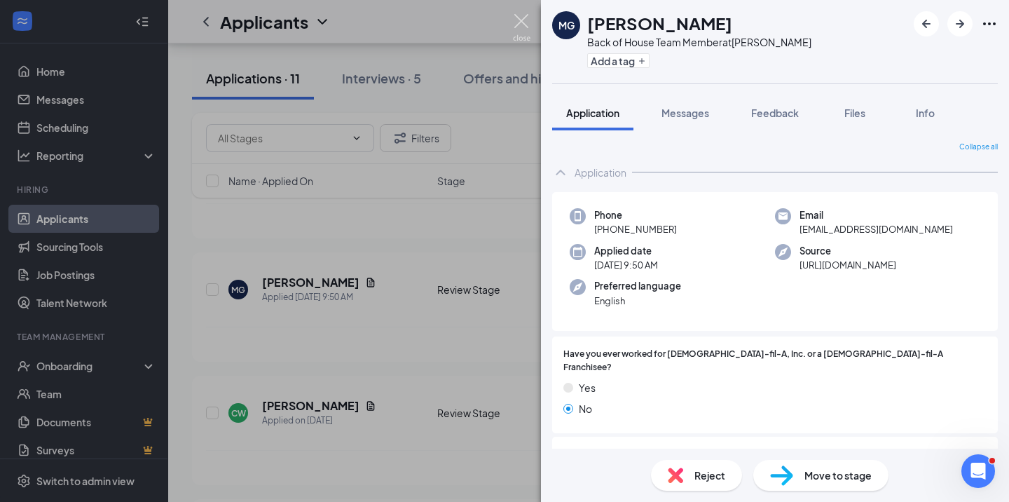
click at [521, 27] on img at bounding box center [522, 27] width 18 height 27
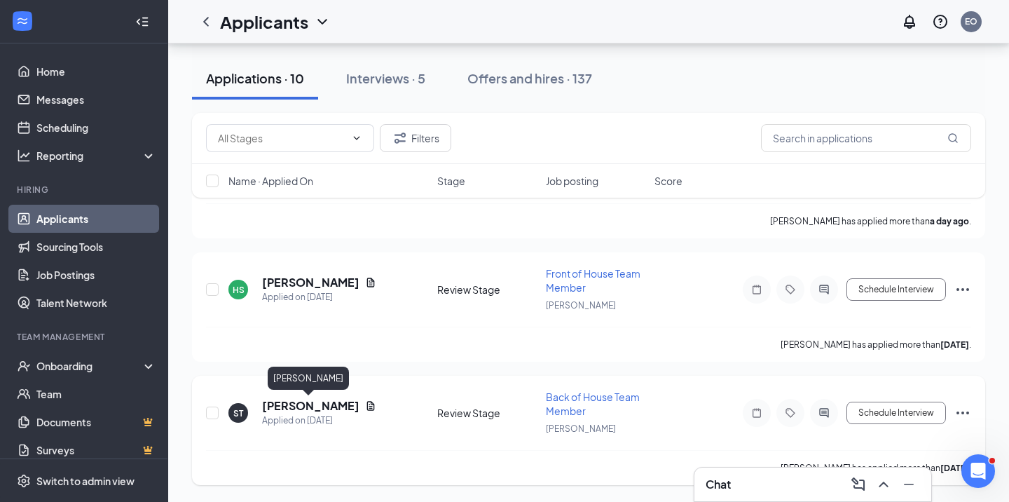
scroll to position [4706, 0]
click at [316, 407] on h5 "[PERSON_NAME]" at bounding box center [310, 405] width 97 height 15
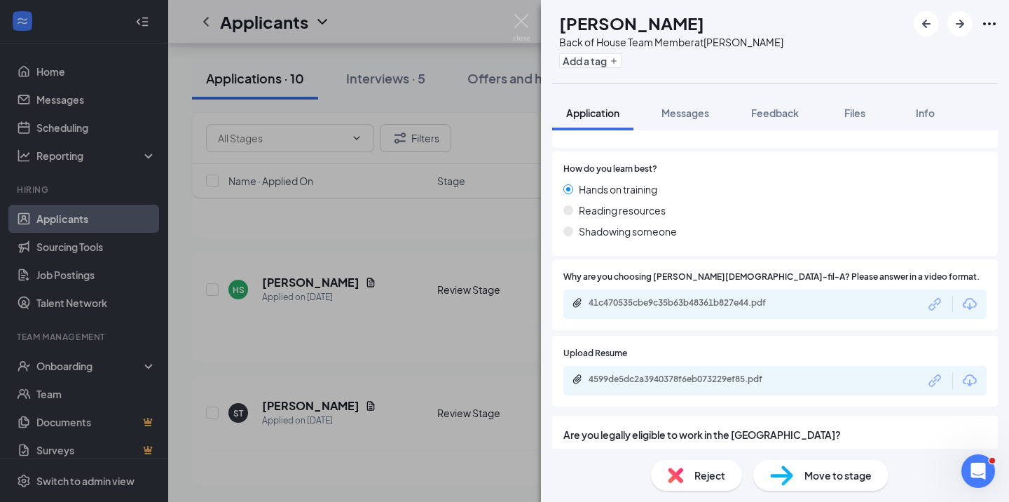
scroll to position [616, 0]
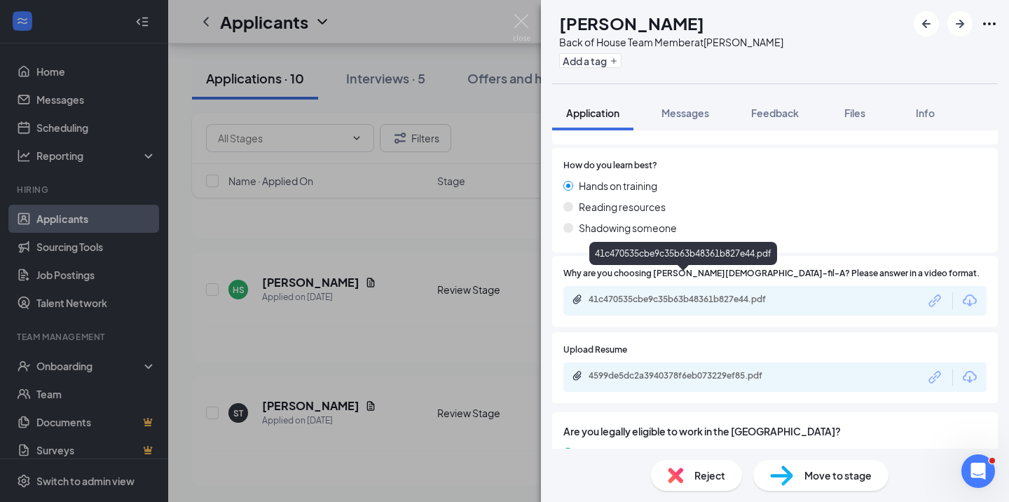
click at [672, 294] on div "41c470535cbe9c35b63b48361b827e44.pdf" at bounding box center [687, 299] width 196 height 11
click at [721, 370] on div "4599de5dc2a3940378f6eb073229ef85.pdf" at bounding box center [687, 375] width 196 height 11
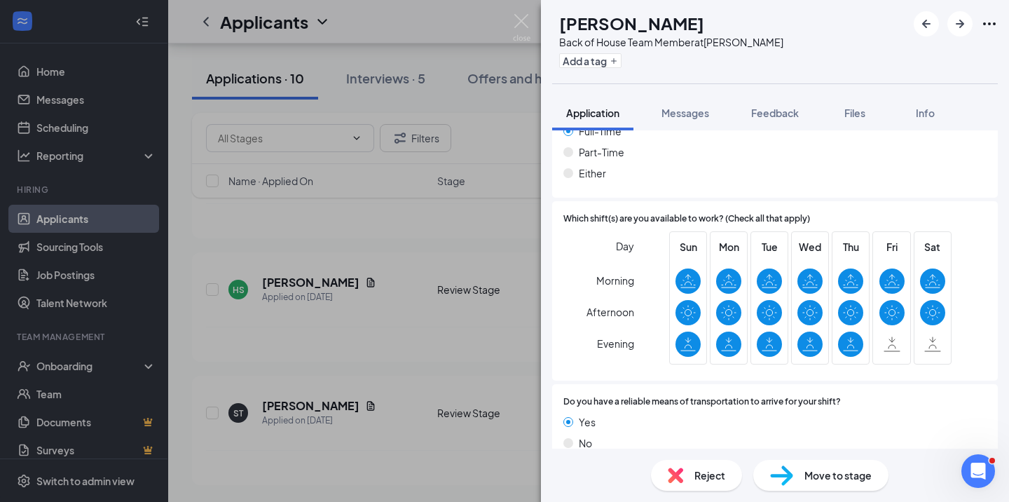
scroll to position [1105, 0]
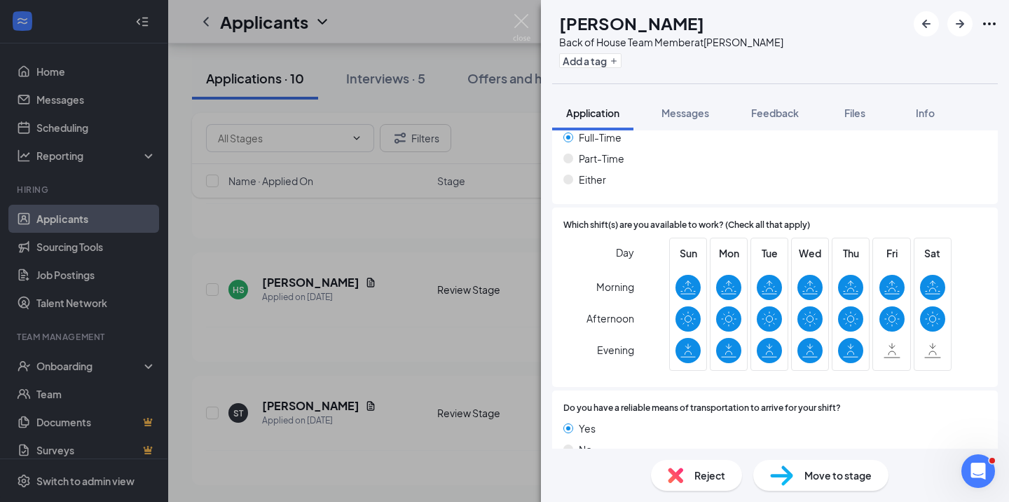
click at [676, 476] on img at bounding box center [675, 474] width 15 height 15
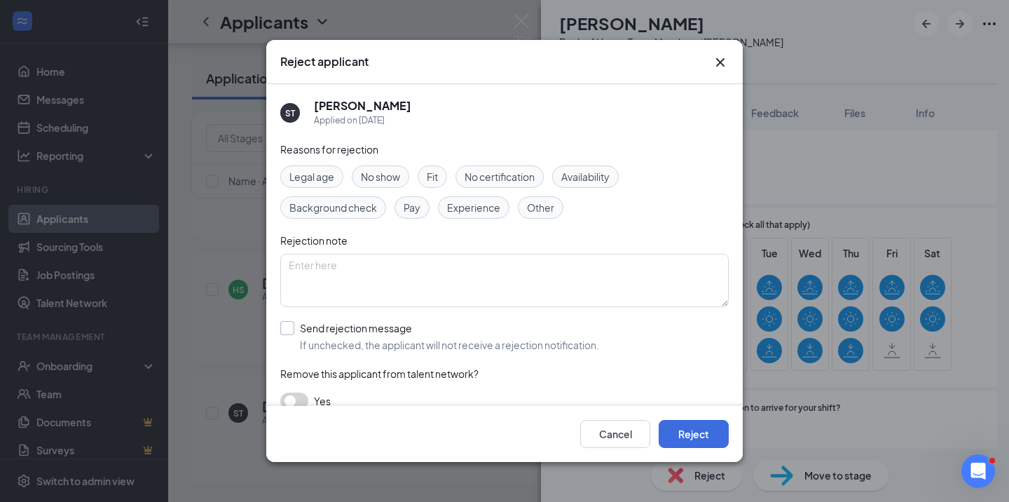
click at [290, 327] on div at bounding box center [287, 328] width 14 height 14
click at [290, 327] on input "Send rejection message If unchecked, the applicant will not receive a rejection…" at bounding box center [439, 336] width 319 height 31
checkbox input "true"
click at [702, 434] on button "Reject" at bounding box center [694, 434] width 70 height 28
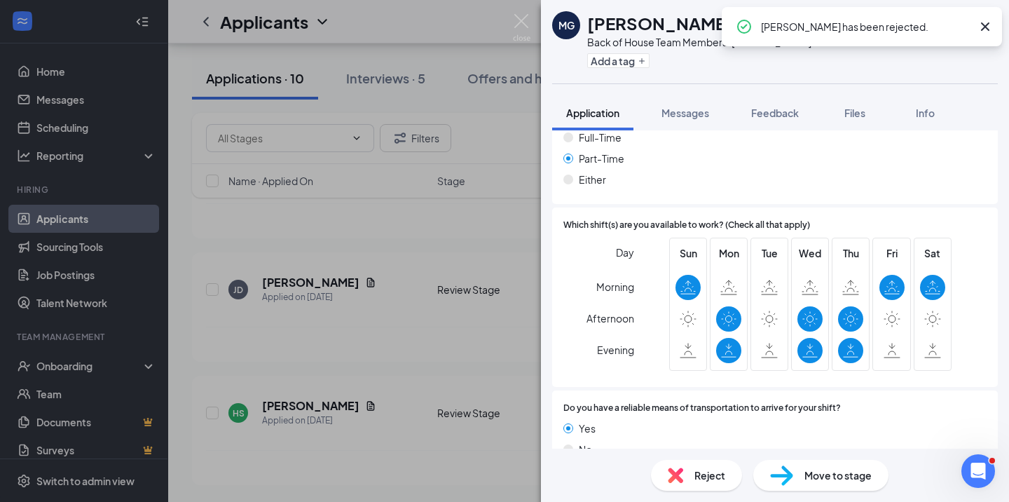
scroll to position [4336, 0]
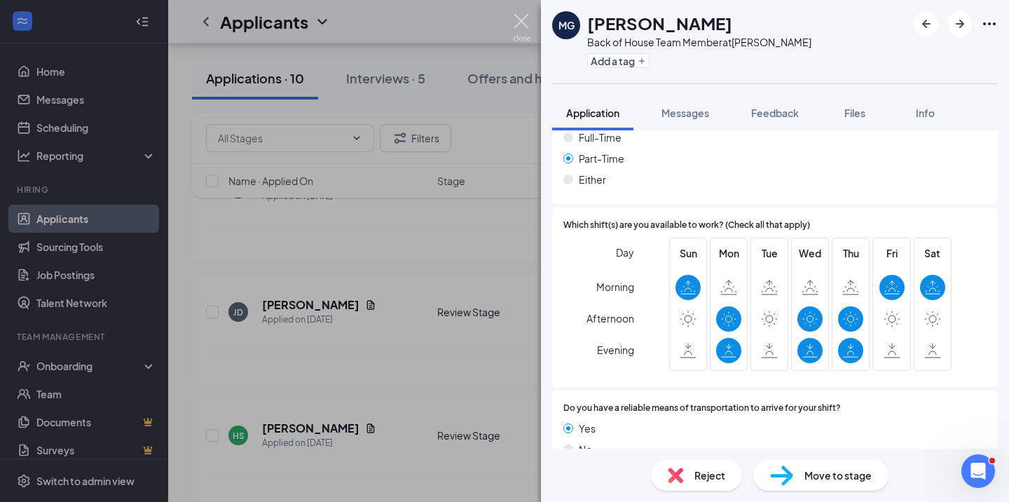
click at [523, 21] on img at bounding box center [522, 27] width 18 height 27
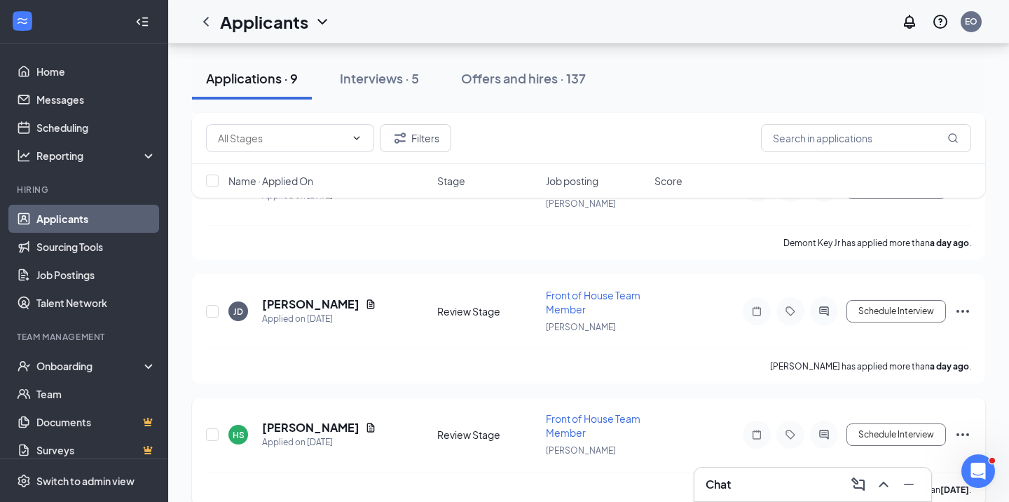
scroll to position [4336, 0]
click at [317, 420] on h5 "[PERSON_NAME]" at bounding box center [310, 427] width 97 height 15
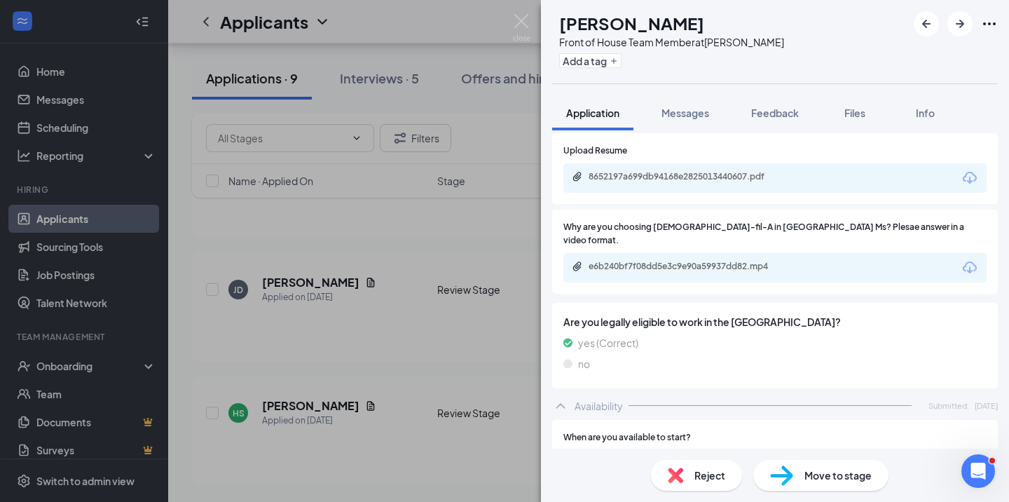
scroll to position [746, 0]
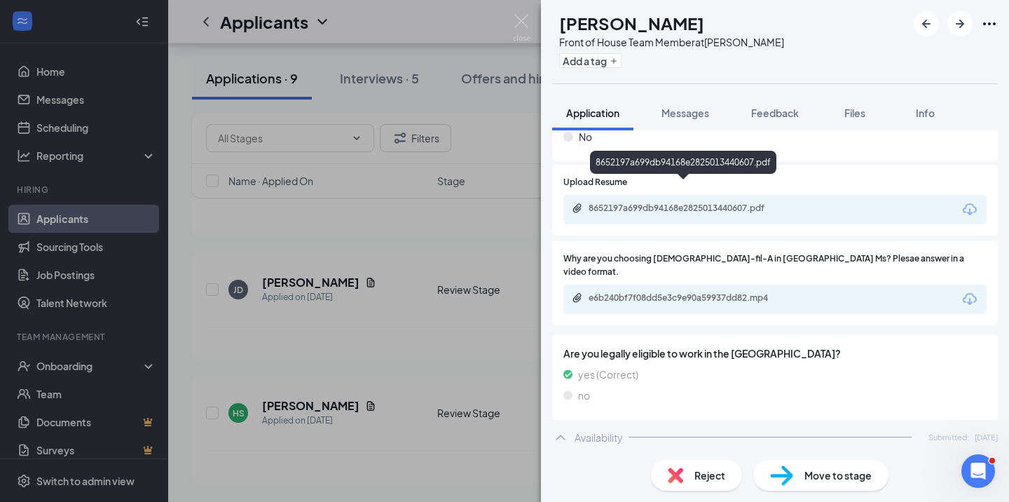
click at [678, 203] on div "8652197a699db94168e2825013440607.pdf" at bounding box center [685, 209] width 227 height 13
click at [729, 292] on div "e6b240bf7f08dd5e3c9e90a59937dd82.mp4" at bounding box center [687, 297] width 196 height 11
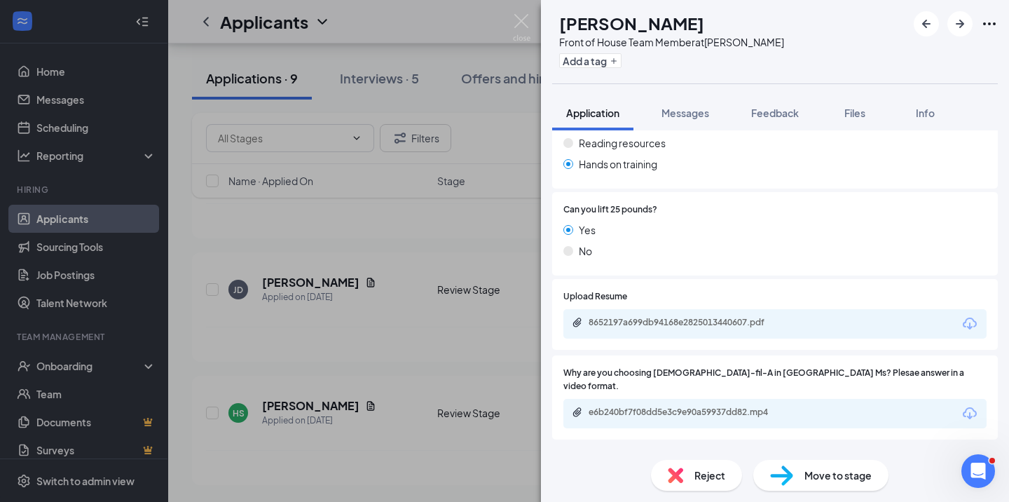
scroll to position [637, 0]
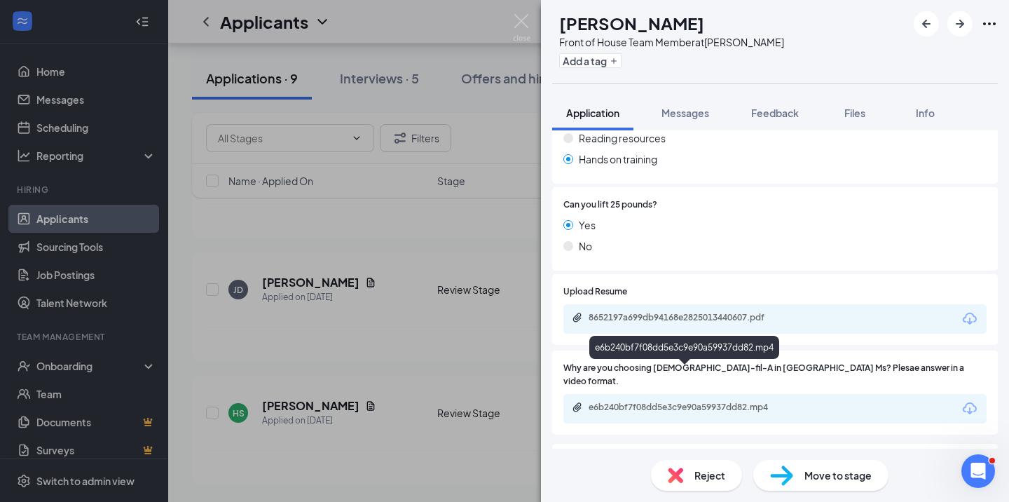
click at [688, 402] on div "e6b240bf7f08dd5e3c9e90a59937dd82.mp4" at bounding box center [685, 408] width 227 height 13
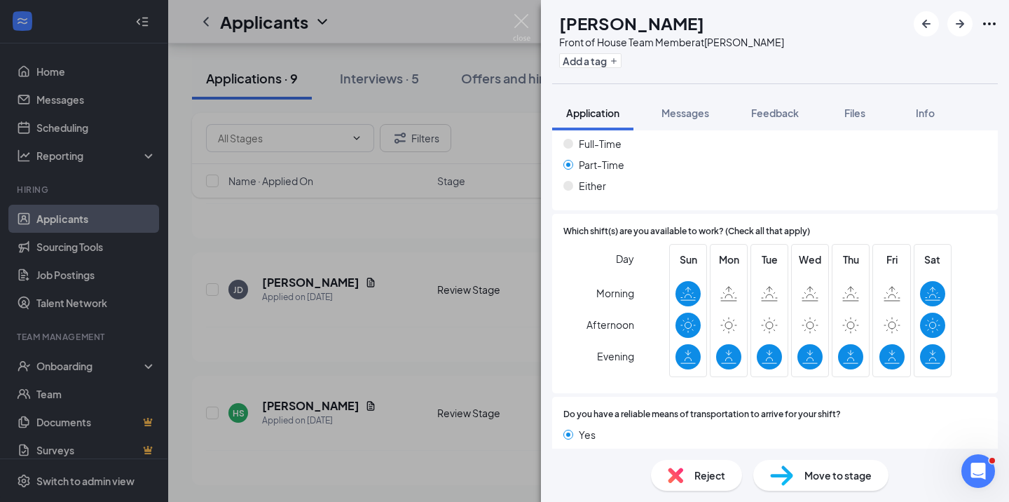
scroll to position [1150, 0]
click at [791, 471] on img at bounding box center [781, 475] width 23 height 20
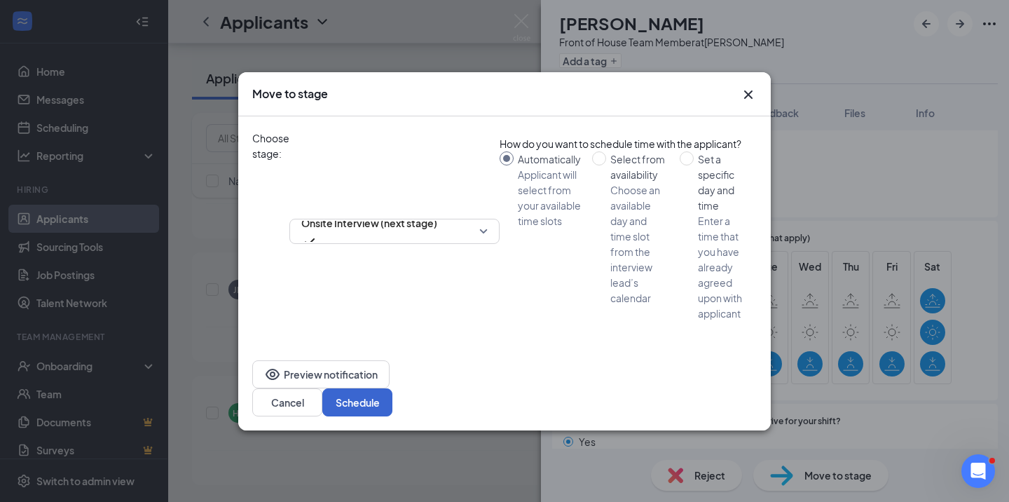
click at [392, 388] on button "Schedule" at bounding box center [357, 402] width 70 height 28
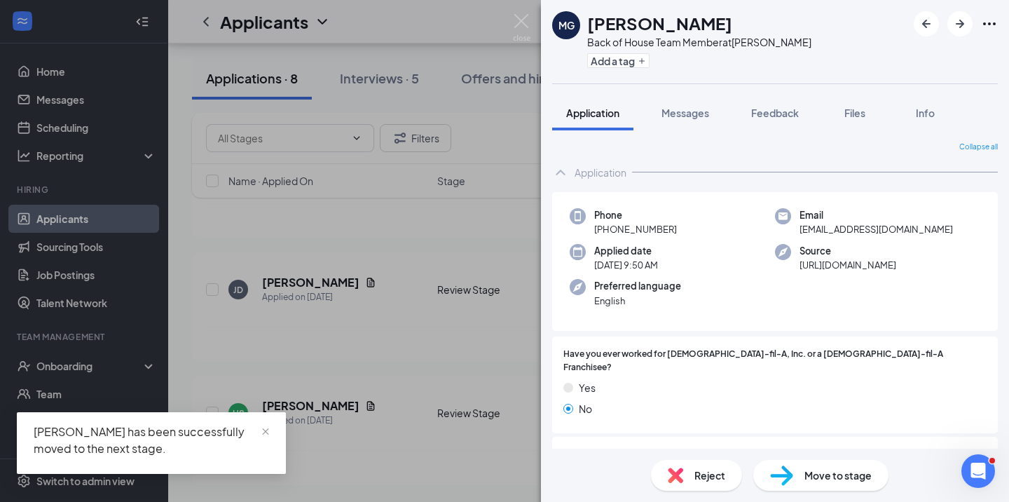
scroll to position [3719, 0]
click at [518, 24] on img at bounding box center [522, 27] width 18 height 27
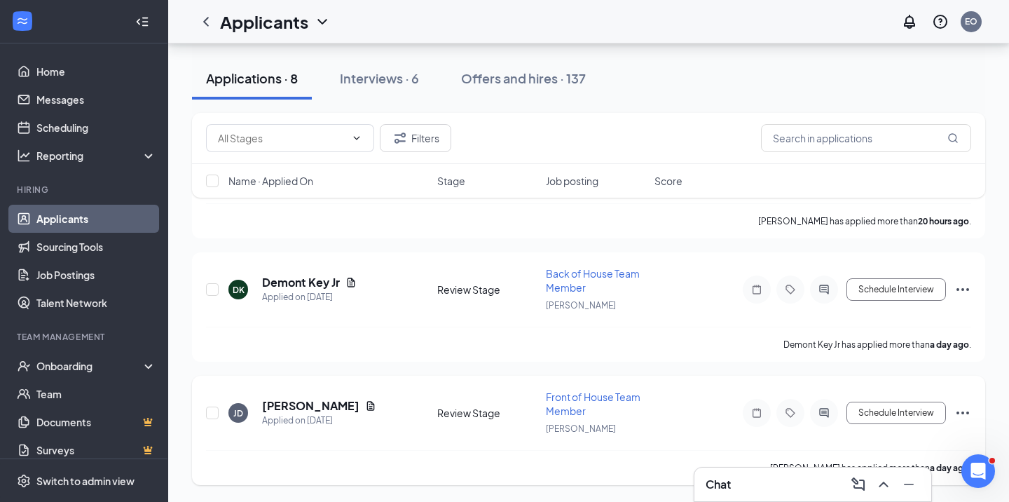
scroll to position [3719, 0]
click at [299, 402] on h5 "[PERSON_NAME]" at bounding box center [310, 405] width 97 height 15
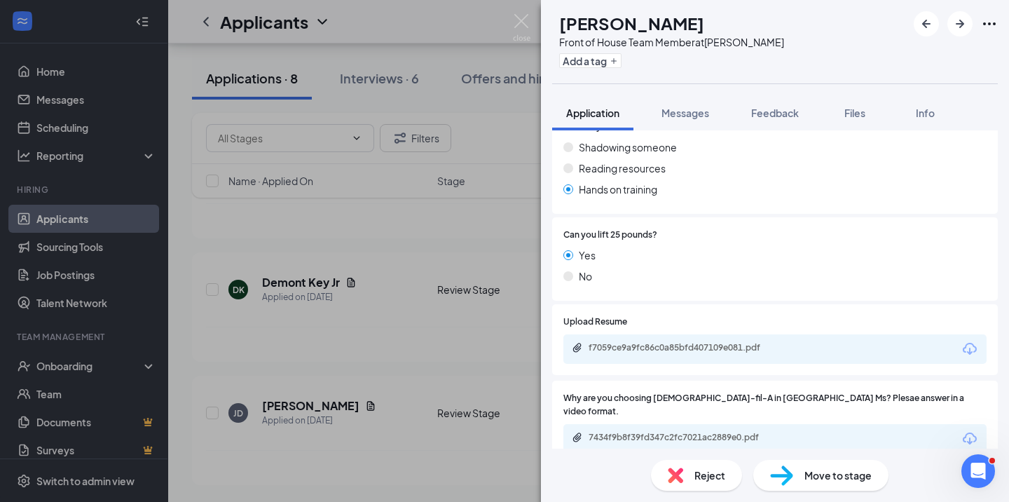
scroll to position [669, 0]
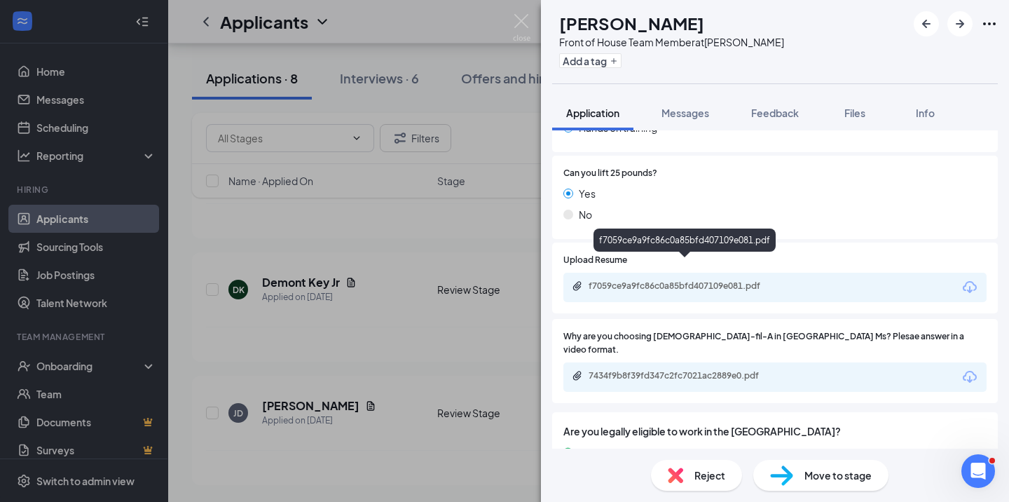
click at [674, 280] on div "f7059ce9a9fc86c0a85bfd407109e081.pdf" at bounding box center [687, 285] width 196 height 11
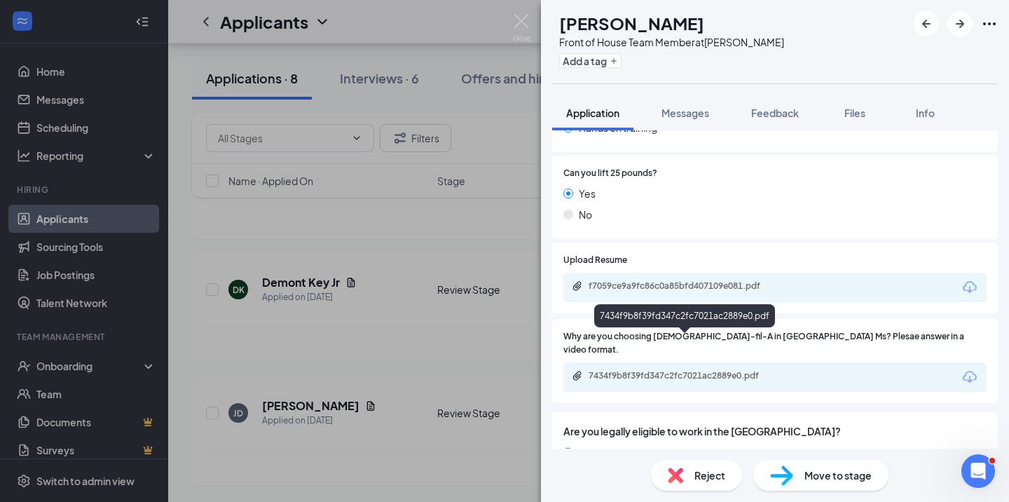
click at [718, 370] on div "7434f9b8f39fd347c2fc7021ac2889e0.pdf" at bounding box center [687, 375] width 196 height 11
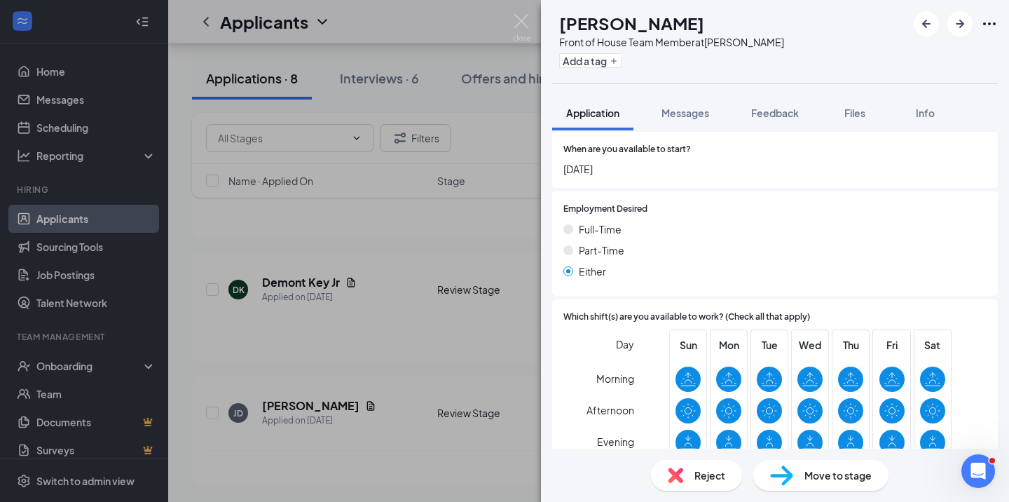
scroll to position [1144, 0]
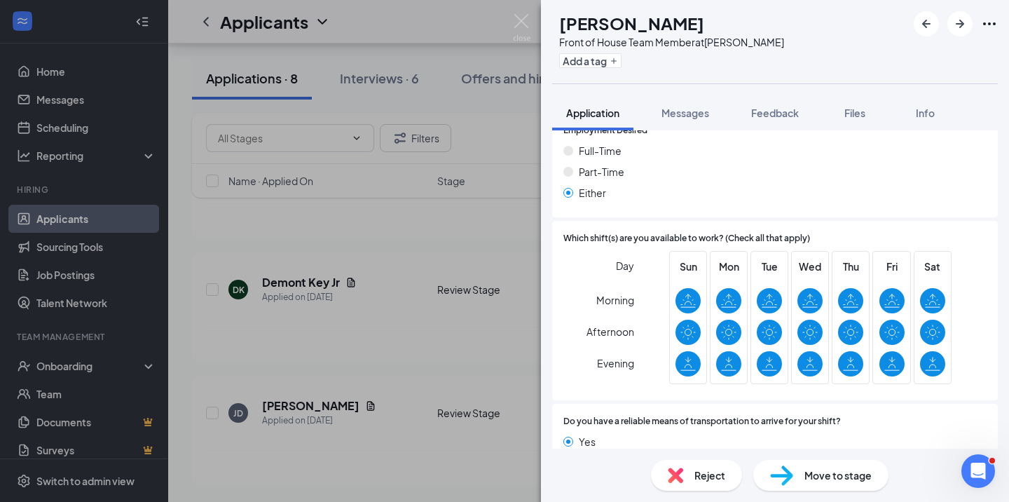
click at [676, 472] on img at bounding box center [675, 474] width 15 height 15
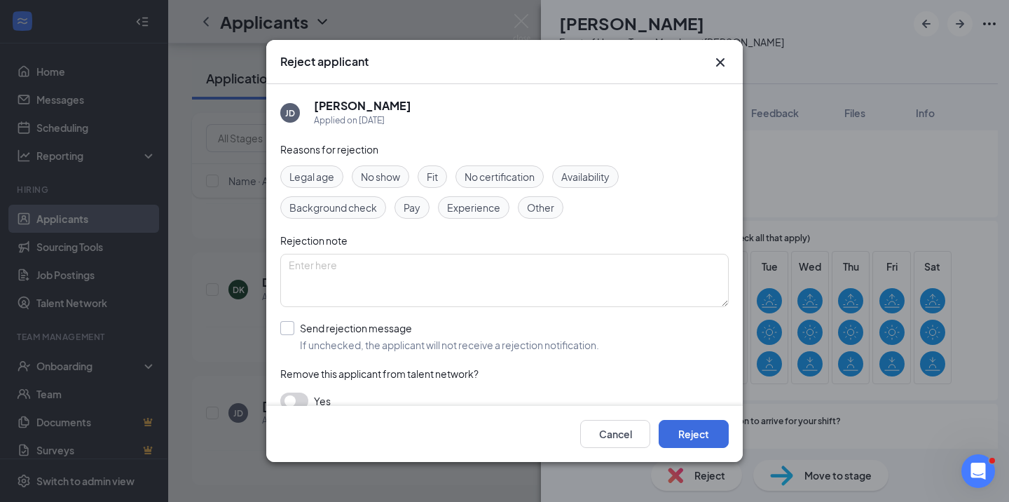
click at [291, 329] on div at bounding box center [287, 328] width 14 height 14
click at [291, 329] on input "Send rejection message If unchecked, the applicant will not receive a rejection…" at bounding box center [439, 336] width 319 height 31
checkbox input "true"
click at [694, 428] on button "Reject" at bounding box center [694, 434] width 70 height 28
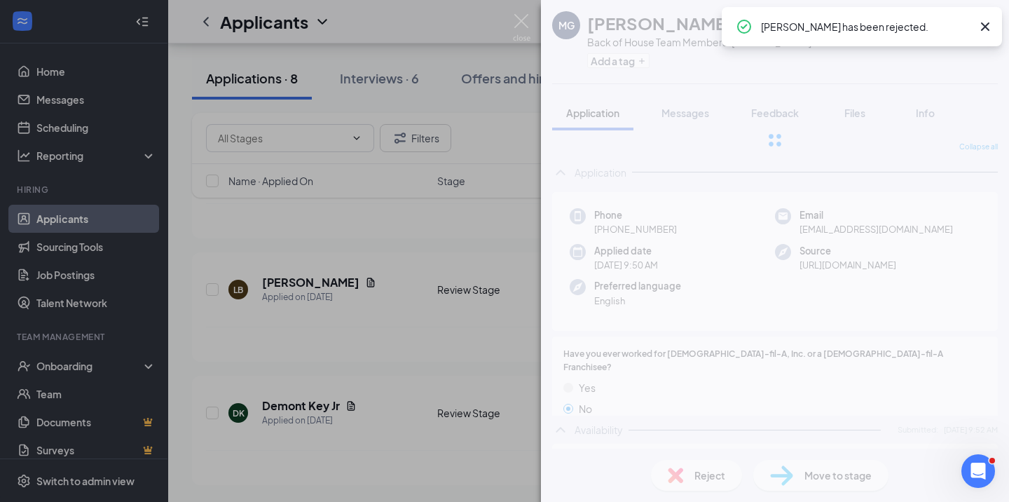
scroll to position [3349, 0]
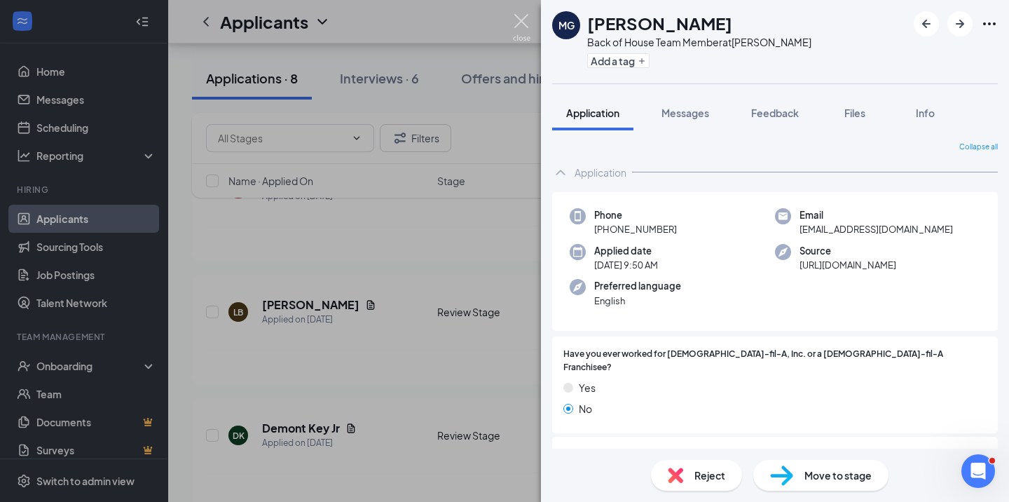
click at [521, 22] on img at bounding box center [522, 27] width 18 height 27
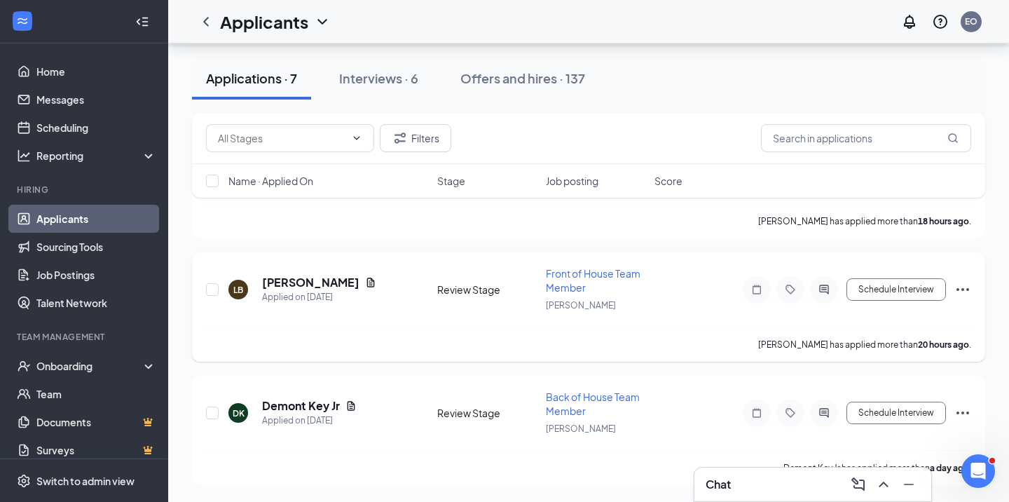
scroll to position [3226, 0]
click at [294, 404] on h5 "Demont Key Jr" at bounding box center [301, 405] width 78 height 15
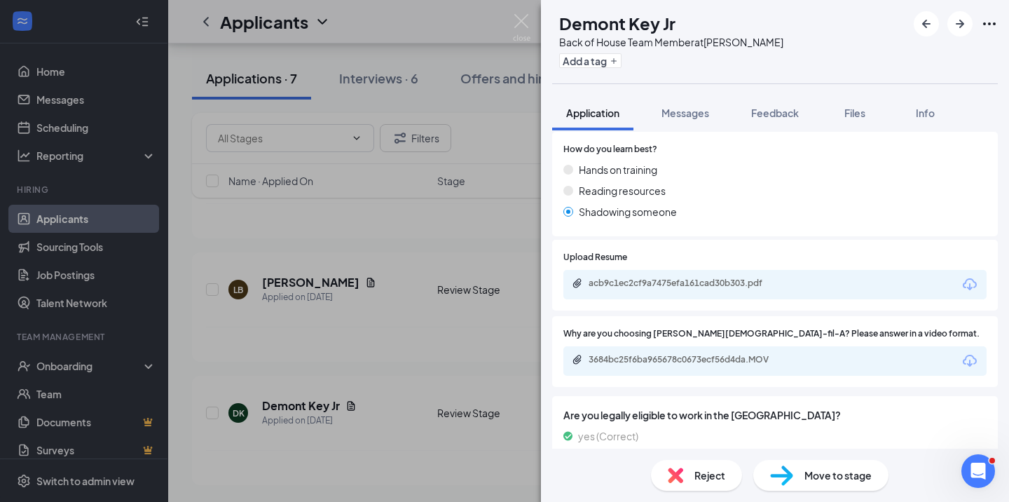
scroll to position [633, 0]
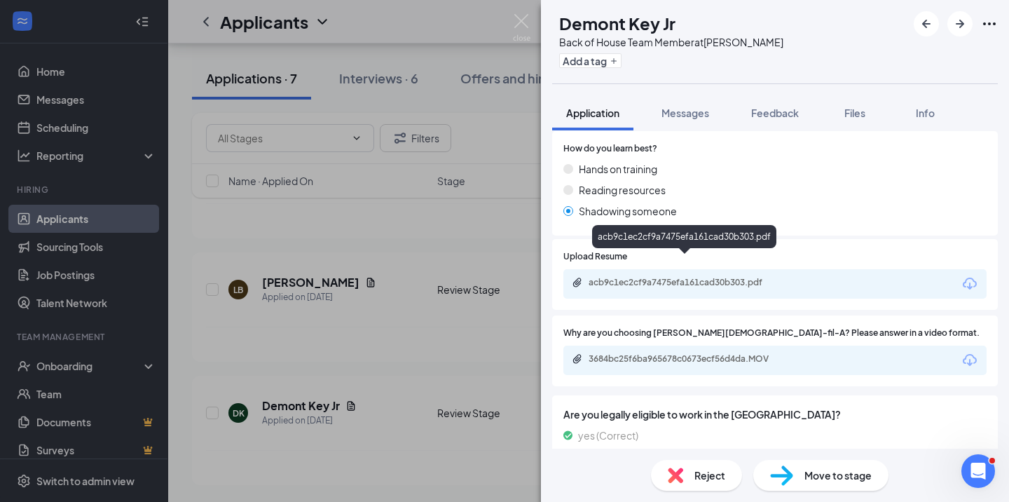
click at [675, 277] on div "acb9c1ec2cf9a7475efa161cad30b303.pdf" at bounding box center [687, 282] width 196 height 11
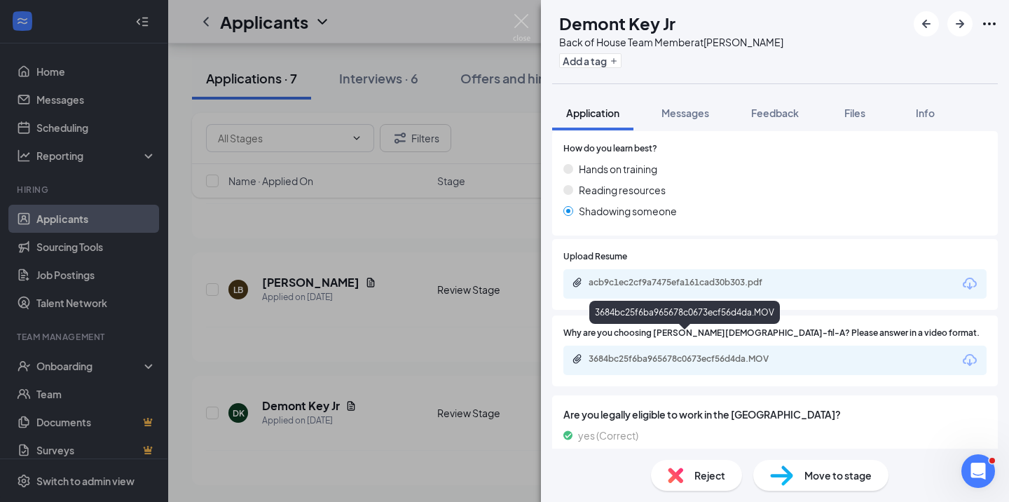
click at [701, 353] on div "3684bc25f6ba965678c0673ecf56d4da.MOV" at bounding box center [687, 358] width 196 height 11
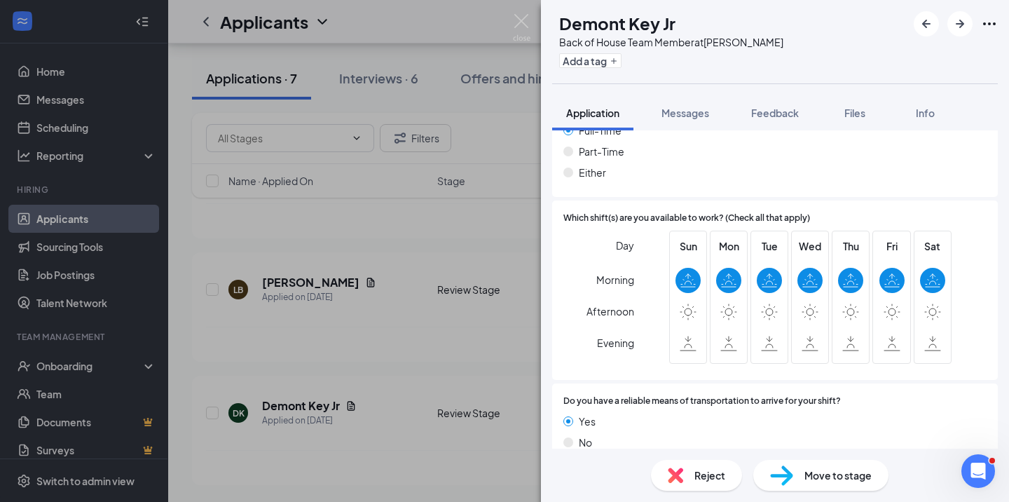
scroll to position [1111, 0]
click at [803, 477] on div "Move to stage" at bounding box center [820, 475] width 135 height 31
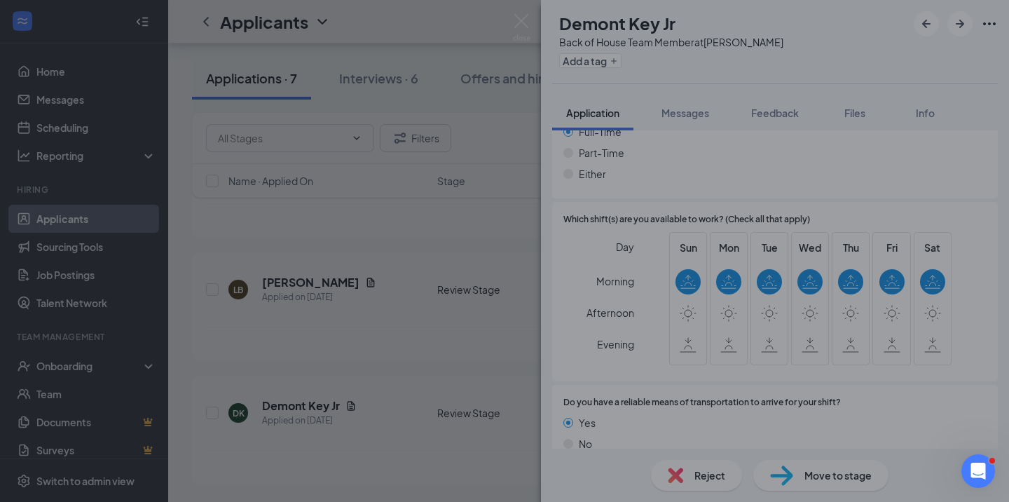
scroll to position [1105, 0]
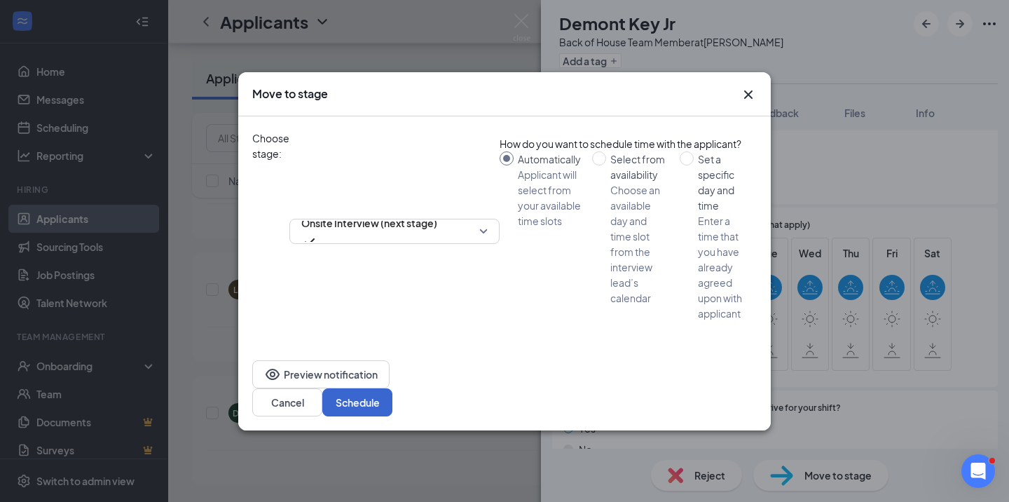
click at [392, 388] on button "Schedule" at bounding box center [357, 402] width 70 height 28
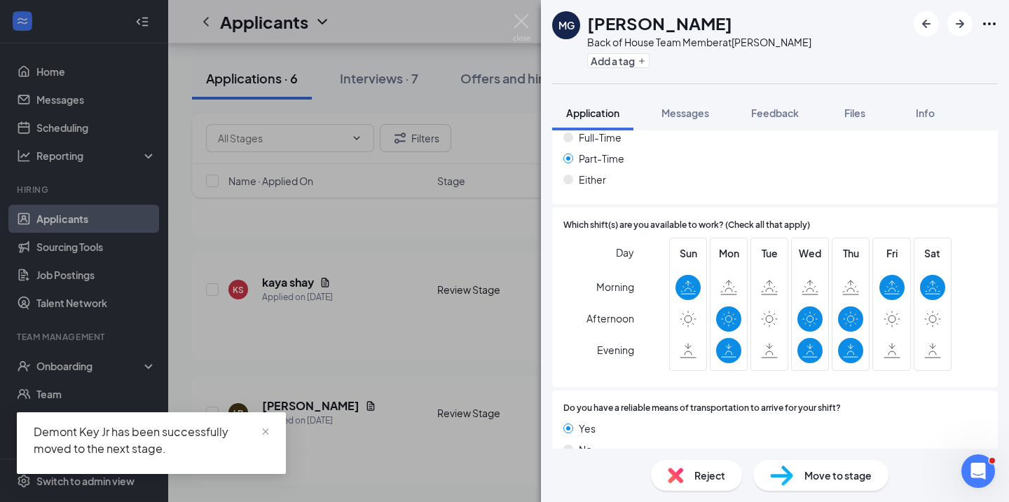
scroll to position [2732, 0]
click at [519, 23] on img at bounding box center [522, 27] width 18 height 27
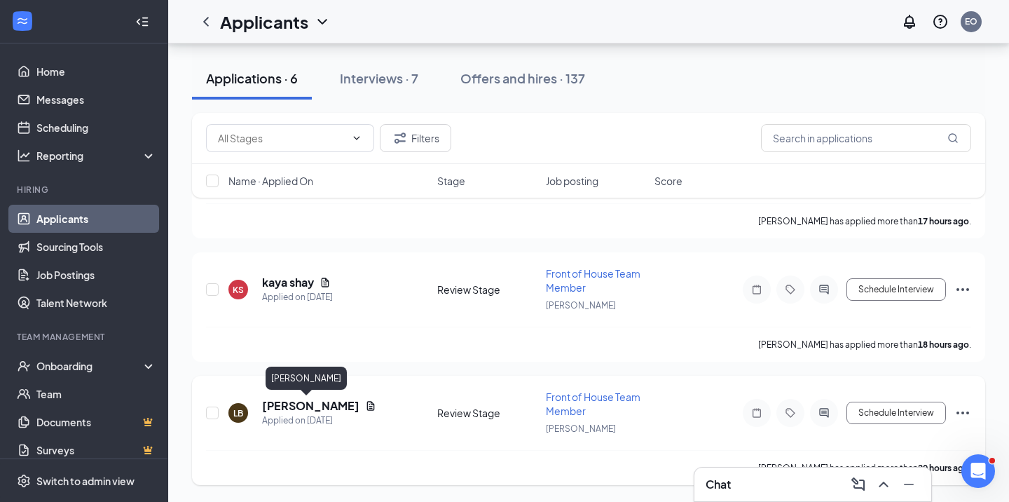
click at [282, 406] on h5 "[PERSON_NAME]" at bounding box center [310, 405] width 97 height 15
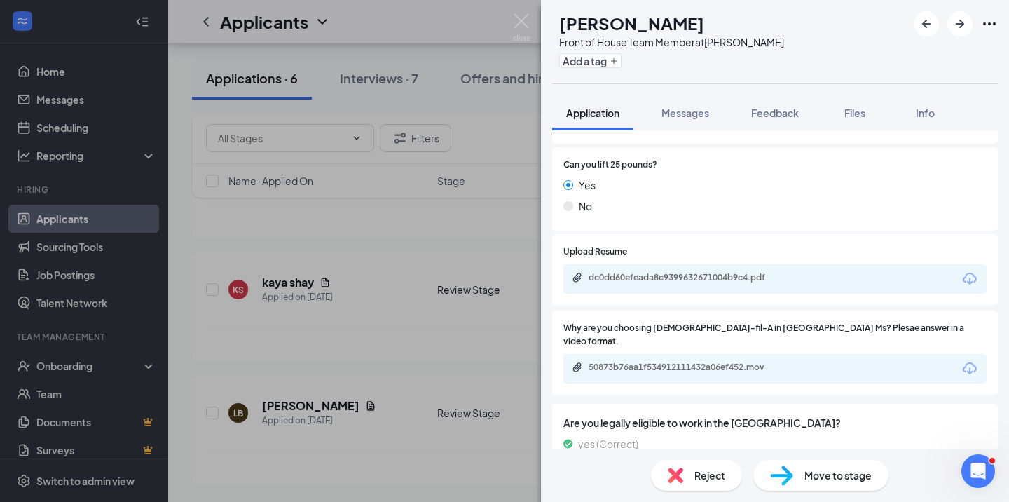
scroll to position [640, 0]
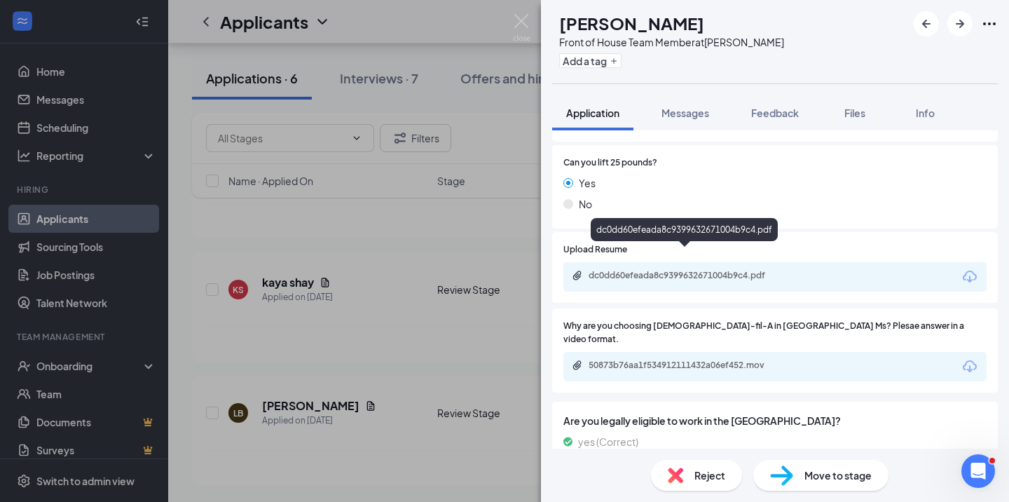
click at [704, 270] on div "dc0dd60efeada8c9399632671004b9c4.pdf" at bounding box center [687, 275] width 196 height 11
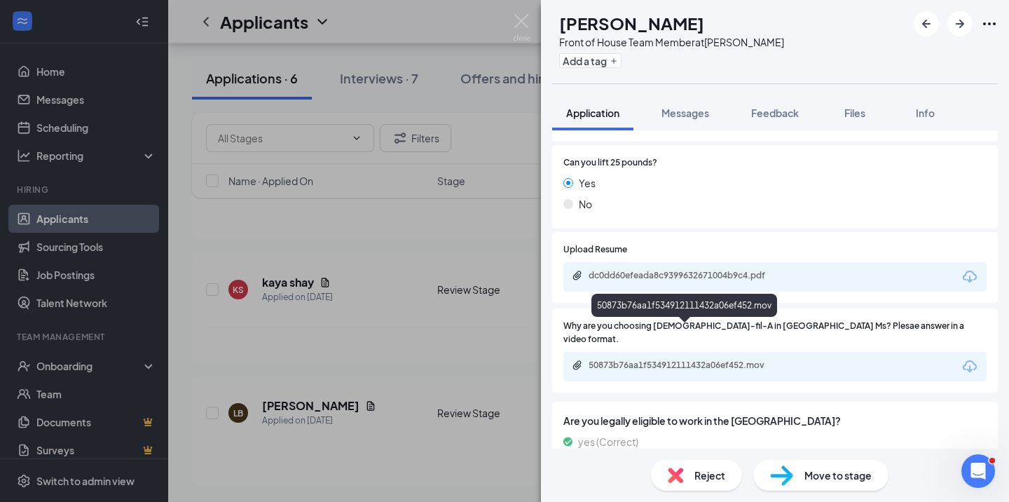
click at [703, 359] on div "50873b76aa1f534912111432a06ef452.mov" at bounding box center [687, 364] width 196 height 11
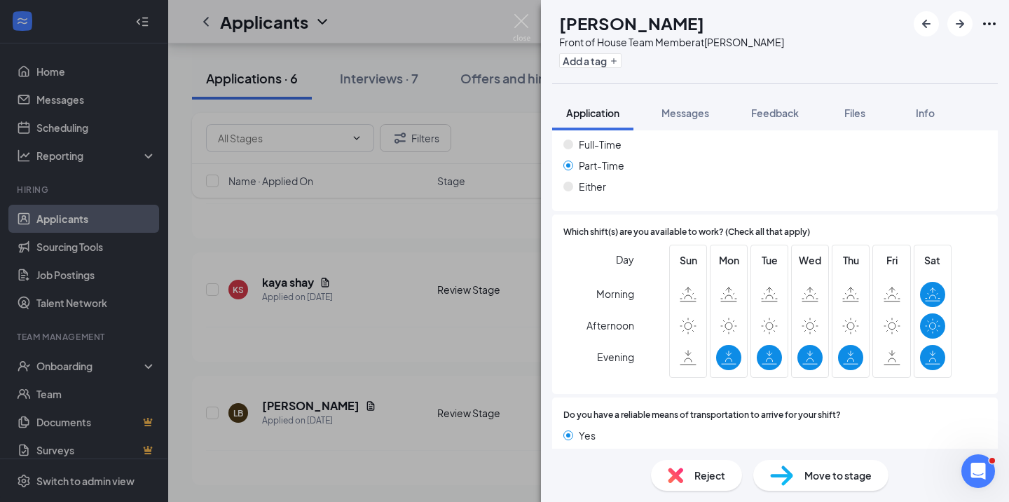
scroll to position [1111, 0]
click at [514, 22] on img at bounding box center [522, 27] width 18 height 27
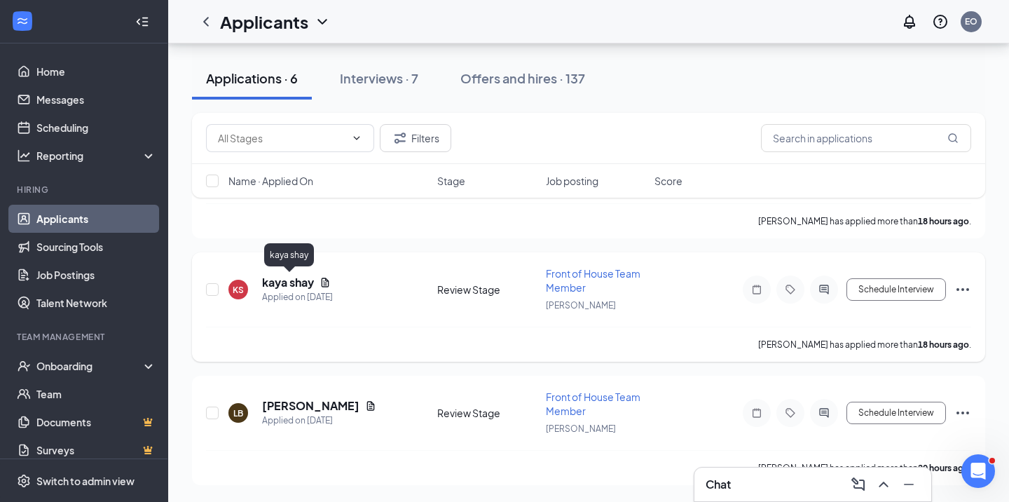
click at [289, 281] on h5 "kaya shay" at bounding box center [288, 282] width 52 height 15
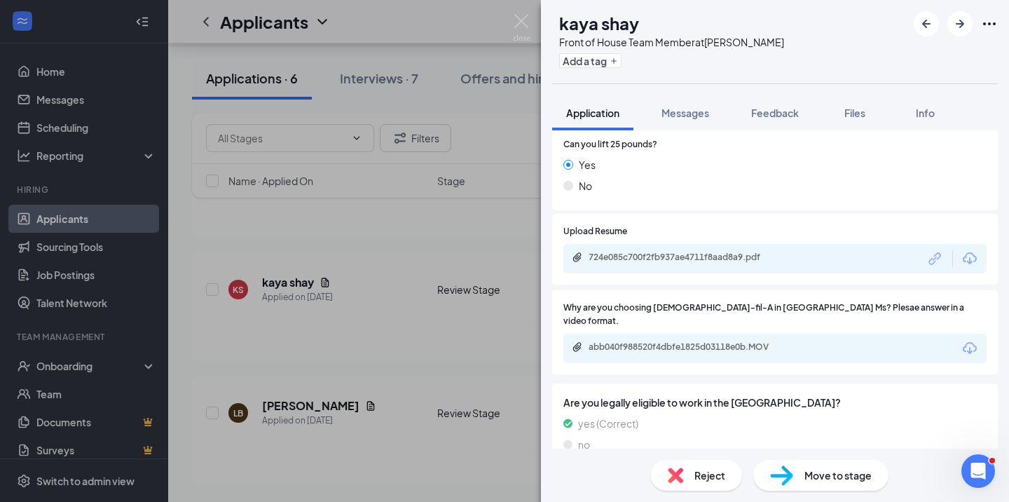
scroll to position [661, 0]
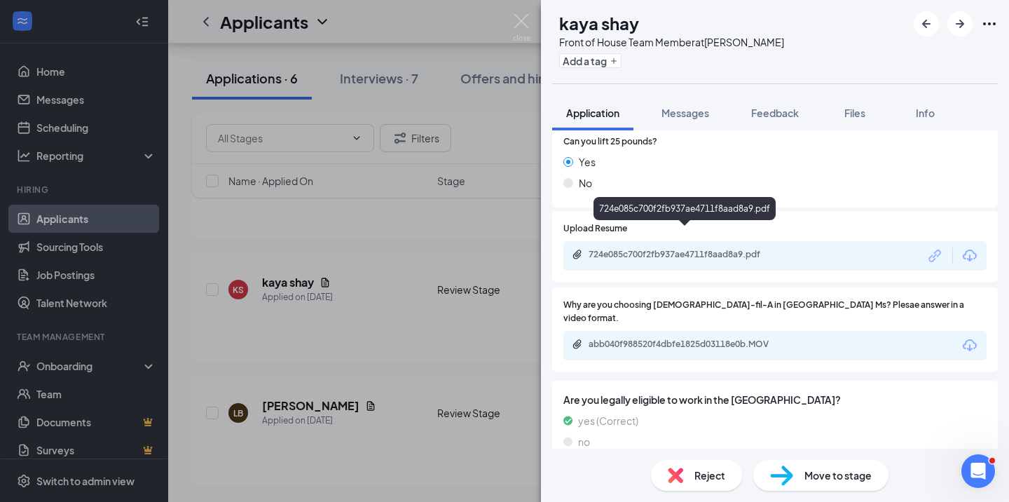
click at [690, 249] on div "724e085c700f2fb937ae4711f8aad8a9.pdf" at bounding box center [687, 254] width 196 height 11
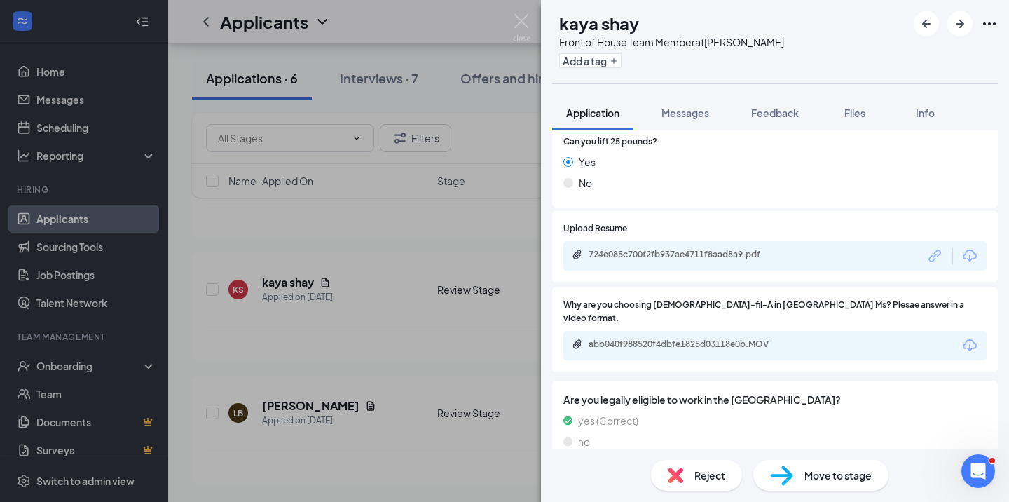
click at [657, 338] on div "abb040f988520f4dbfe1825d03118e0b.MOV" at bounding box center [687, 343] width 196 height 11
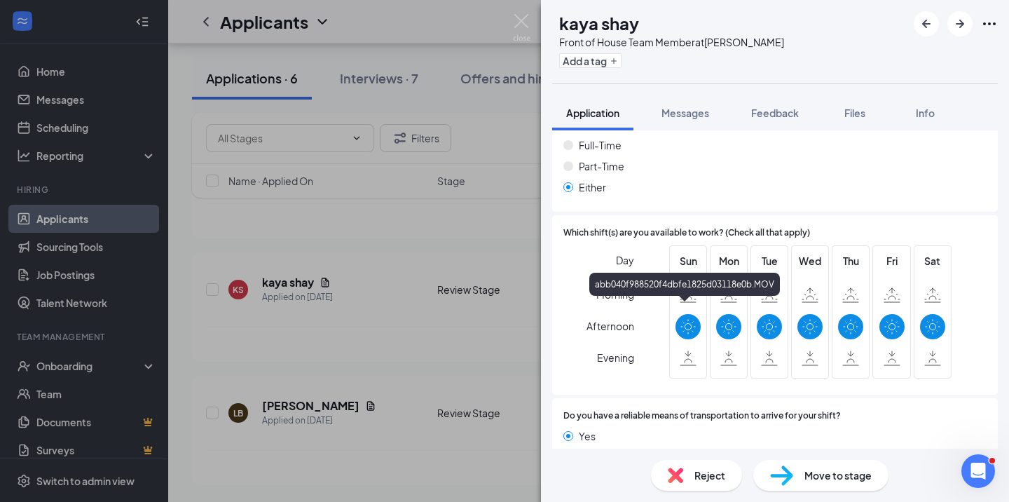
scroll to position [1105, 0]
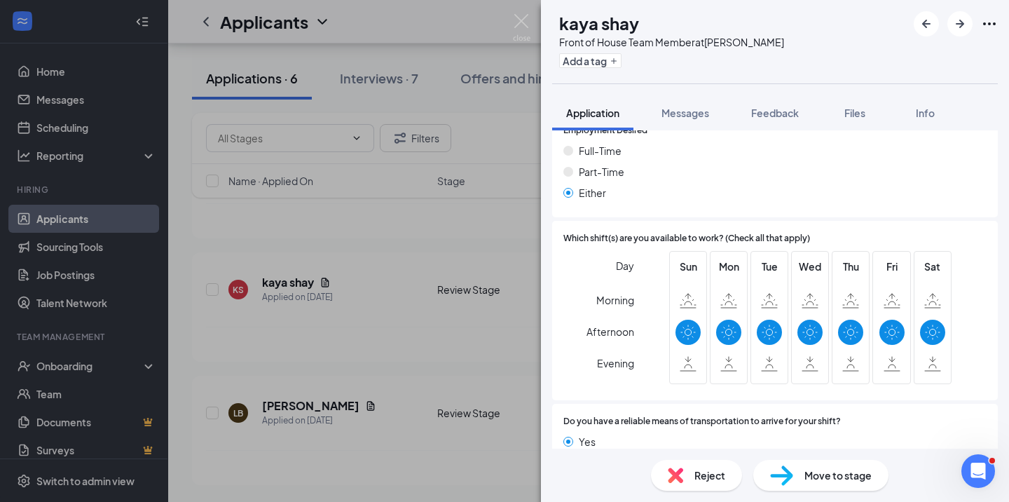
click at [677, 478] on img at bounding box center [675, 474] width 15 height 15
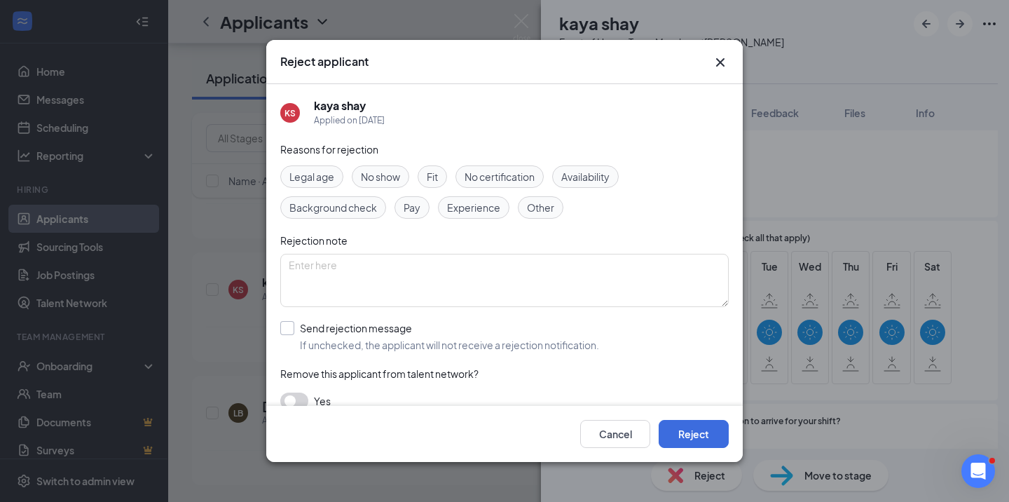
click at [291, 333] on div at bounding box center [287, 328] width 14 height 14
click at [291, 333] on input "Send rejection message If unchecked, the applicant will not receive a rejection…" at bounding box center [439, 336] width 319 height 31
checkbox input "true"
click at [687, 433] on button "Reject" at bounding box center [694, 434] width 70 height 28
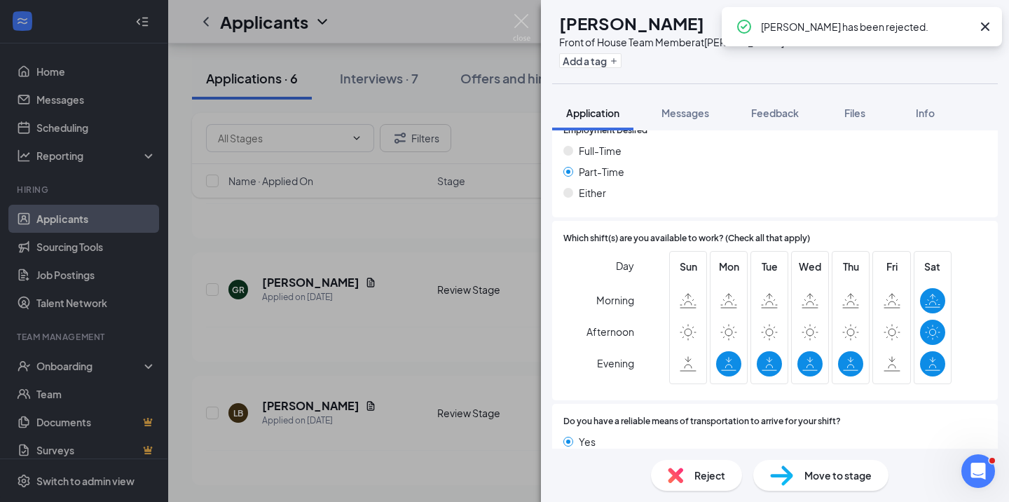
scroll to position [2486, 0]
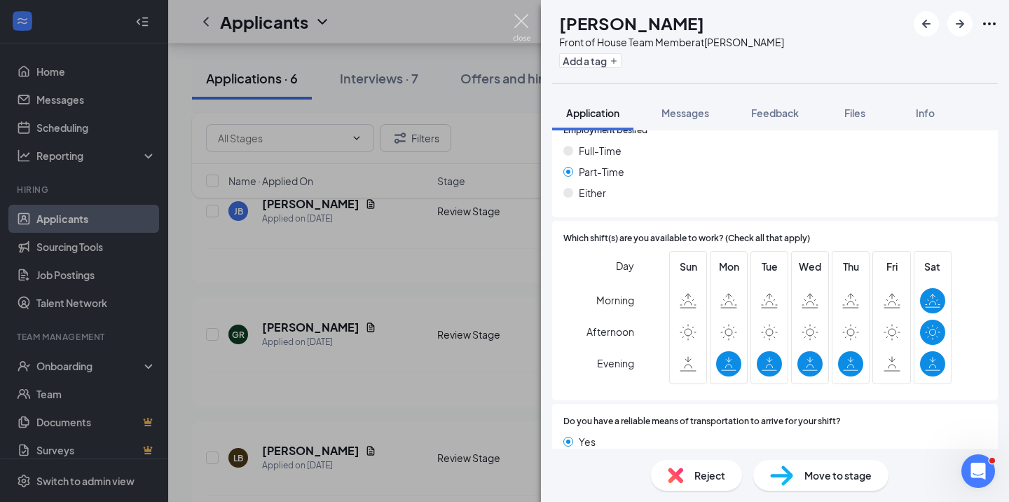
click at [525, 21] on img at bounding box center [522, 27] width 18 height 27
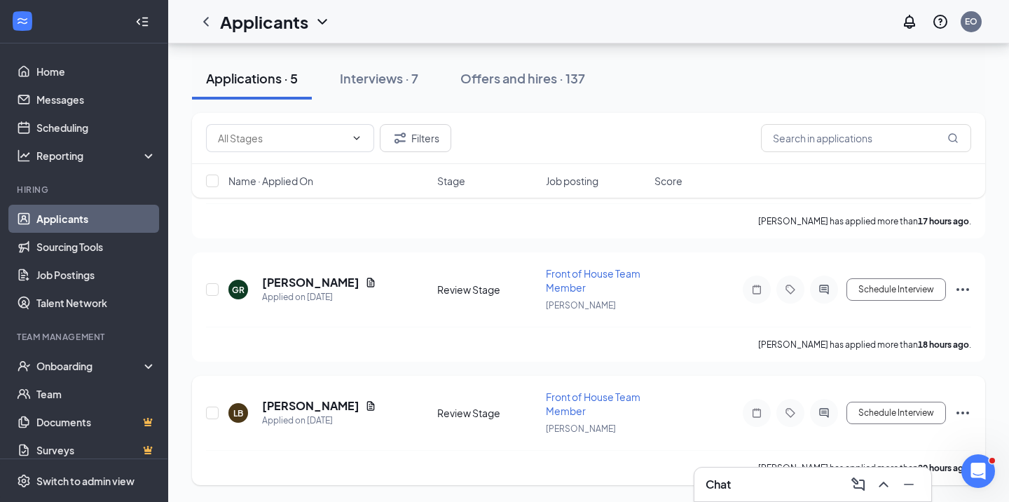
scroll to position [2239, 0]
click at [306, 402] on h5 "[PERSON_NAME]" at bounding box center [310, 405] width 97 height 15
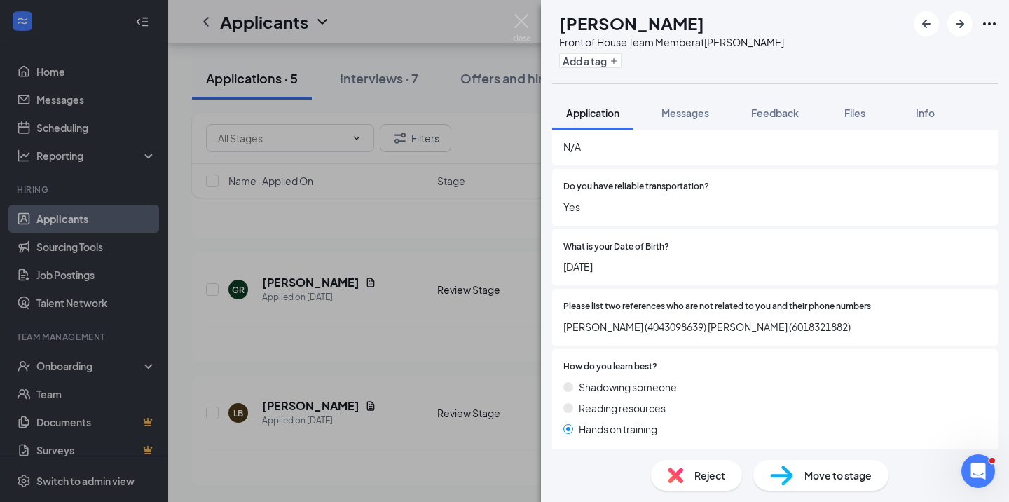
scroll to position [331, 0]
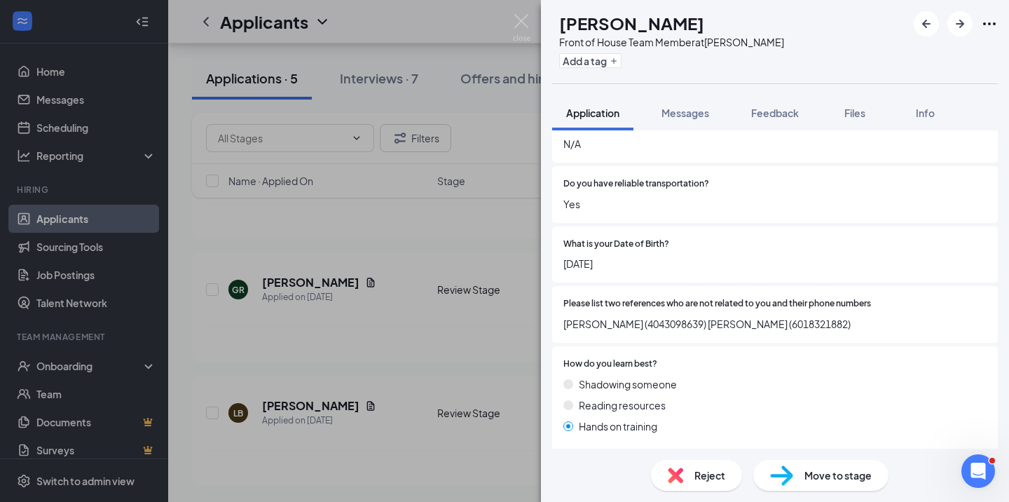
click at [674, 481] on img at bounding box center [675, 474] width 15 height 15
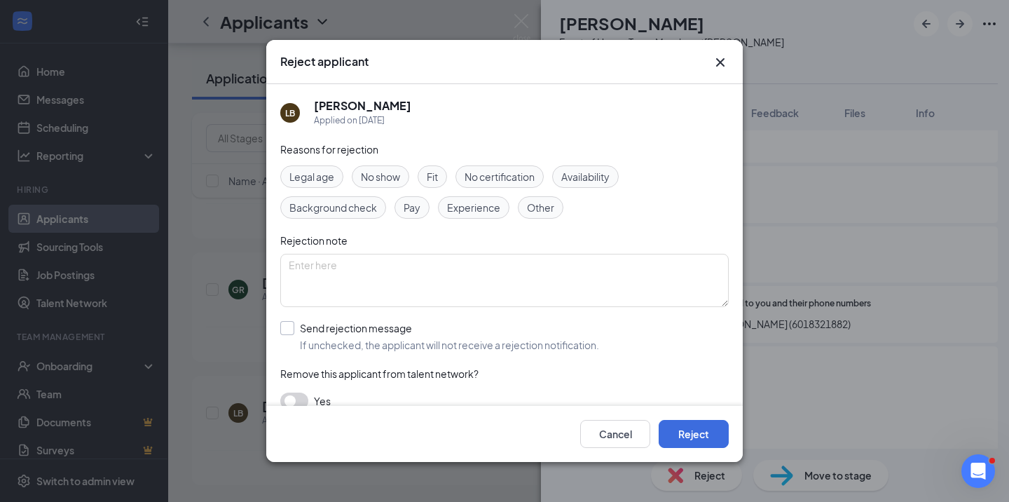
click at [289, 327] on div at bounding box center [287, 328] width 14 height 14
click at [289, 327] on input "Send rejection message If unchecked, the applicant will not receive a rejection…" at bounding box center [439, 336] width 319 height 31
checkbox input "true"
click at [694, 434] on button "Reject" at bounding box center [694, 434] width 70 height 28
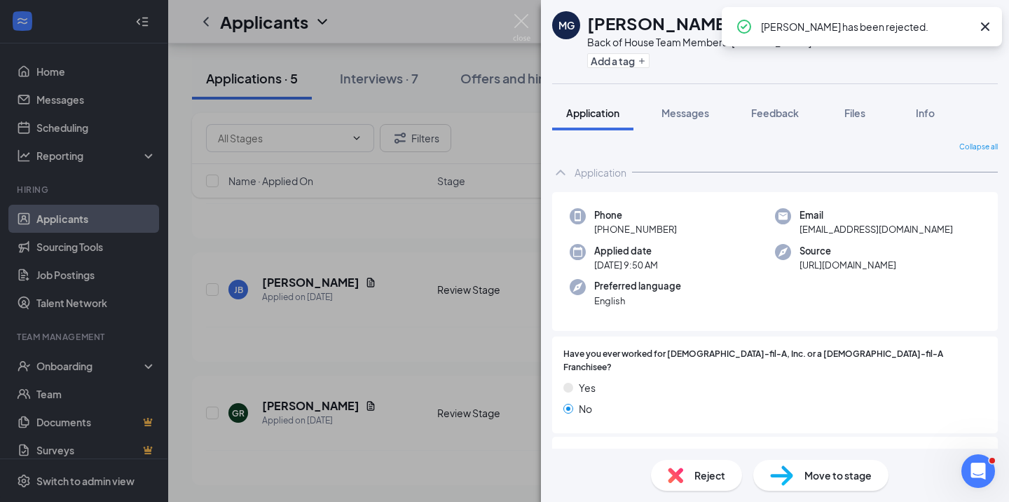
scroll to position [1869, 0]
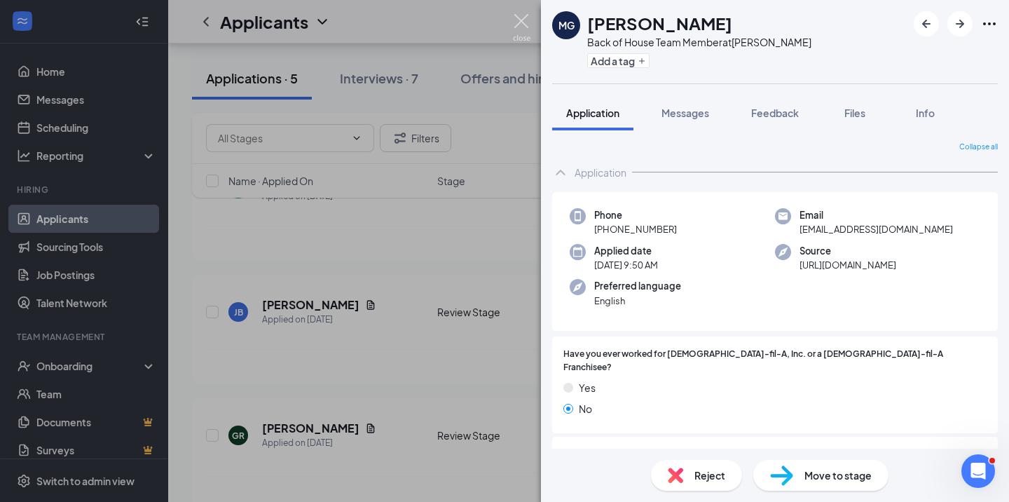
click at [521, 23] on img at bounding box center [522, 27] width 18 height 27
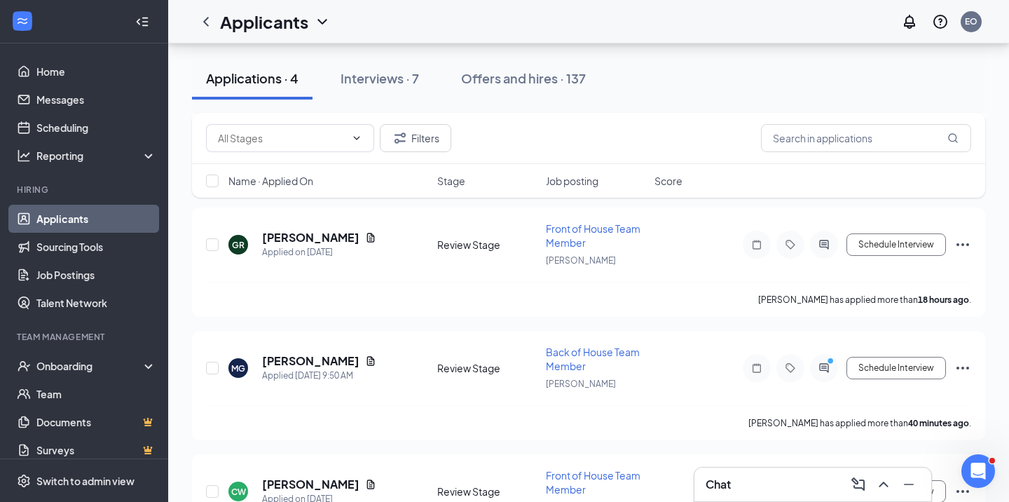
scroll to position [418, 0]
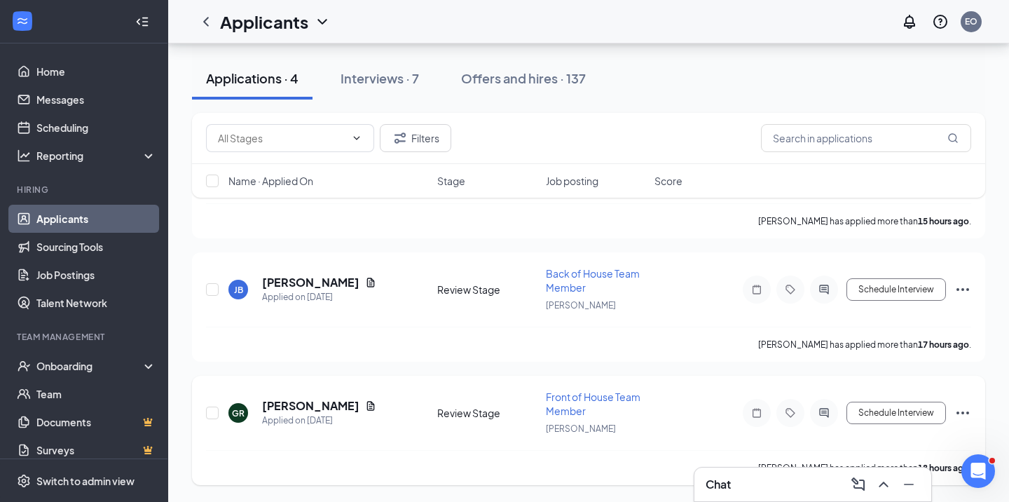
scroll to position [266, 0]
click at [315, 407] on h5 "[PERSON_NAME]" at bounding box center [310, 405] width 97 height 15
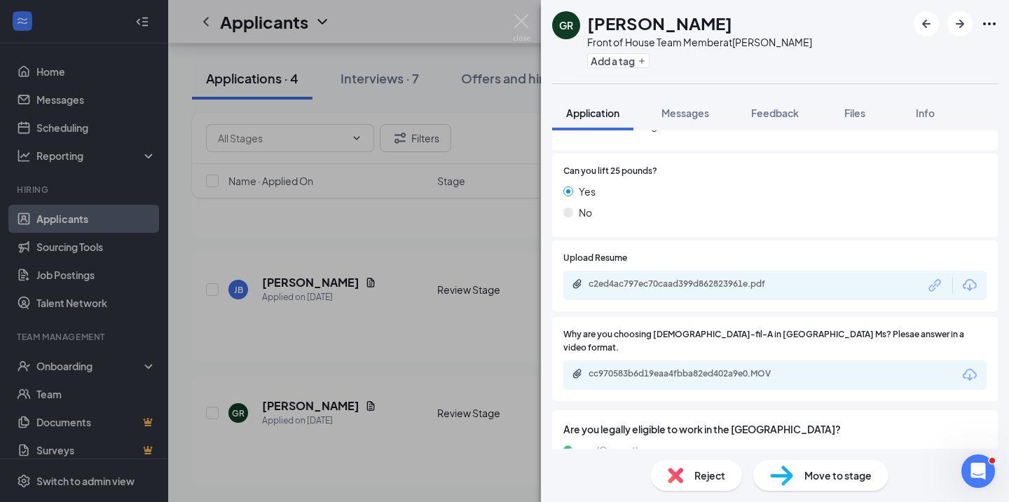
scroll to position [640, 0]
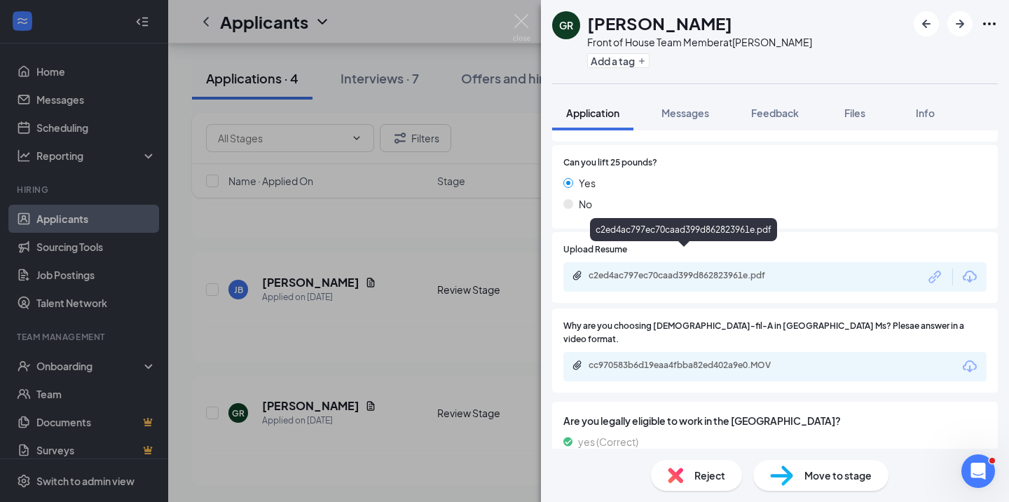
click at [689, 270] on div "c2ed4ac797ec70caad399d862823961e.pdf" at bounding box center [687, 275] width 196 height 11
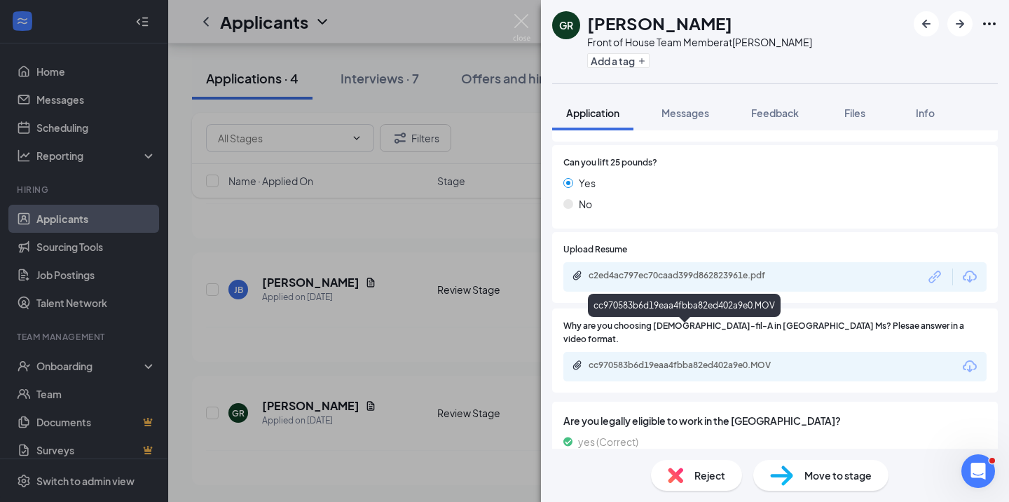
click at [715, 359] on div "cc970583b6d19eaa4fbba82ed402a9e0.MOV" at bounding box center [687, 364] width 196 height 11
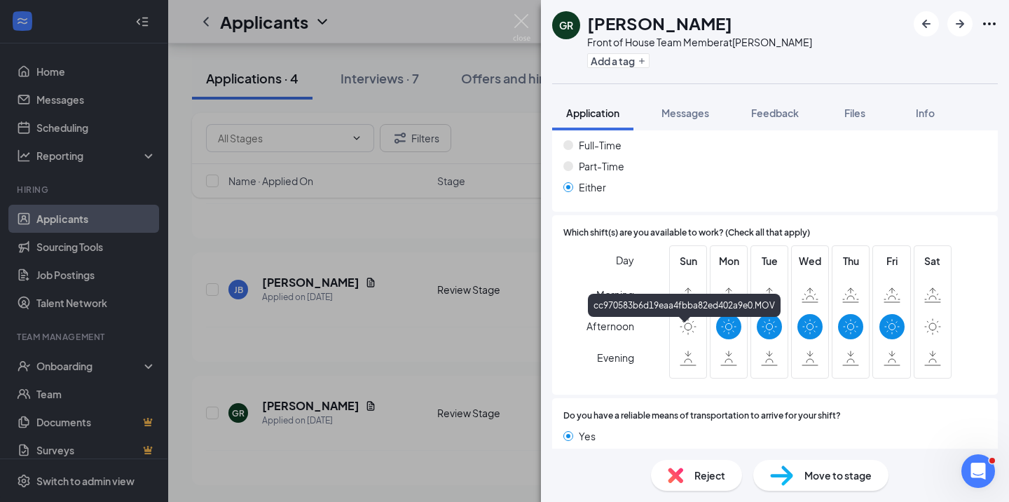
scroll to position [1105, 0]
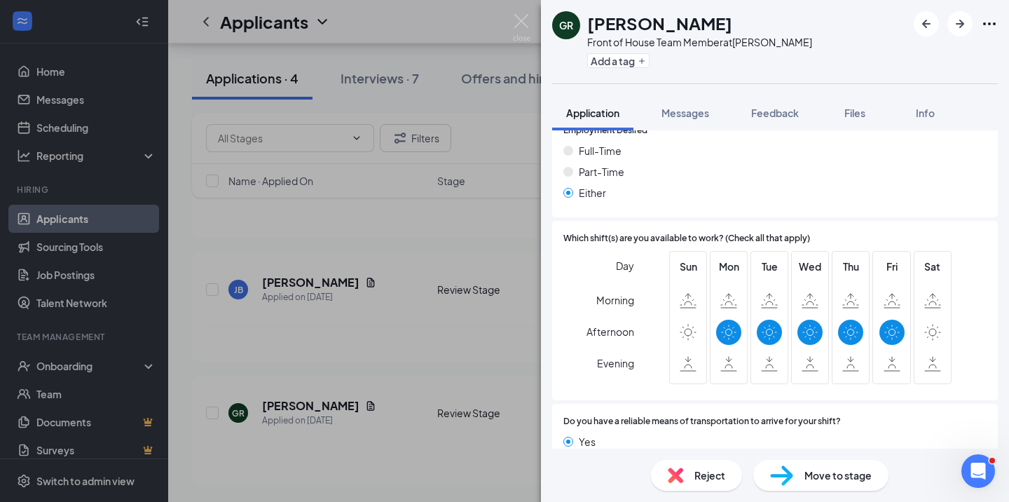
click at [679, 478] on img at bounding box center [675, 474] width 15 height 15
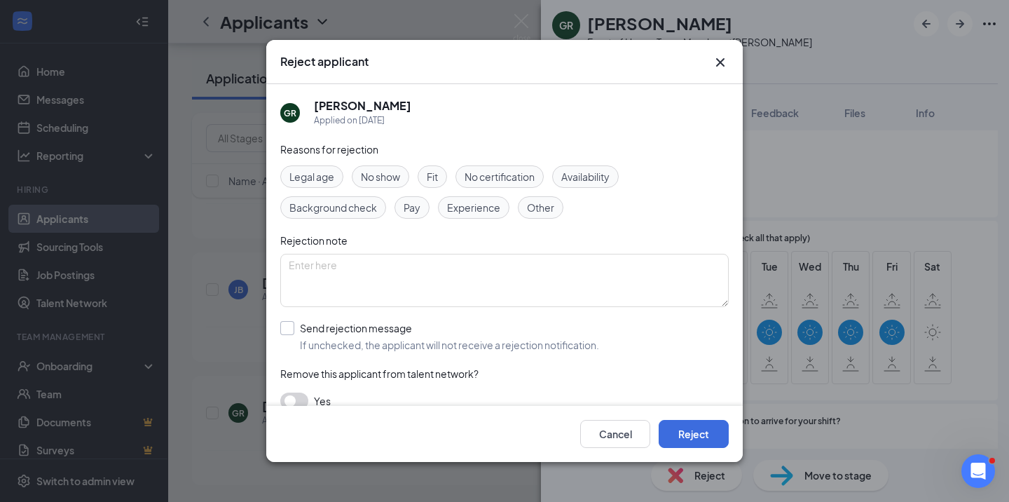
click at [286, 329] on input "Send rejection message If unchecked, the applicant will not receive a rejection…" at bounding box center [439, 336] width 319 height 31
checkbox input "true"
click at [694, 428] on button "Reject" at bounding box center [694, 434] width 70 height 28
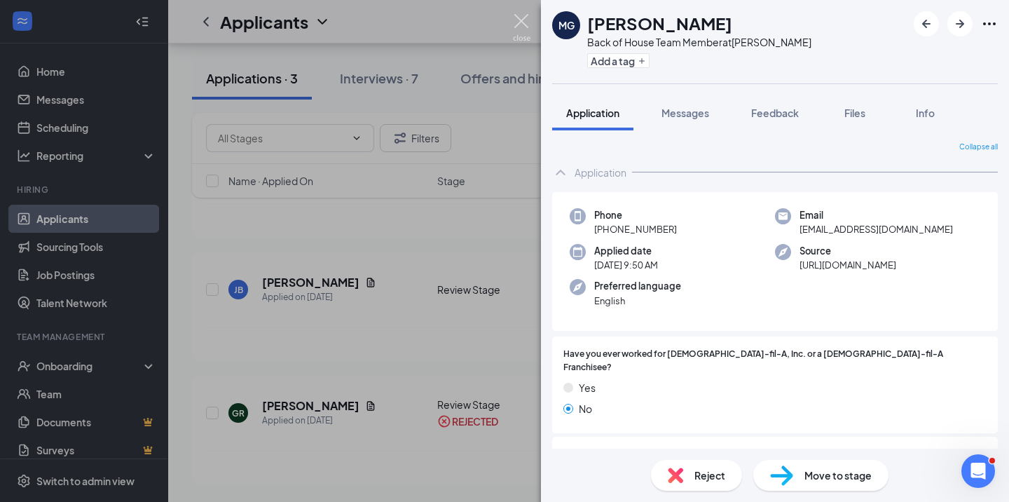
click at [520, 22] on img at bounding box center [522, 27] width 18 height 27
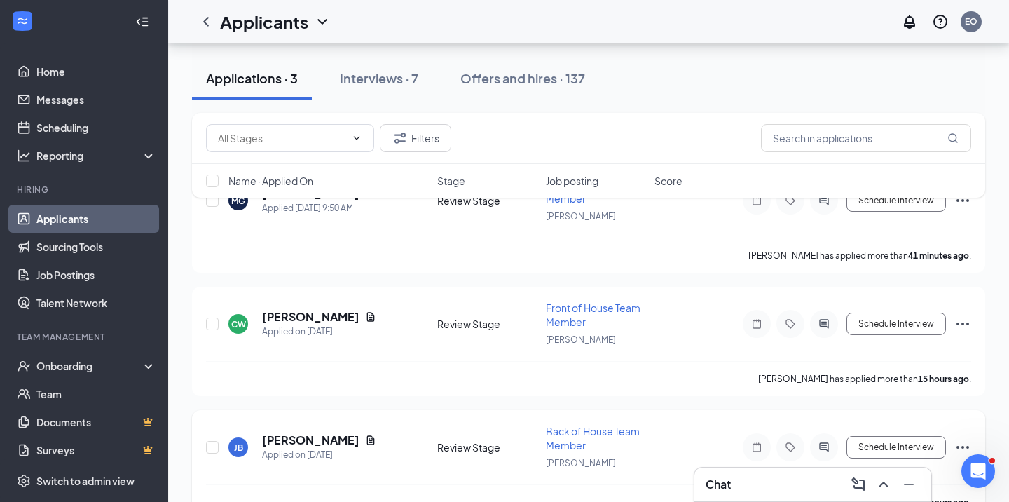
scroll to position [111, 0]
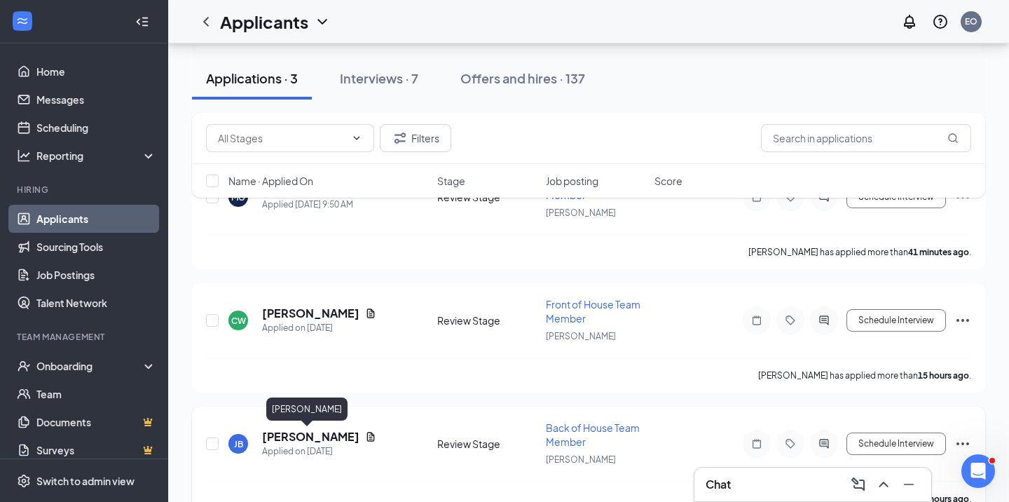
click at [301, 432] on h5 "[PERSON_NAME]" at bounding box center [310, 436] width 97 height 15
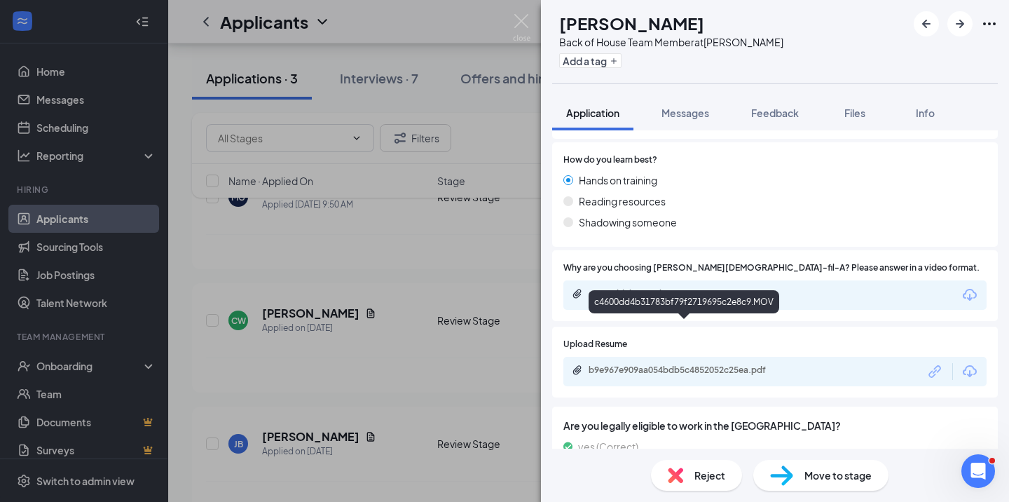
scroll to position [632, 0]
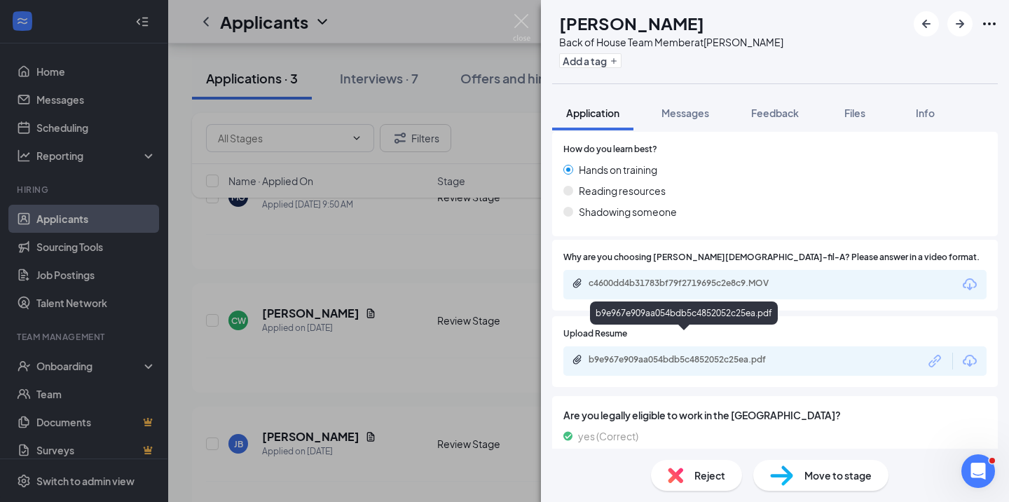
click at [671, 354] on div "b9e967e909aa054bdb5c4852052c25ea.pdf" at bounding box center [687, 359] width 196 height 11
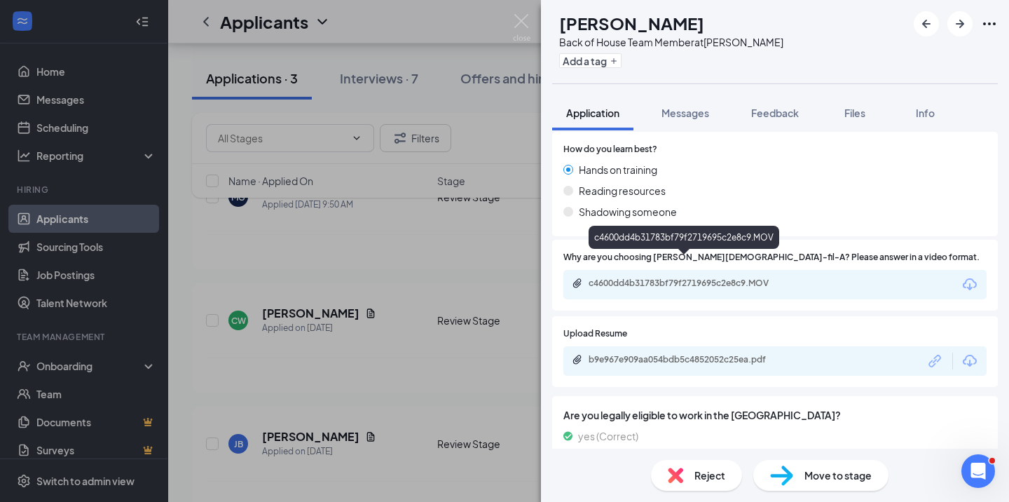
click at [678, 278] on div "c4600dd4b31783bf79f2719695c2e8c9.MOV" at bounding box center [687, 283] width 196 height 11
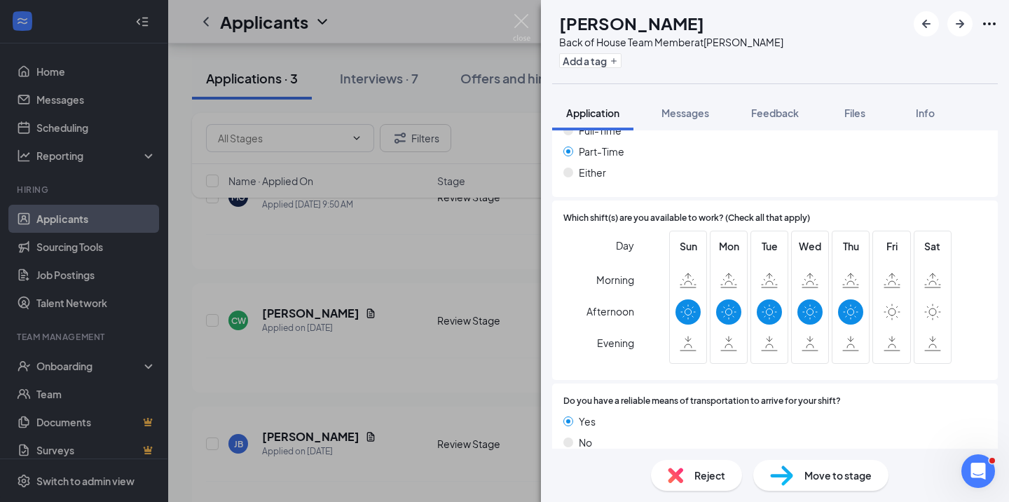
scroll to position [1111, 0]
click at [577, 266] on div "Day Morning Afternoon Evening" at bounding box center [598, 301] width 71 height 138
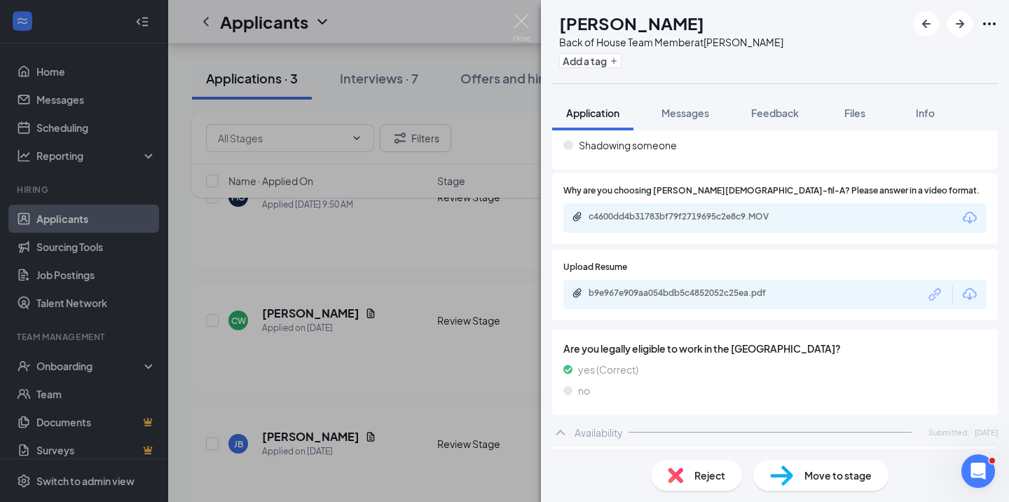
scroll to position [696, 0]
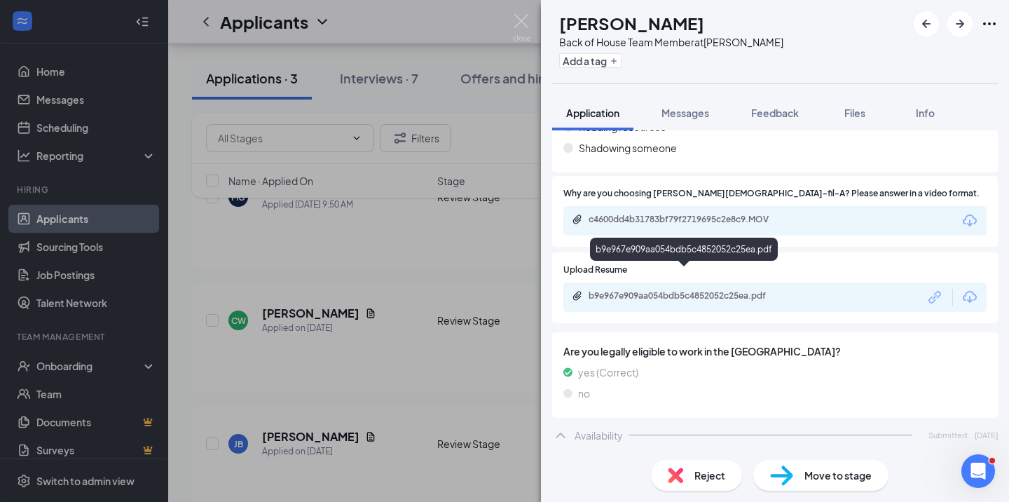
click at [658, 290] on div "b9e967e909aa054bdb5c4852052c25ea.pdf" at bounding box center [687, 295] width 196 height 11
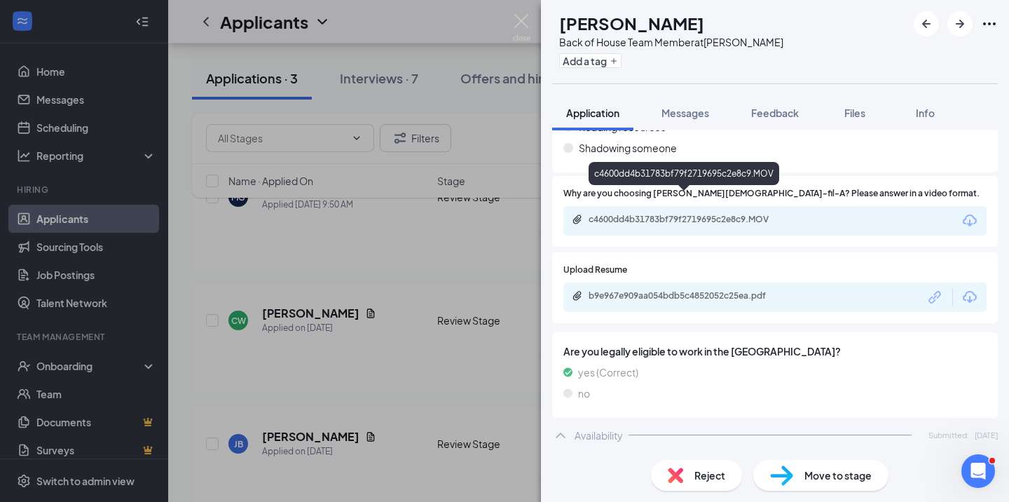
click at [694, 214] on div "c4600dd4b31783bf79f2719695c2e8c9.MOV" at bounding box center [687, 219] width 196 height 11
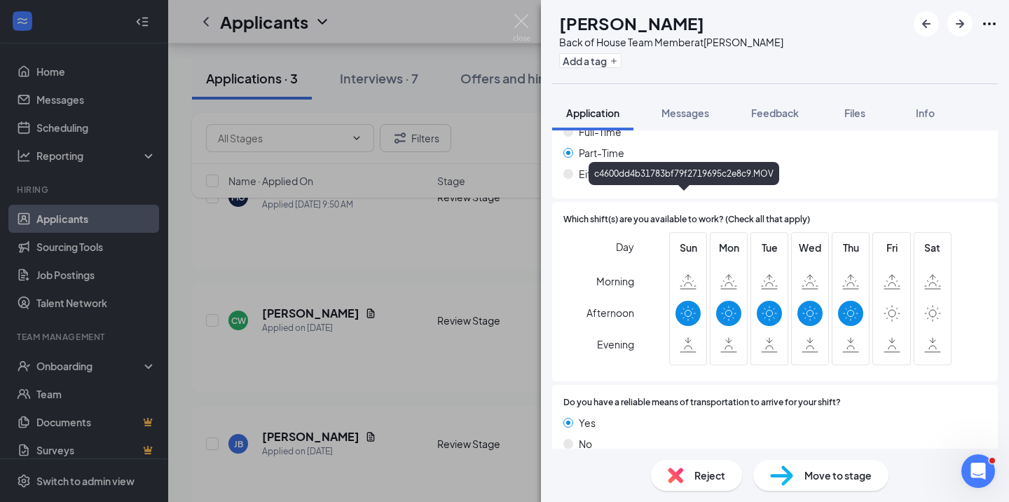
scroll to position [1105, 0]
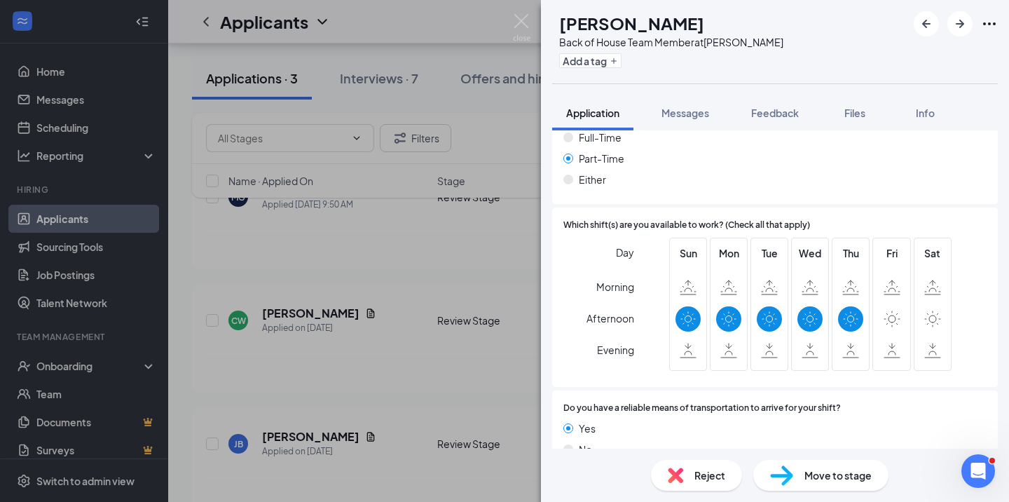
click at [678, 475] on img at bounding box center [675, 474] width 15 height 15
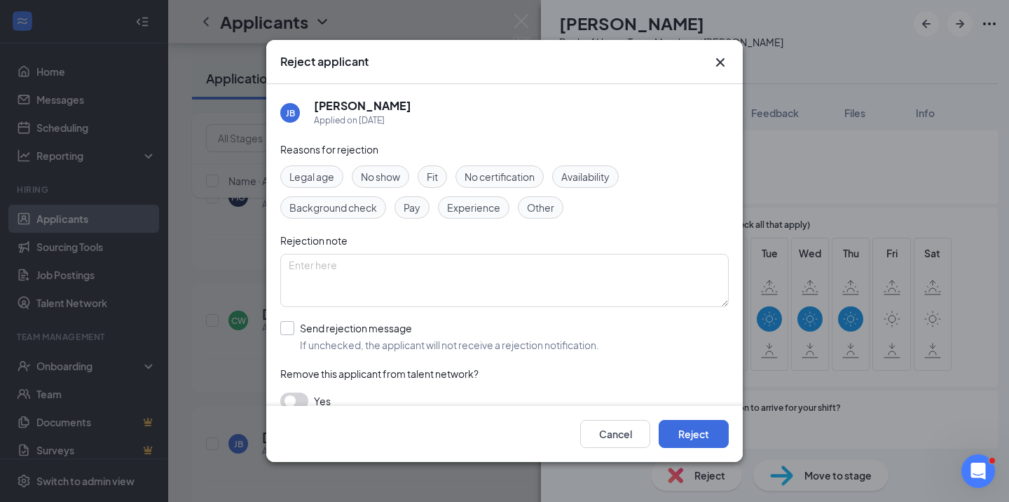
click at [292, 324] on div at bounding box center [287, 328] width 14 height 14
click at [292, 324] on input "Send rejection message If unchecked, the applicant will not receive a rejection…" at bounding box center [439, 336] width 319 height 31
checkbox input "true"
click at [703, 437] on button "Reject" at bounding box center [694, 434] width 70 height 28
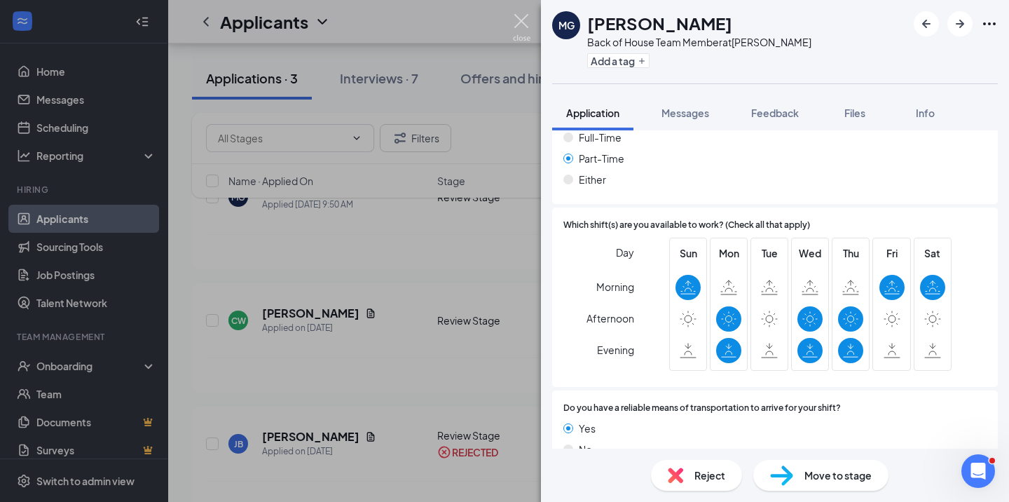
click at [521, 22] on img at bounding box center [522, 27] width 18 height 27
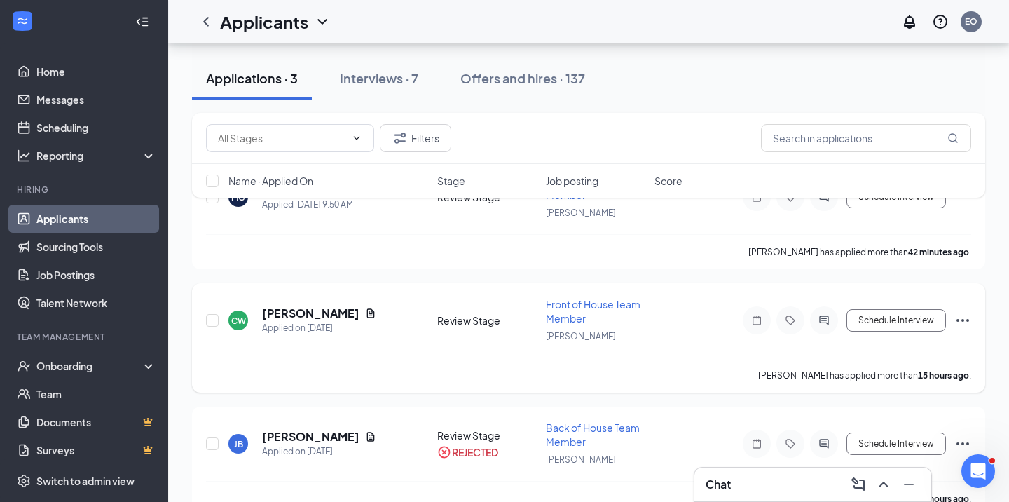
scroll to position [19, 0]
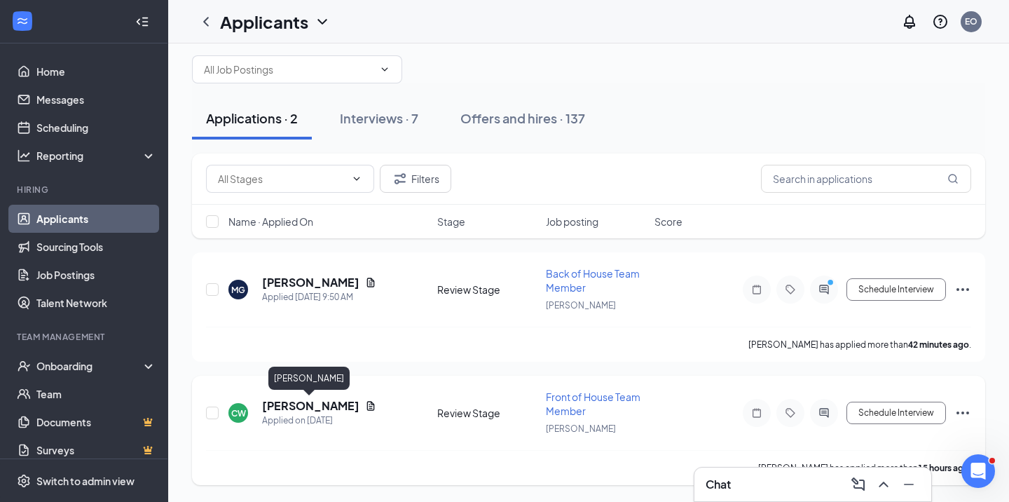
click at [306, 403] on h5 "[PERSON_NAME]" at bounding box center [310, 405] width 97 height 15
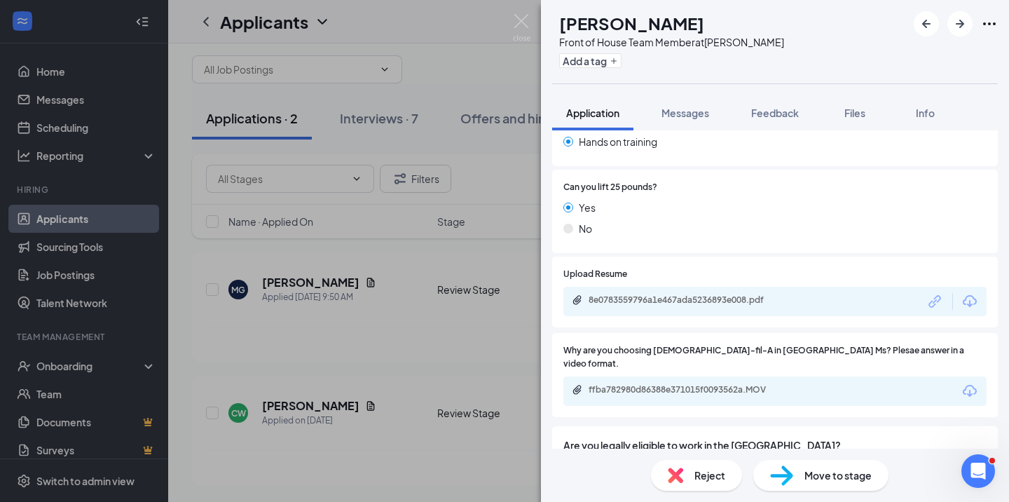
scroll to position [620, 0]
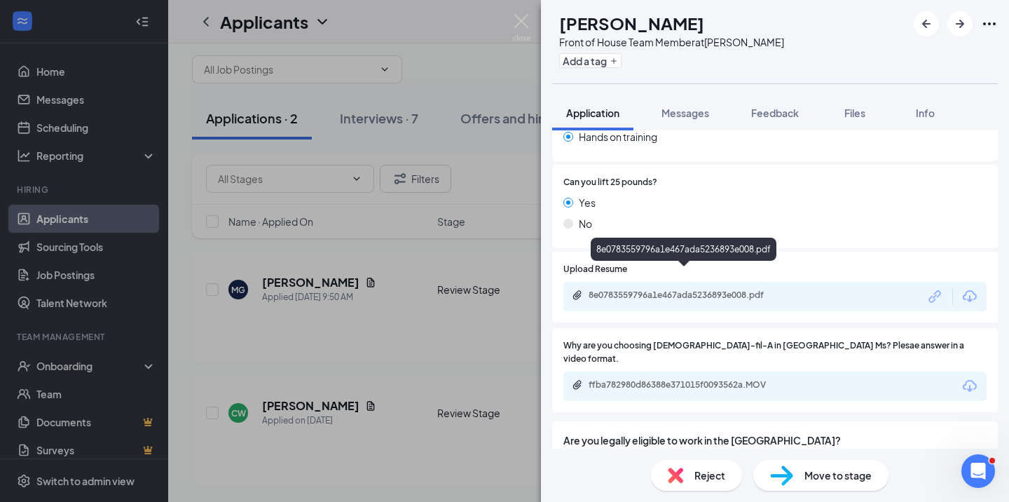
click at [704, 289] on div "8e0783559796a1e467ada5236893e008.pdf" at bounding box center [687, 294] width 196 height 11
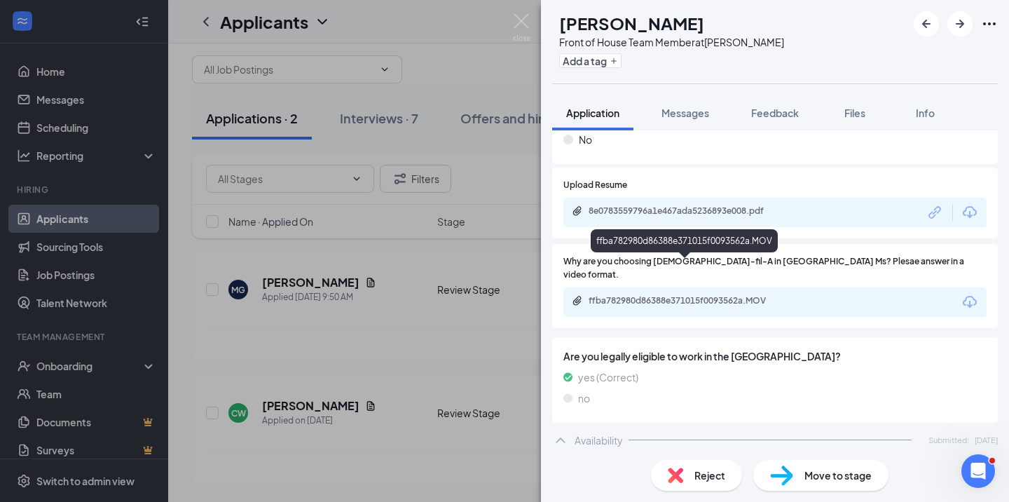
click at [701, 295] on div "ffba782980d86388e371015f0093562a.MOV" at bounding box center [687, 300] width 196 height 11
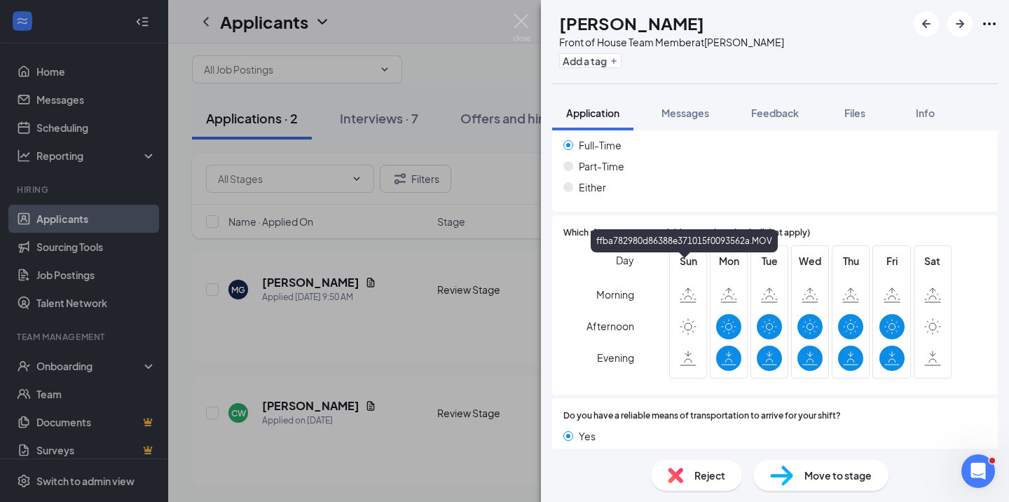
scroll to position [1105, 0]
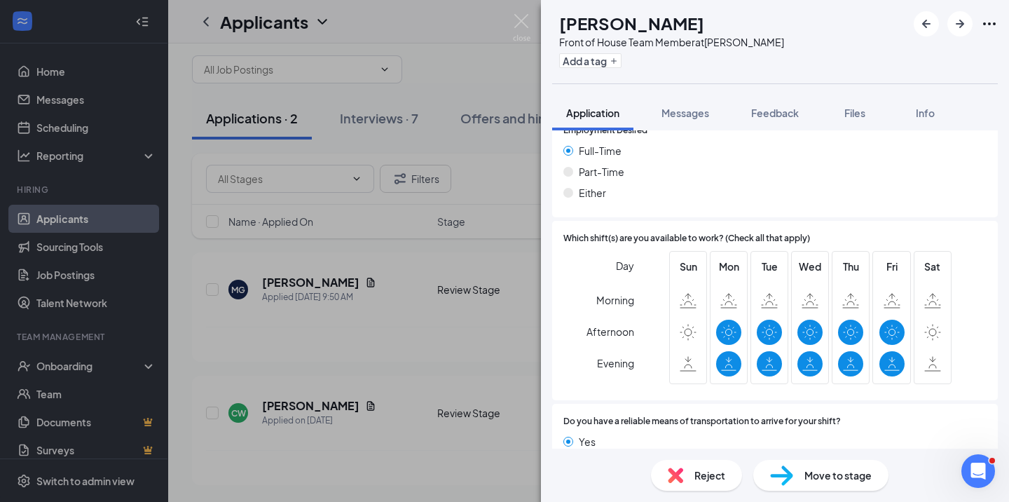
click at [679, 473] on img at bounding box center [675, 474] width 15 height 15
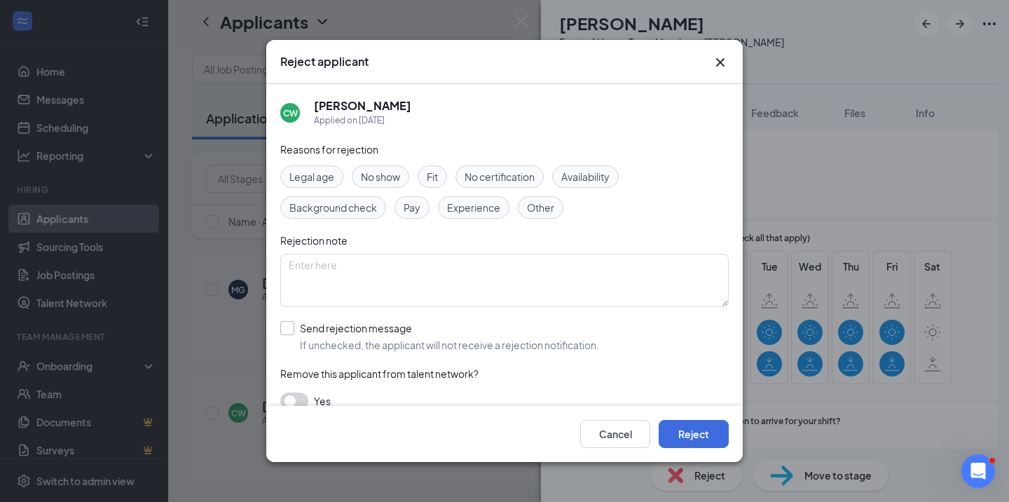
click at [288, 334] on div at bounding box center [287, 328] width 14 height 14
click at [288, 334] on input "Send rejection message If unchecked, the applicant will not receive a rejection…" at bounding box center [439, 336] width 319 height 31
checkbox input "true"
click at [702, 430] on button "Reject" at bounding box center [694, 434] width 70 height 28
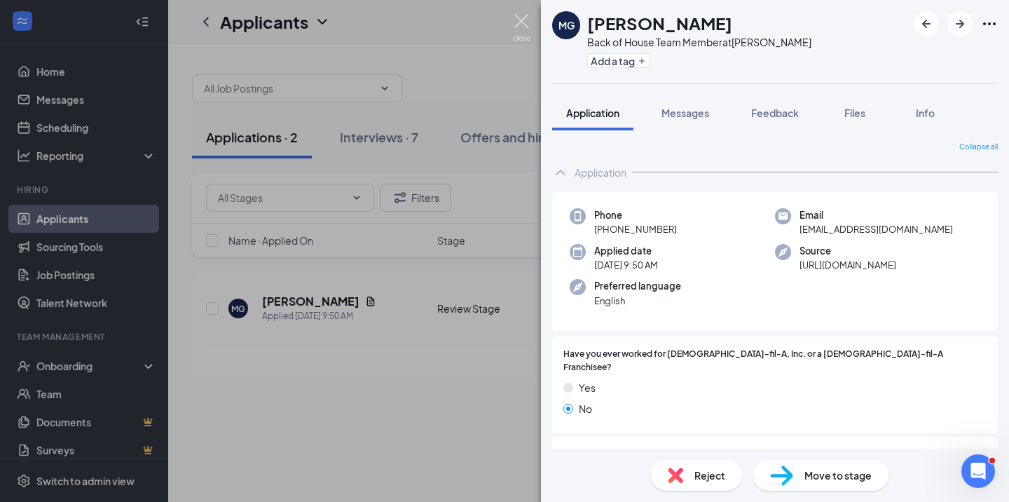
click at [520, 22] on img at bounding box center [522, 27] width 18 height 27
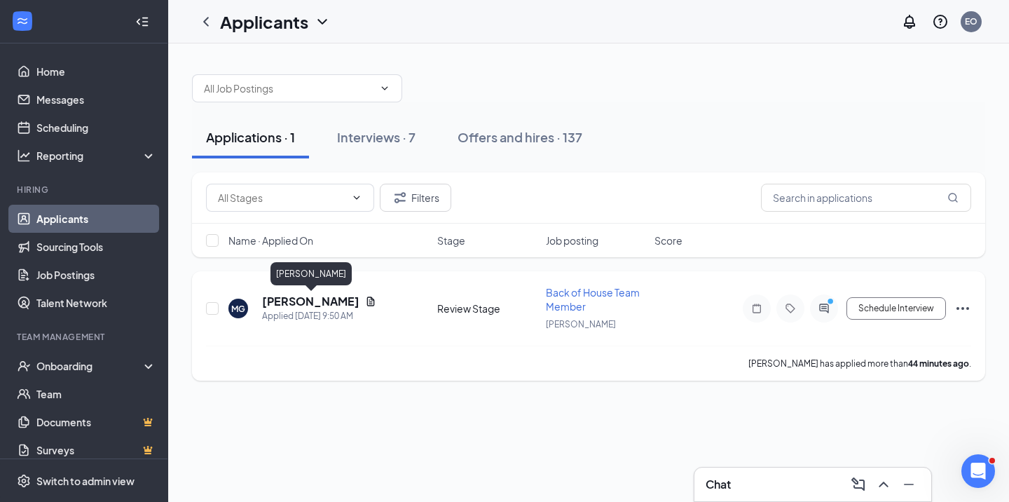
click at [309, 298] on h5 "[PERSON_NAME]" at bounding box center [310, 301] width 97 height 15
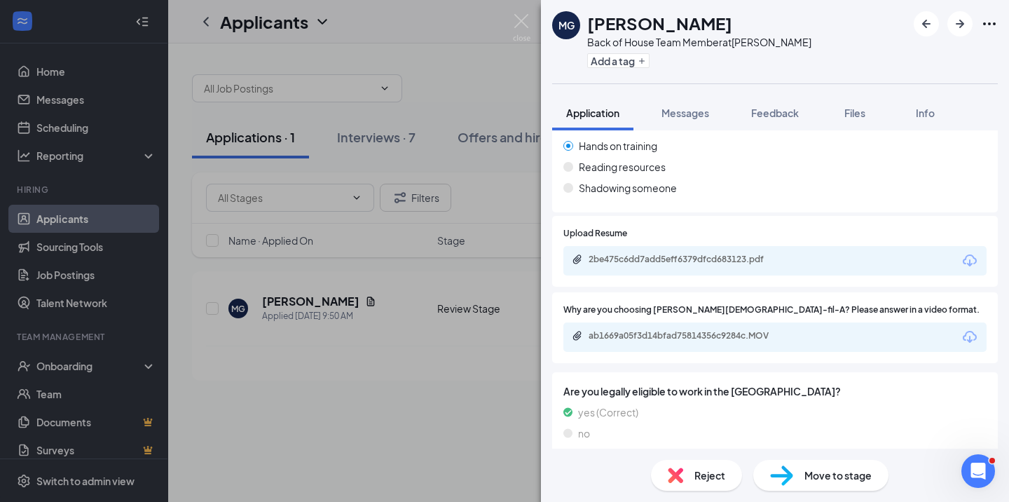
scroll to position [660, 0]
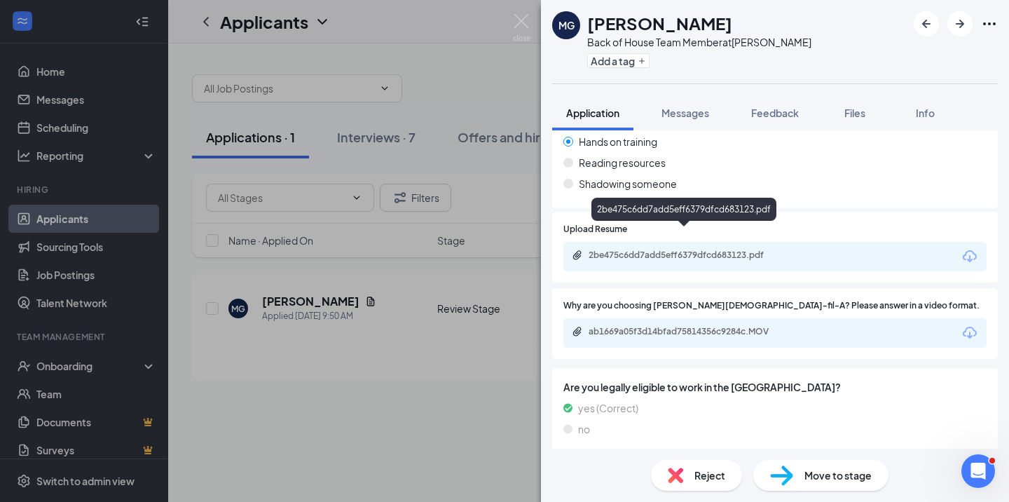
click at [688, 249] on div "2be475c6dd7add5eff6379dfcd683123.pdf" at bounding box center [687, 254] width 196 height 11
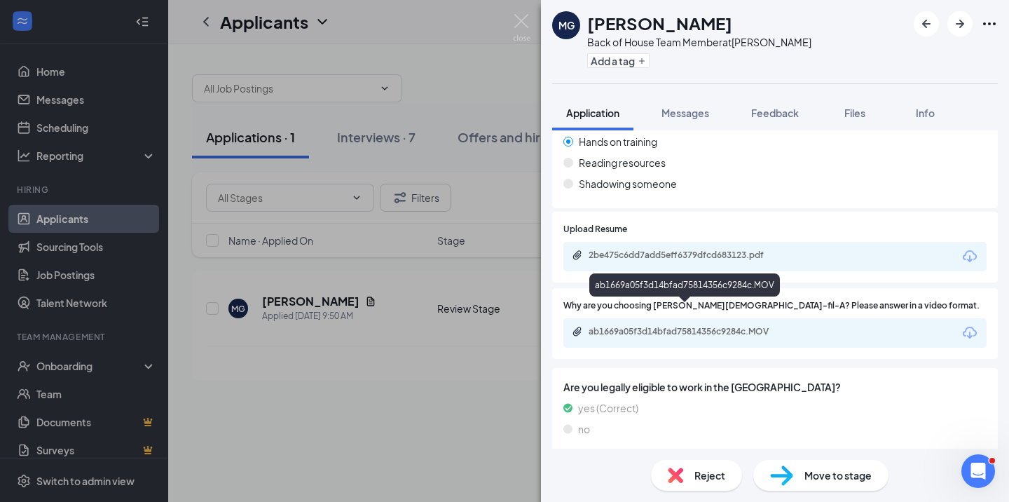
click at [639, 326] on div "ab1669a05f3d14bfad75814356c9284c.MOV" at bounding box center [687, 331] width 196 height 11
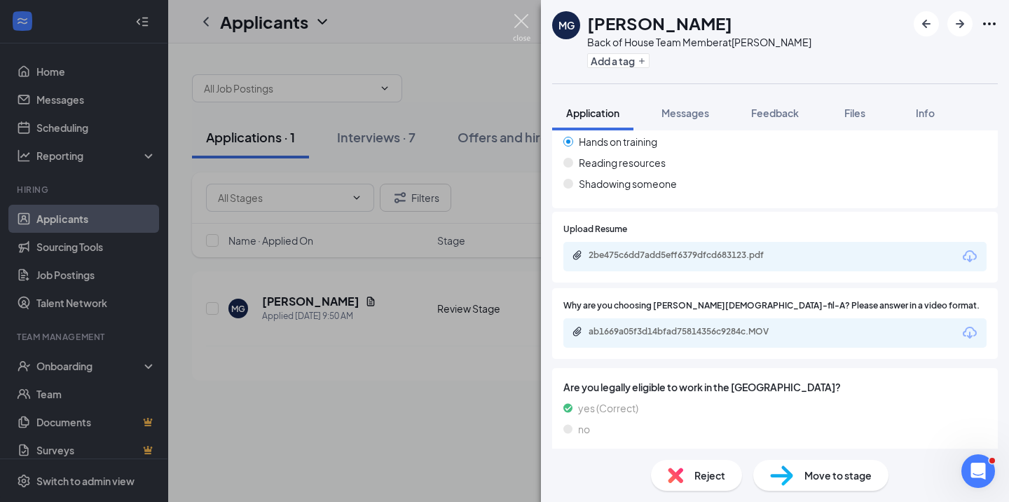
click at [521, 22] on img at bounding box center [522, 27] width 18 height 27
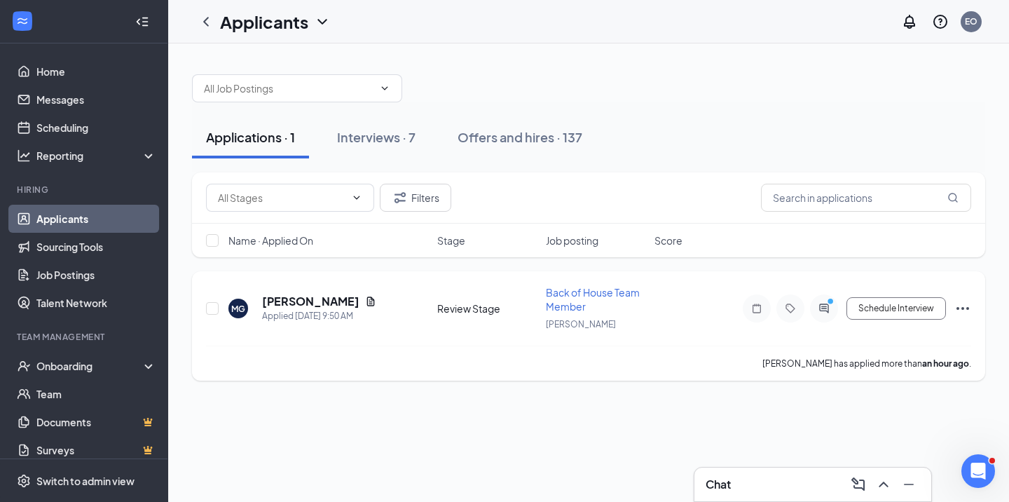
click at [823, 316] on div at bounding box center [824, 308] width 28 height 28
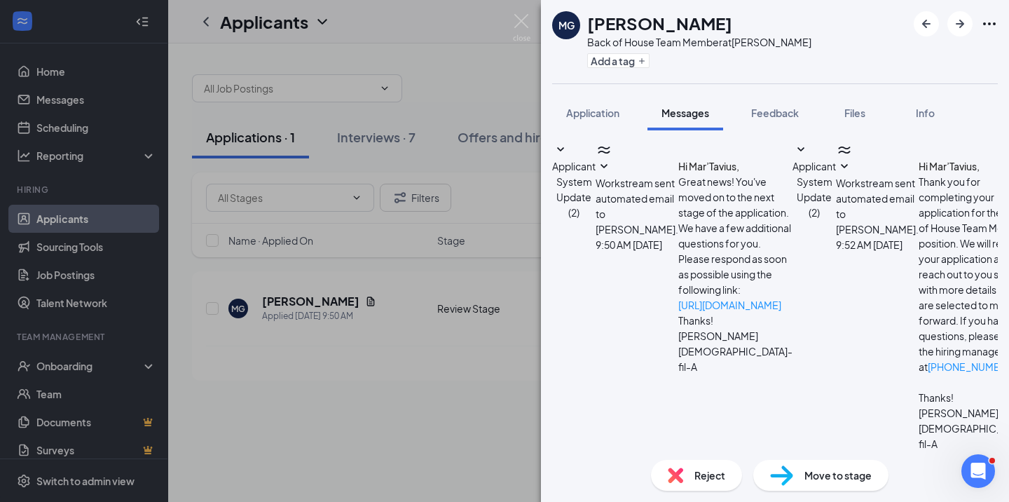
scroll to position [509, 0]
click at [519, 19] on img at bounding box center [522, 27] width 18 height 27
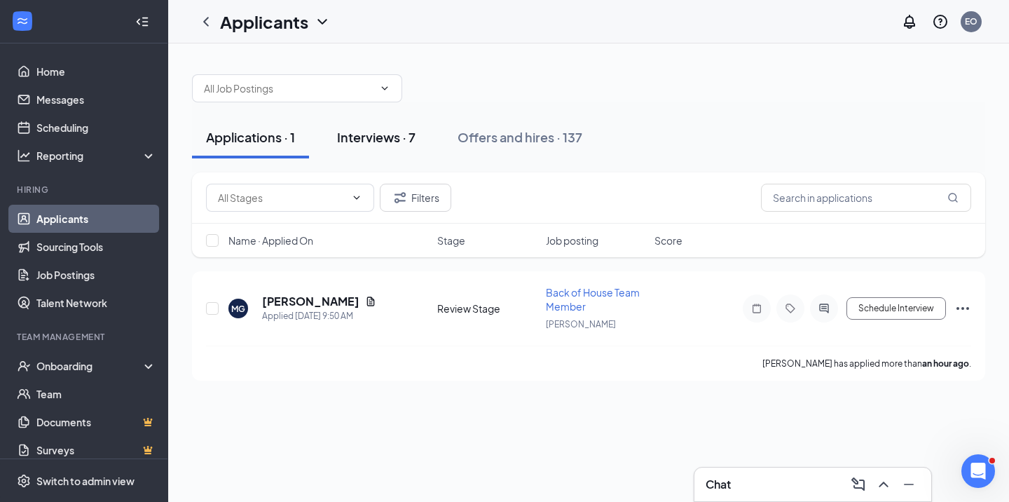
click at [389, 135] on div "Interviews · 7" at bounding box center [376, 137] width 78 height 18
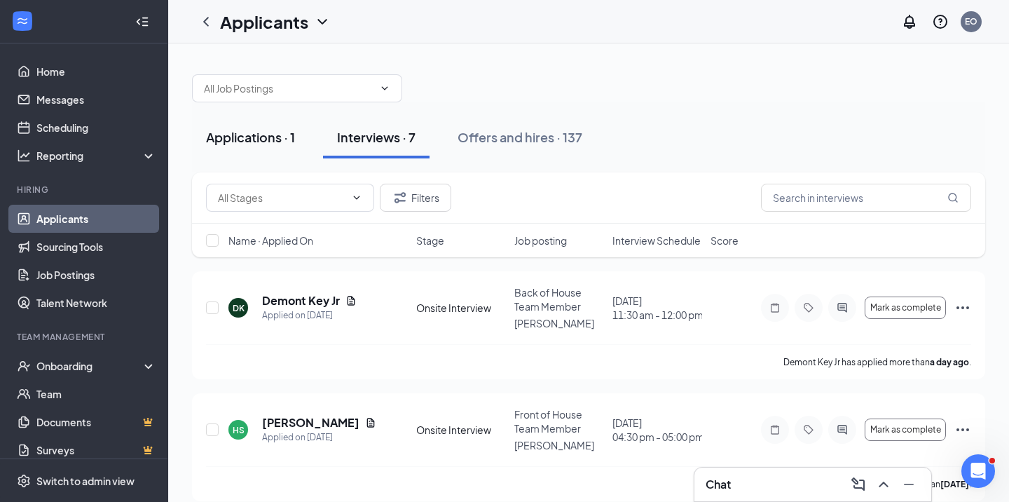
click at [243, 137] on div "Applications · 1" at bounding box center [250, 137] width 89 height 18
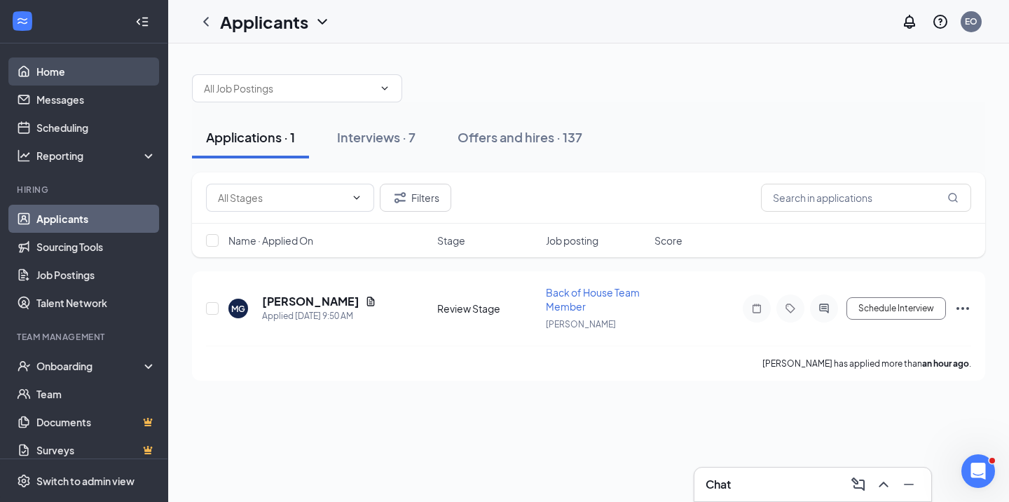
click at [55, 74] on link "Home" at bounding box center [96, 71] width 120 height 28
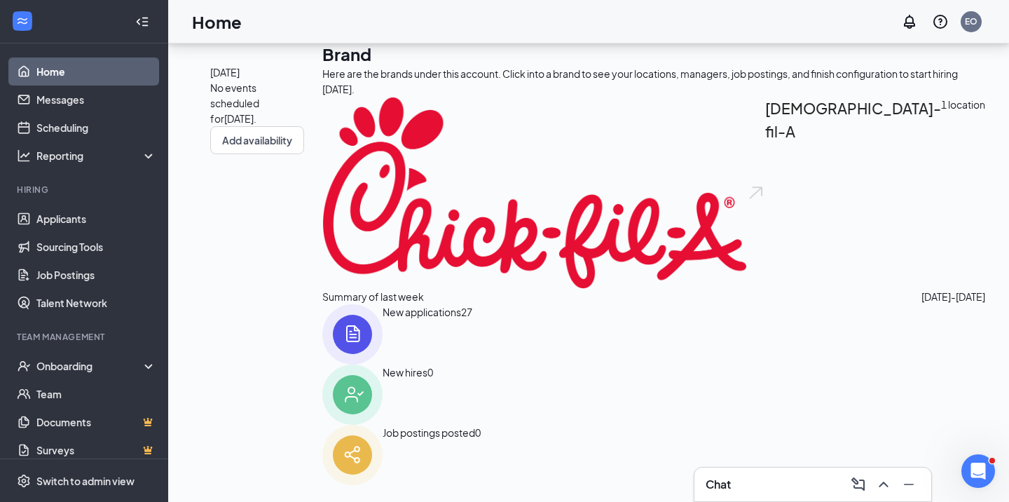
scroll to position [182, 0]
click at [461, 321] on div "New applications" at bounding box center [422, 334] width 78 height 60
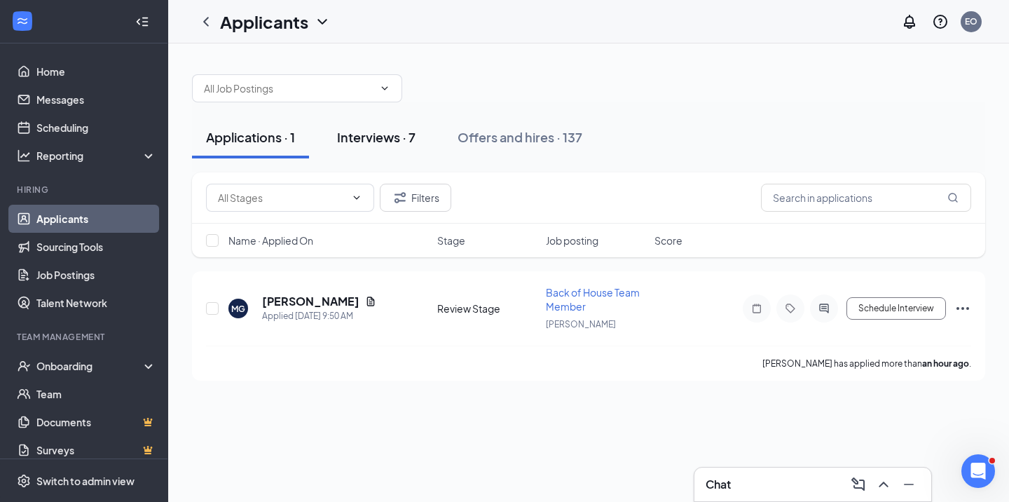
click at [387, 137] on div "Interviews · 7" at bounding box center [376, 137] width 78 height 18
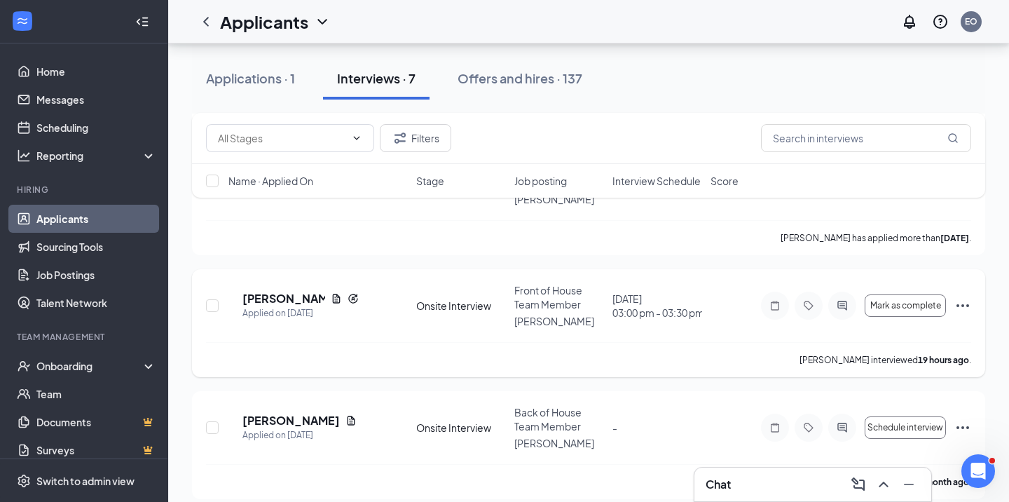
scroll to position [611, 0]
click at [261, 81] on div "Applications · 1" at bounding box center [250, 78] width 89 height 18
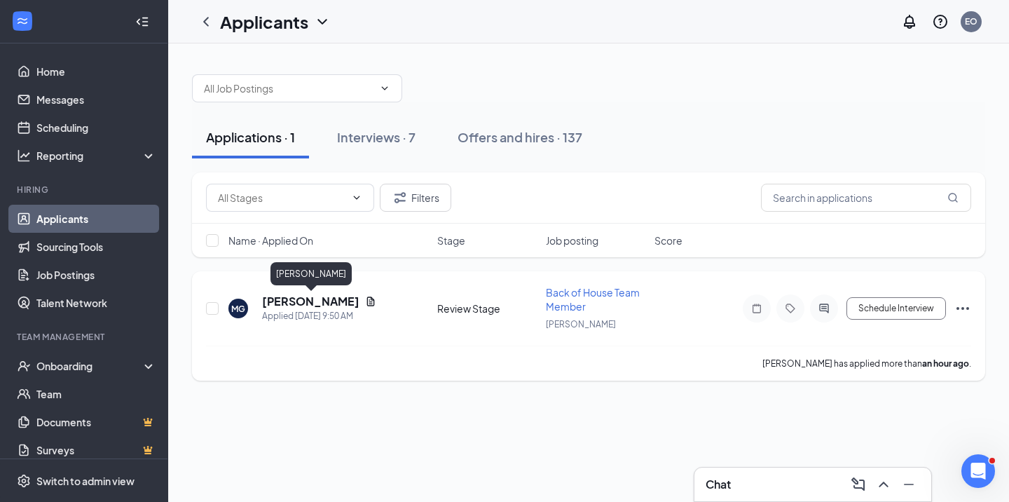
click at [322, 306] on h5 "[PERSON_NAME]" at bounding box center [310, 301] width 97 height 15
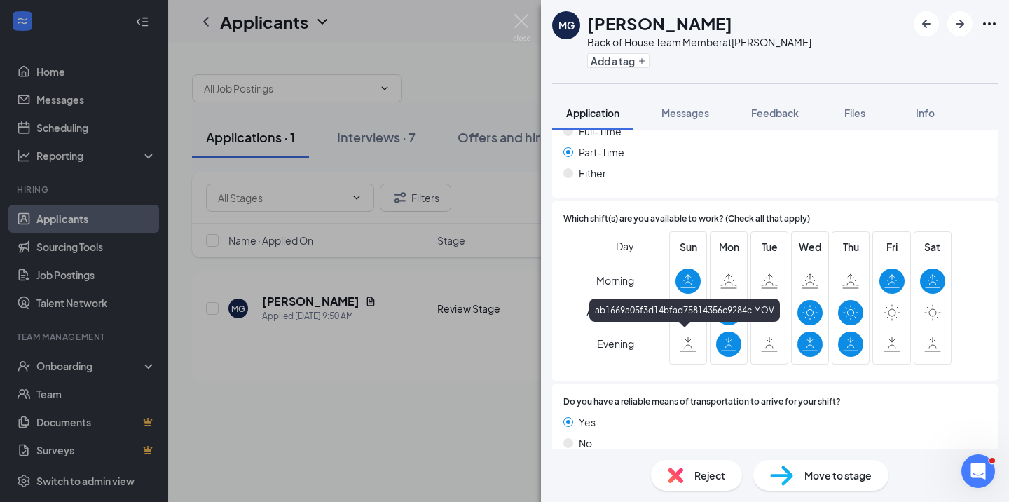
scroll to position [1111, 0]
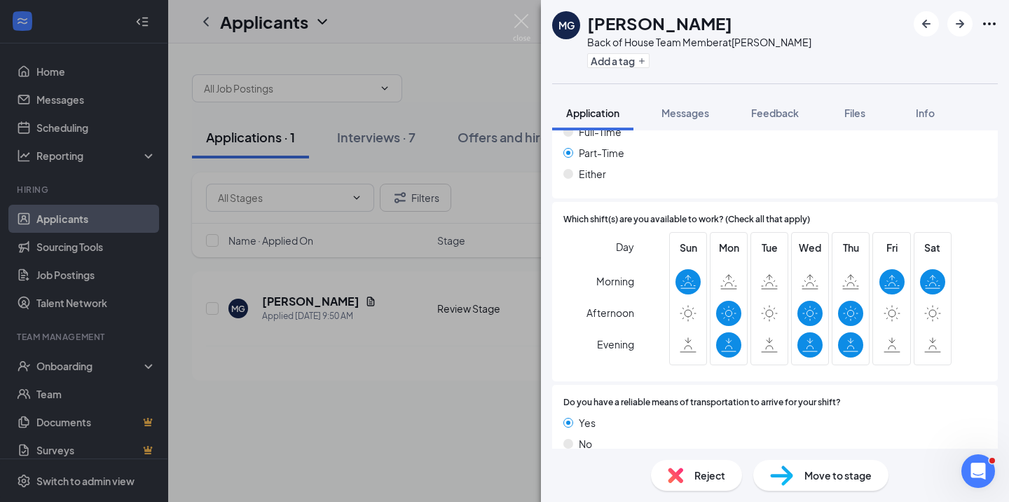
click at [677, 473] on img at bounding box center [675, 474] width 15 height 15
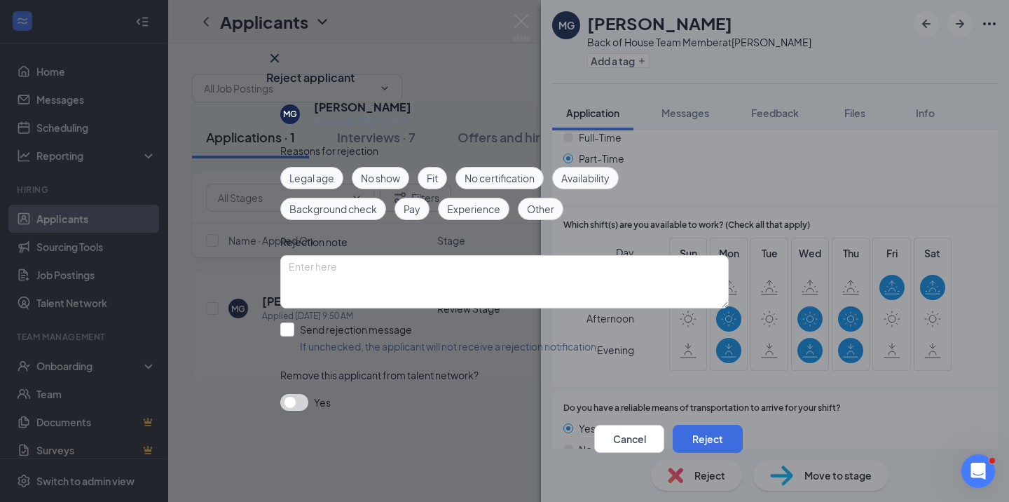
scroll to position [18, 0]
click at [290, 322] on div at bounding box center [287, 329] width 14 height 14
click at [290, 322] on input "Send rejection message If unchecked, the applicant will not receive a rejection…" at bounding box center [439, 337] width 319 height 31
checkbox input "true"
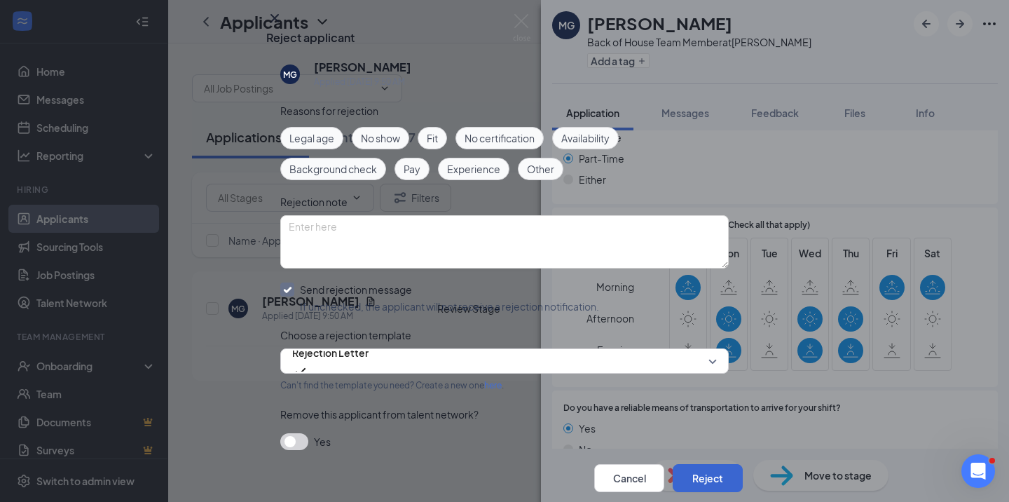
click at [704, 464] on button "Reject" at bounding box center [708, 478] width 70 height 28
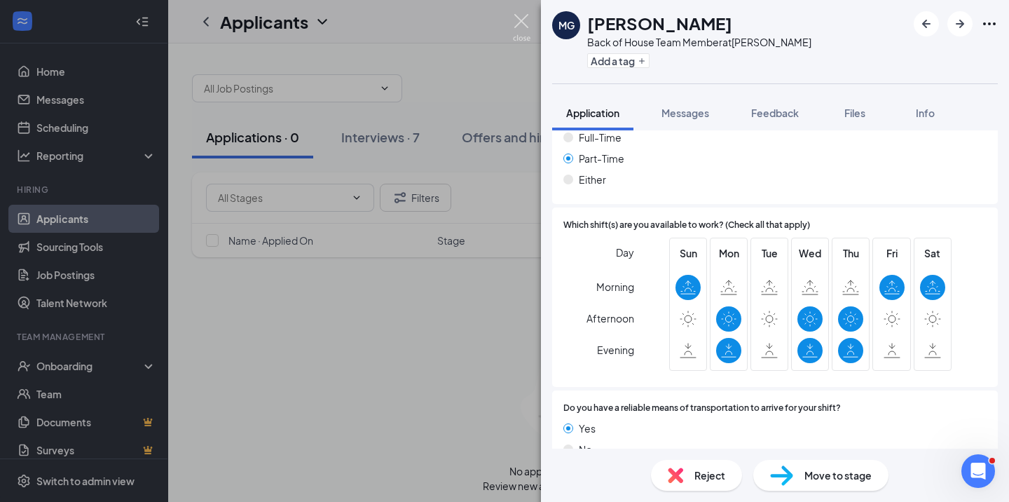
click at [526, 15] on img at bounding box center [522, 27] width 18 height 27
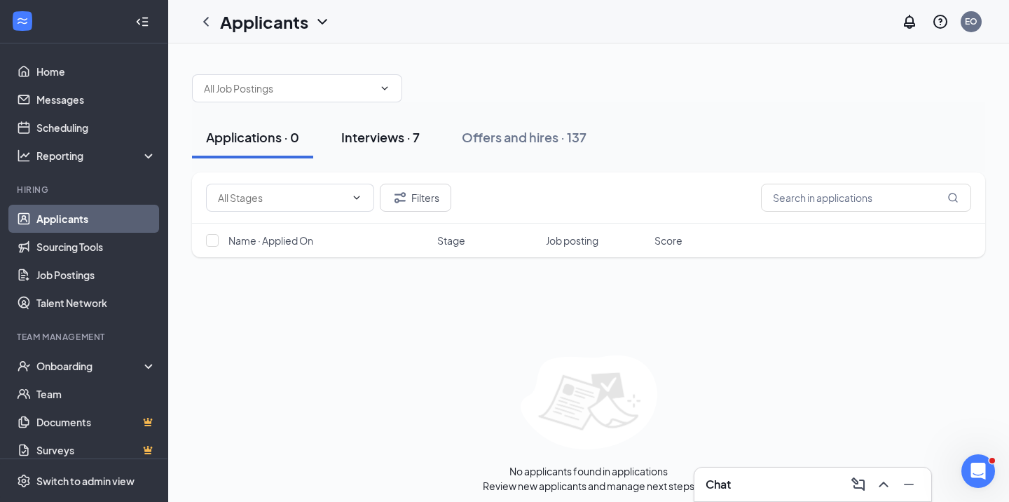
click at [362, 142] on div "Interviews · 7" at bounding box center [380, 137] width 78 height 18
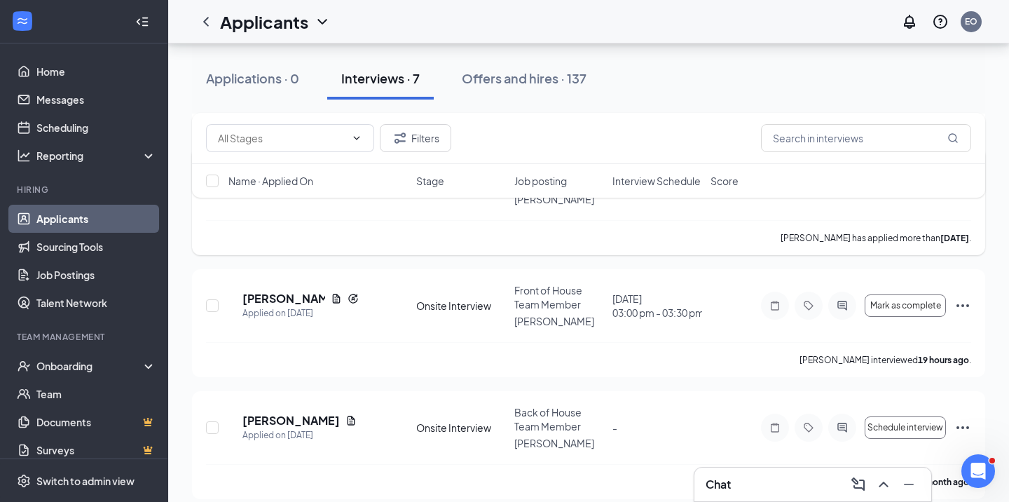
scroll to position [611, 0]
click at [309, 292] on h5 "Arilyn Forrest" at bounding box center [283, 299] width 83 height 15
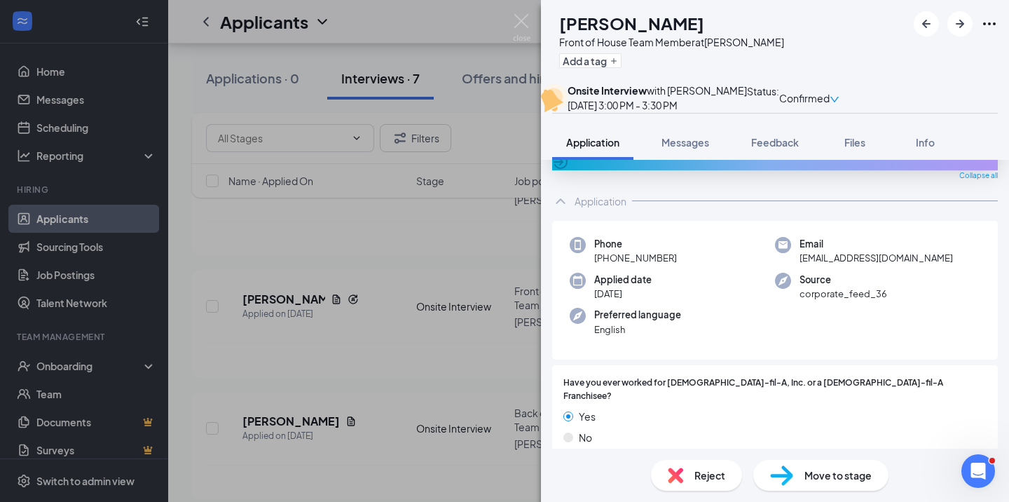
scroll to position [53, 0]
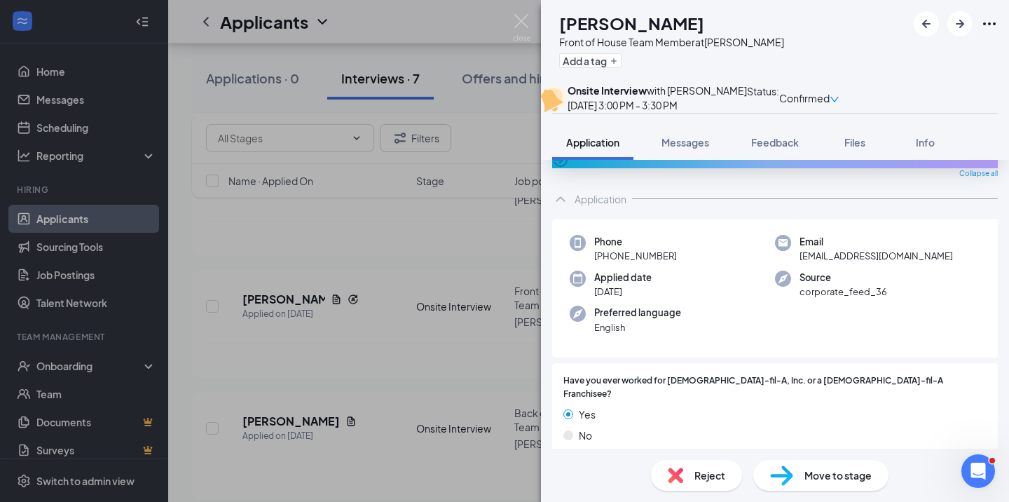
click at [807, 476] on span "Move to stage" at bounding box center [837, 474] width 67 height 15
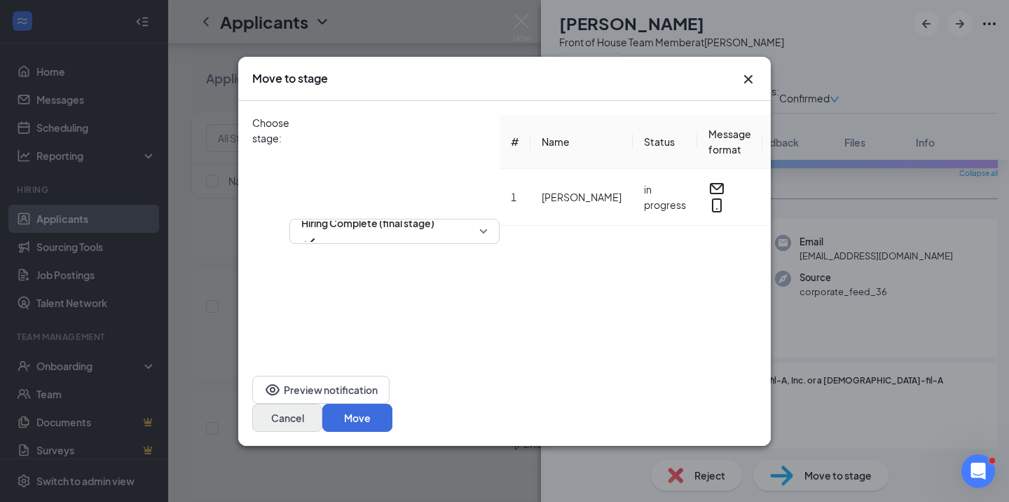
click at [322, 422] on button "Cancel" at bounding box center [287, 418] width 70 height 28
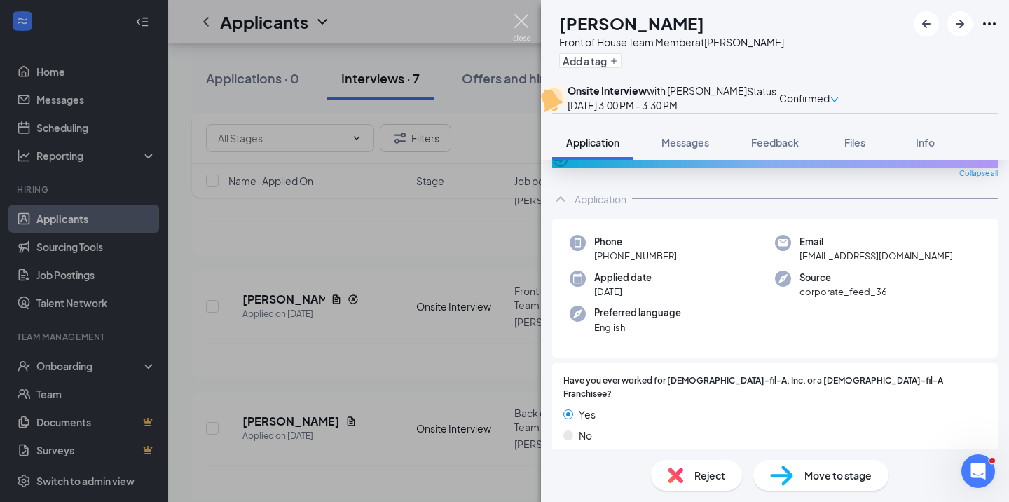
click at [523, 24] on img at bounding box center [522, 27] width 18 height 27
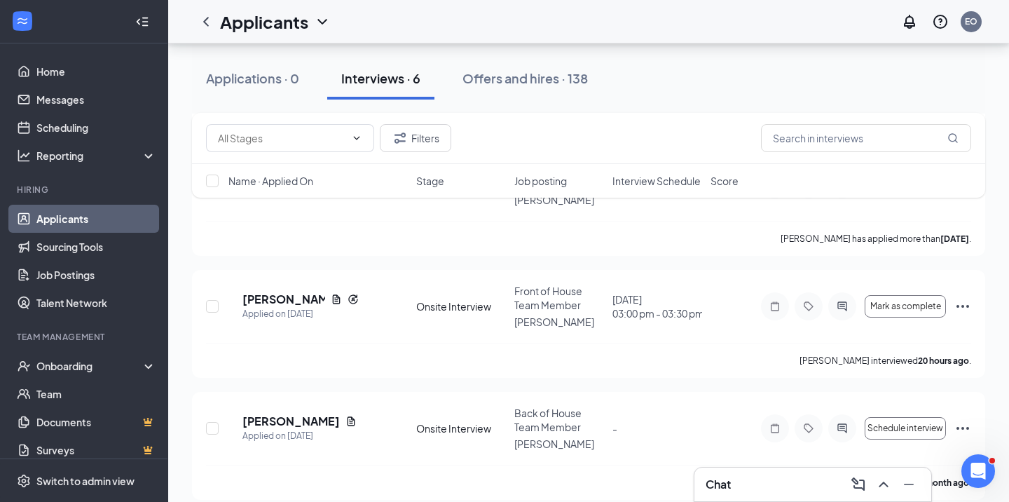
scroll to position [491, 0]
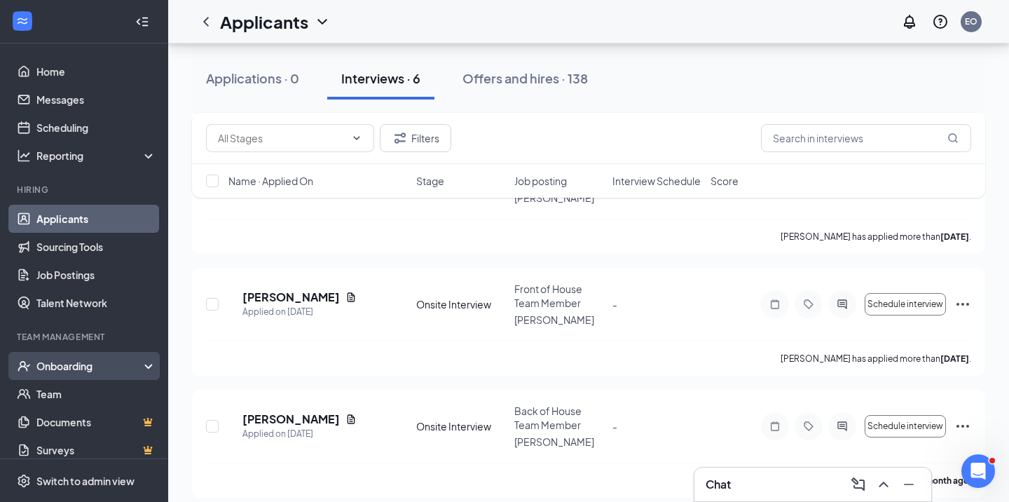
click at [76, 364] on div "Onboarding" at bounding box center [90, 366] width 108 height 14
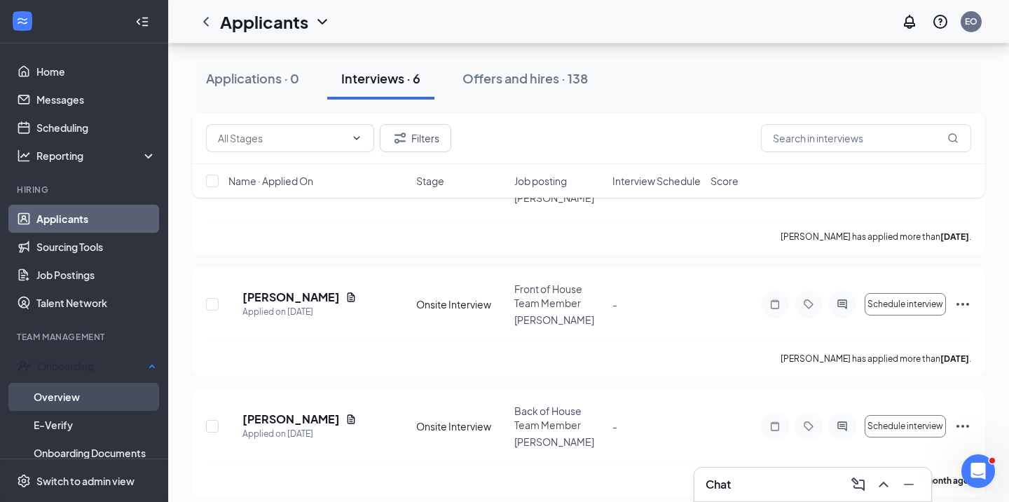
click at [64, 397] on link "Overview" at bounding box center [95, 397] width 123 height 28
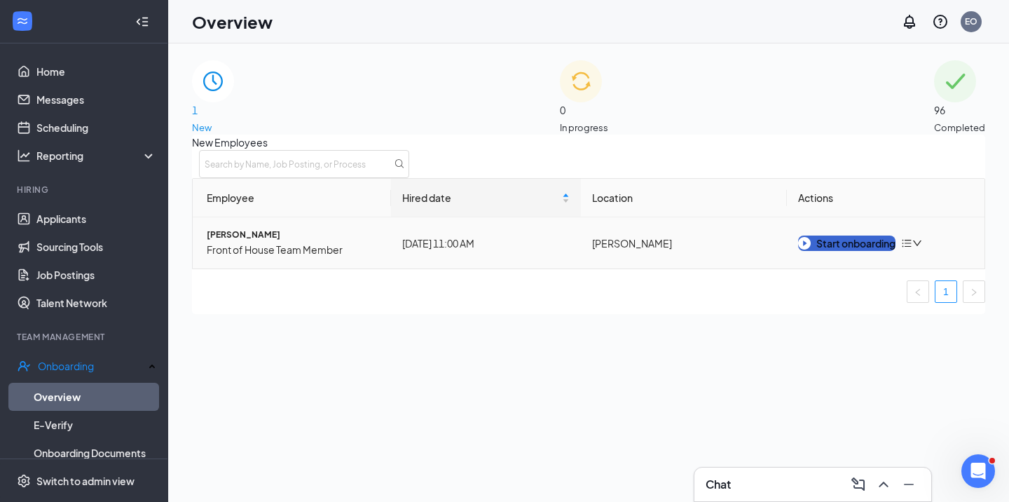
click at [831, 251] on div "Start onboarding" at bounding box center [846, 242] width 97 height 15
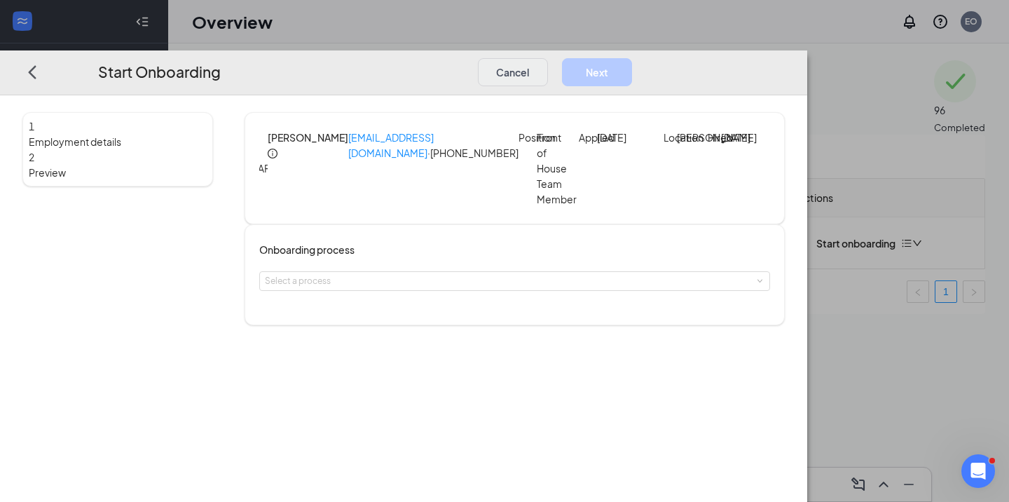
click at [548, 57] on button "Cancel" at bounding box center [513, 71] width 70 height 28
